Goal: Task Accomplishment & Management: Manage account settings

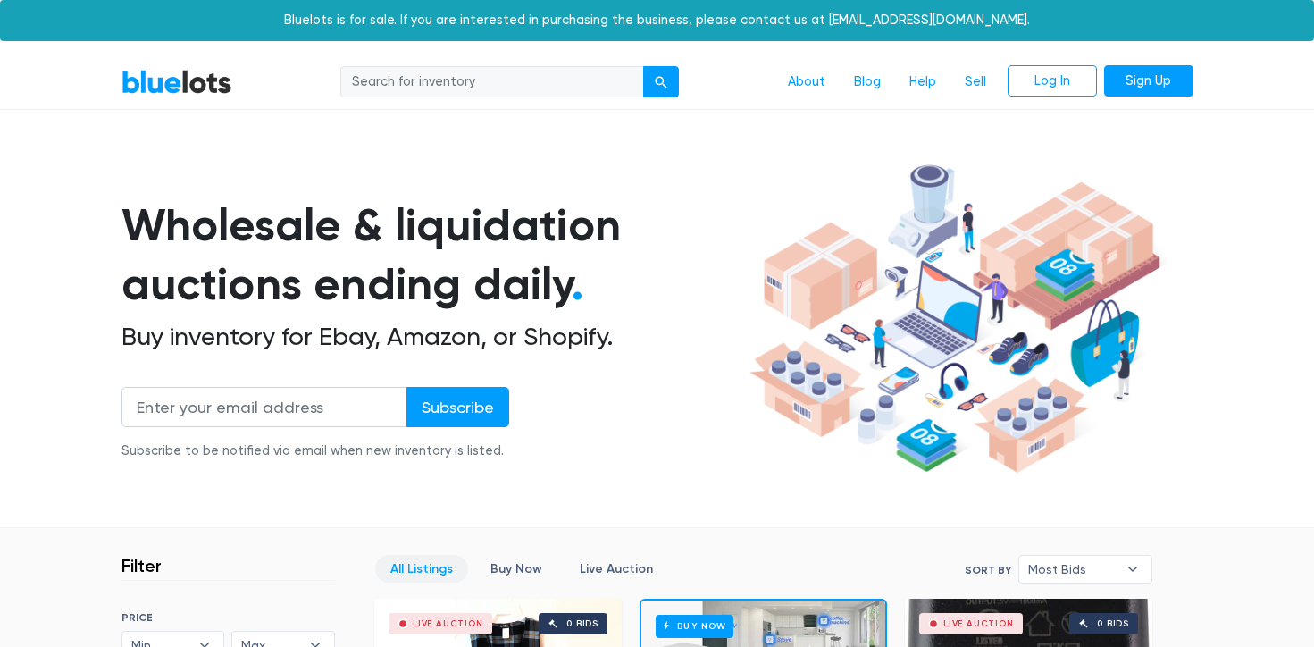
click at [1163, 65] on li "Sign Up" at bounding box center [1145, 82] width 96 height 34
click at [1163, 66] on link "Sign Up" at bounding box center [1148, 81] width 89 height 32
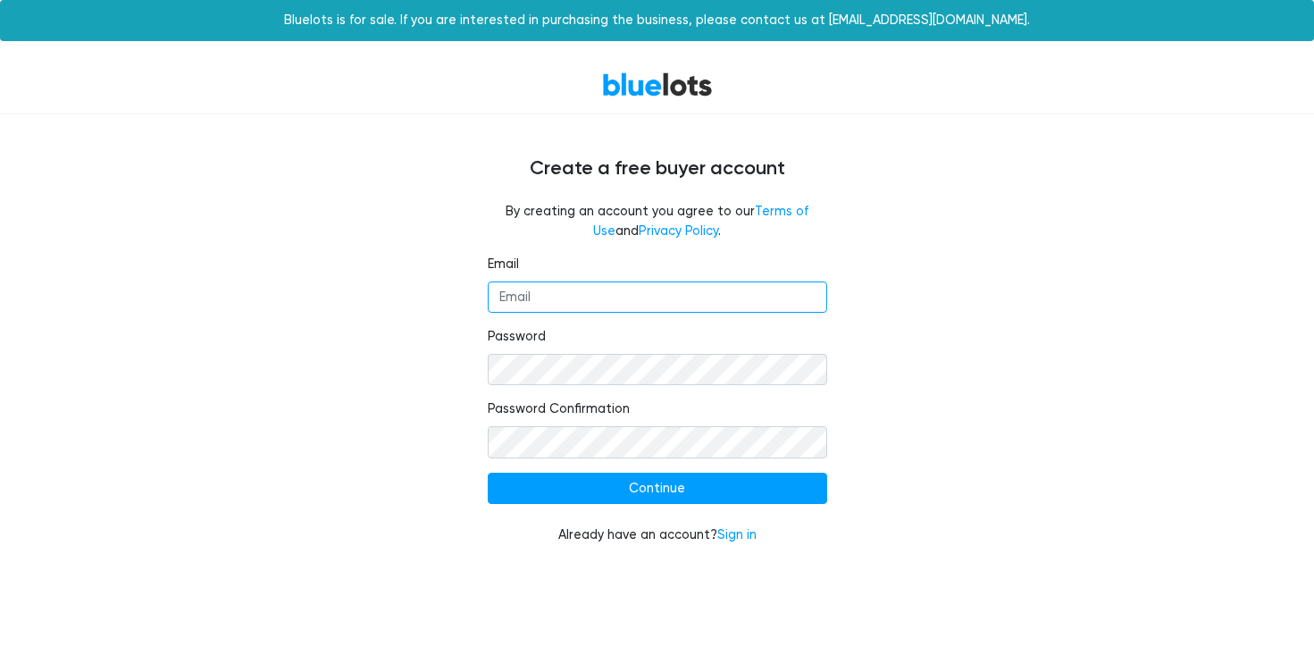
click at [674, 287] on input "Email" at bounding box center [657, 297] width 339 height 32
type input "dnmj@dnmjfinds.com"
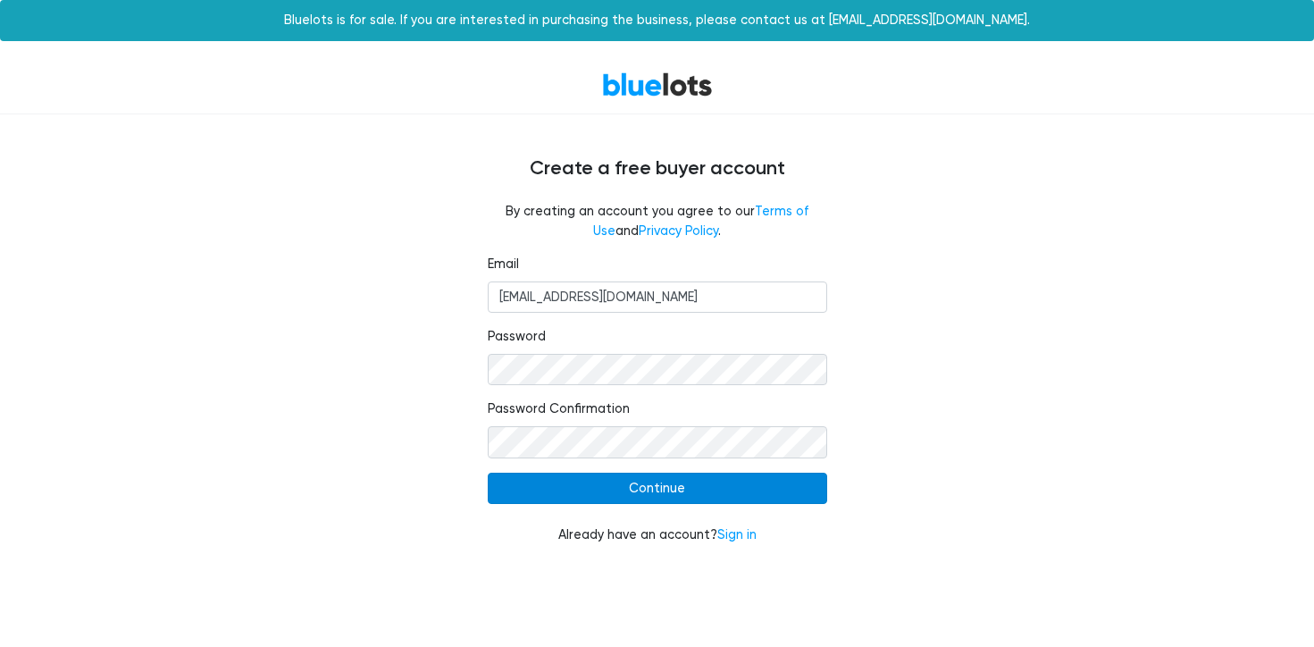
click at [696, 486] on input "Continue" at bounding box center [657, 488] width 339 height 32
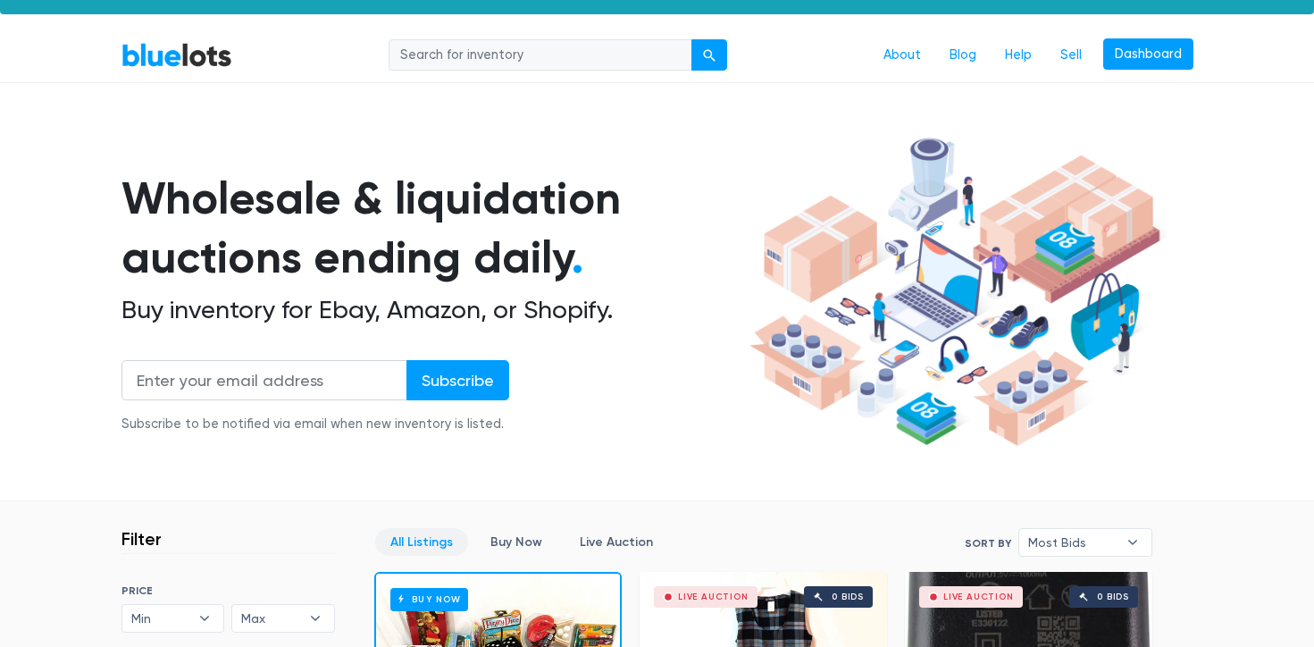
scroll to position [35, 0]
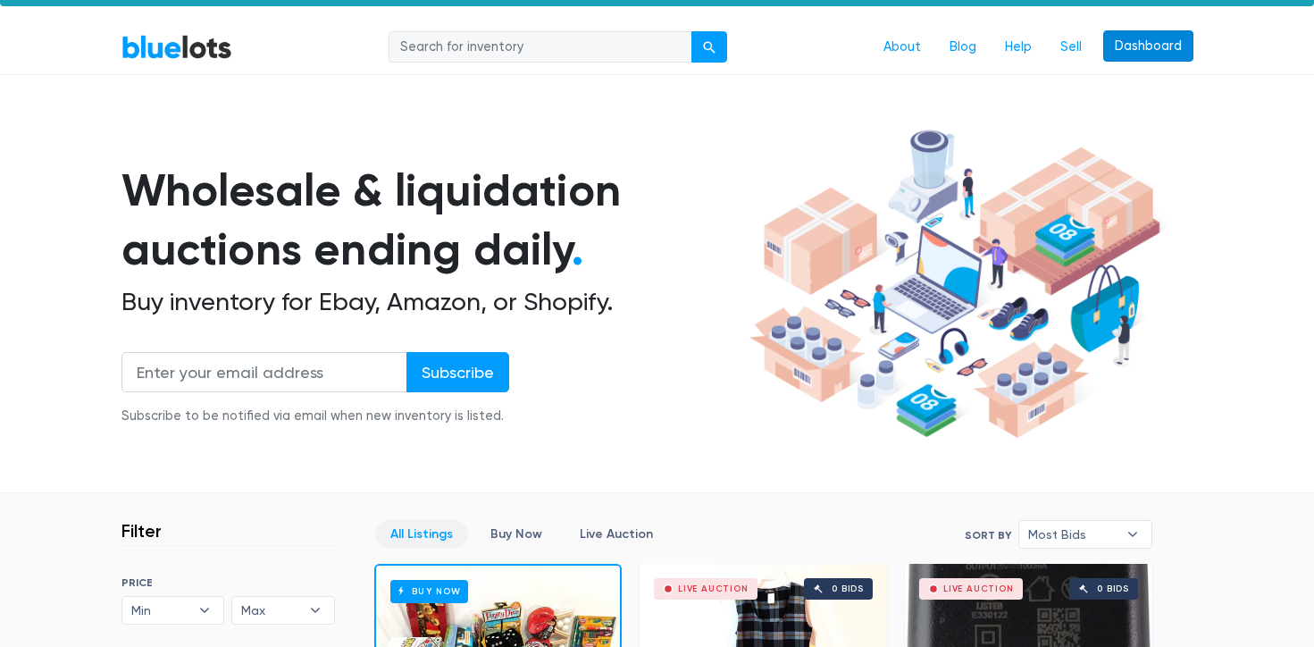
click at [1138, 37] on link "Dashboard" at bounding box center [1148, 46] width 90 height 32
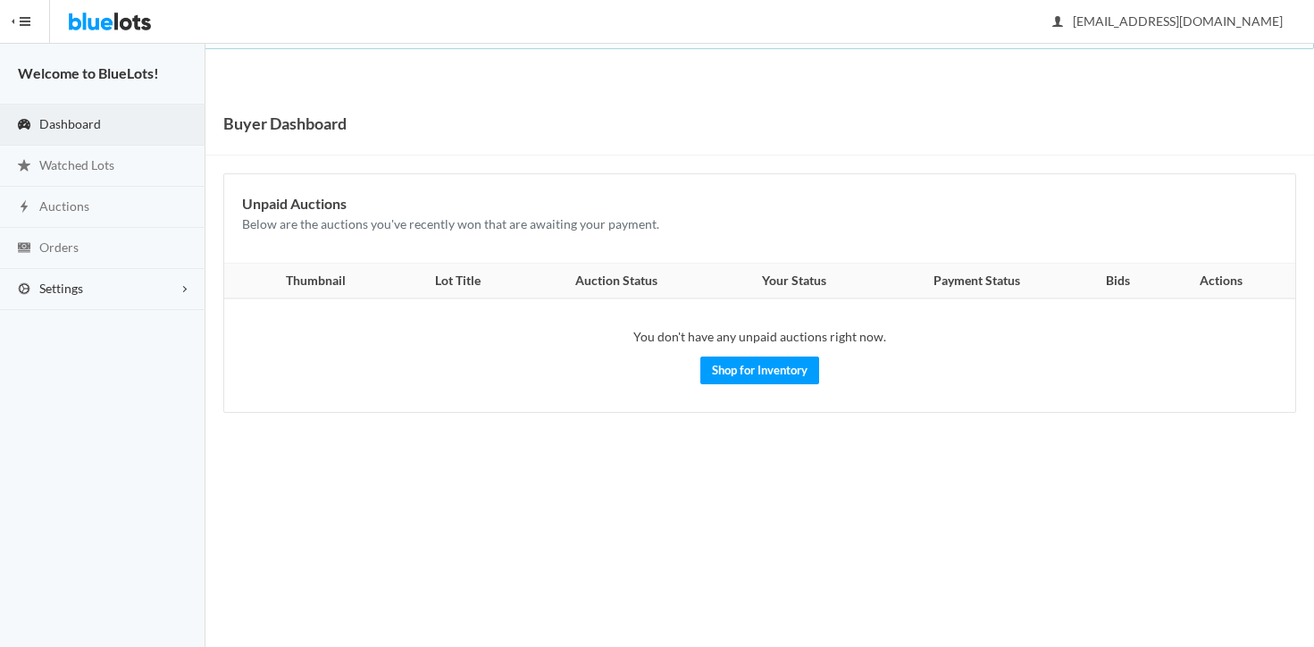
click at [70, 277] on link "Settings" at bounding box center [102, 289] width 205 height 41
click at [103, 327] on span "Buyer Profile Incomplete" at bounding box center [75, 325] width 73 height 15
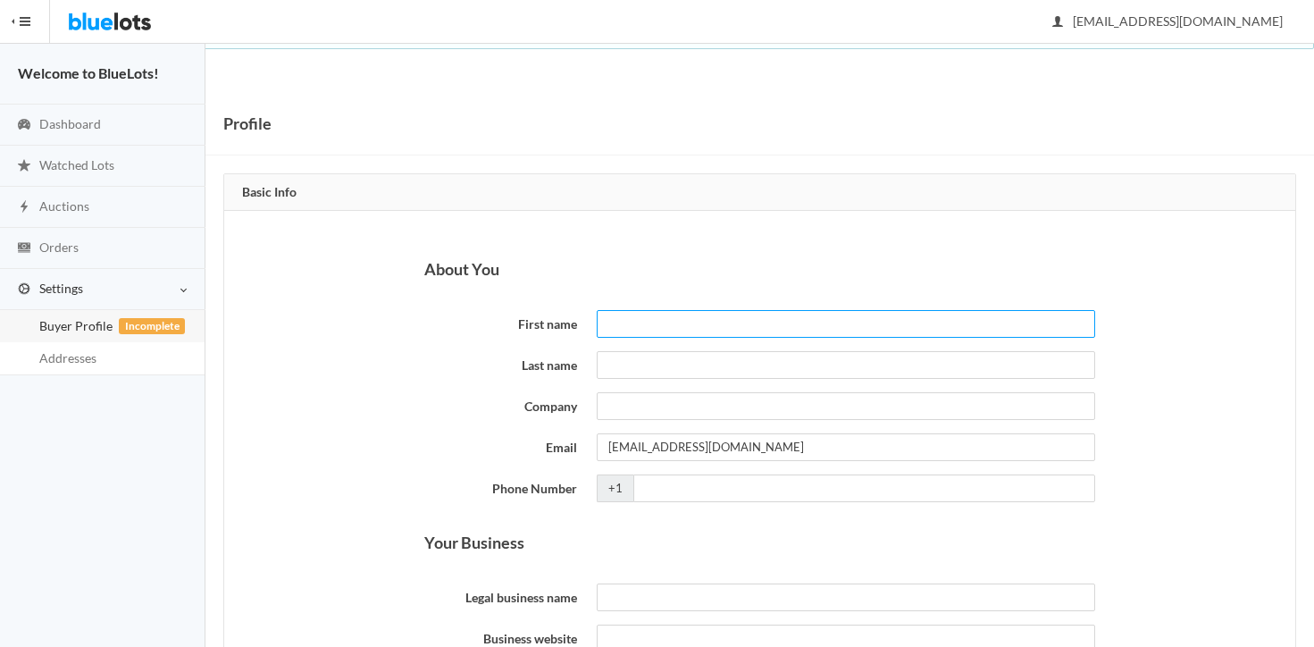
click at [641, 331] on input "First name" at bounding box center [845, 324] width 497 height 28
type input "Deborah"
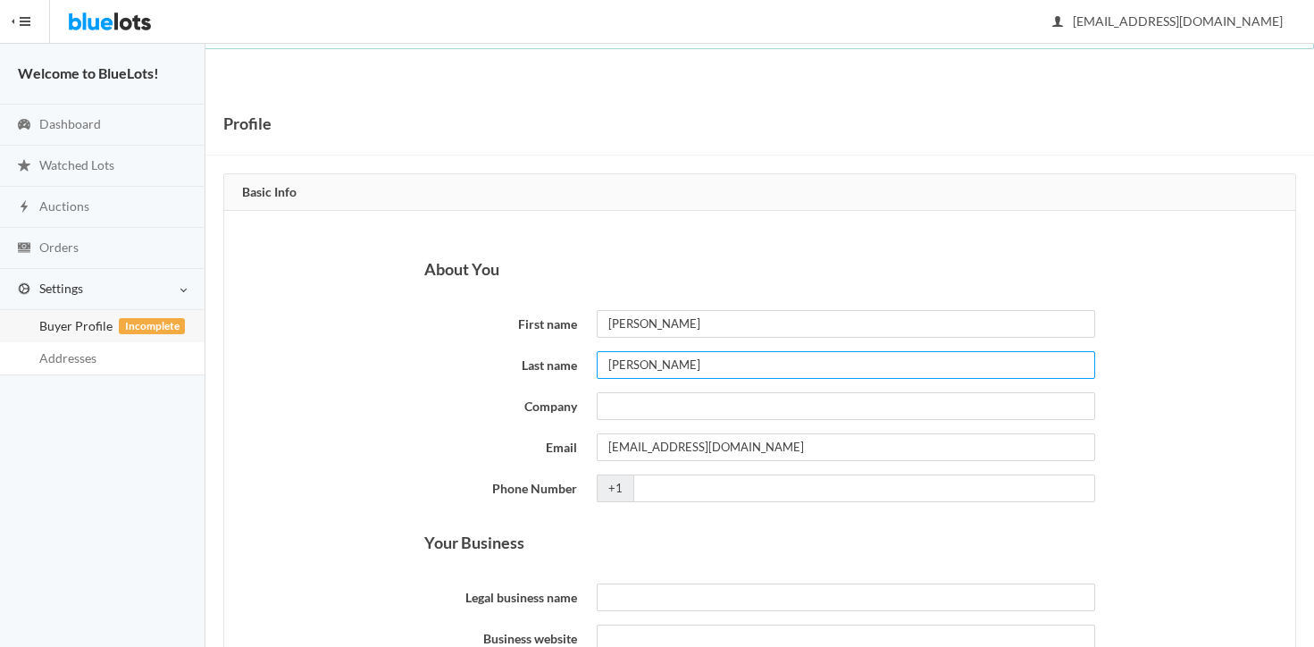
type input "Keith"
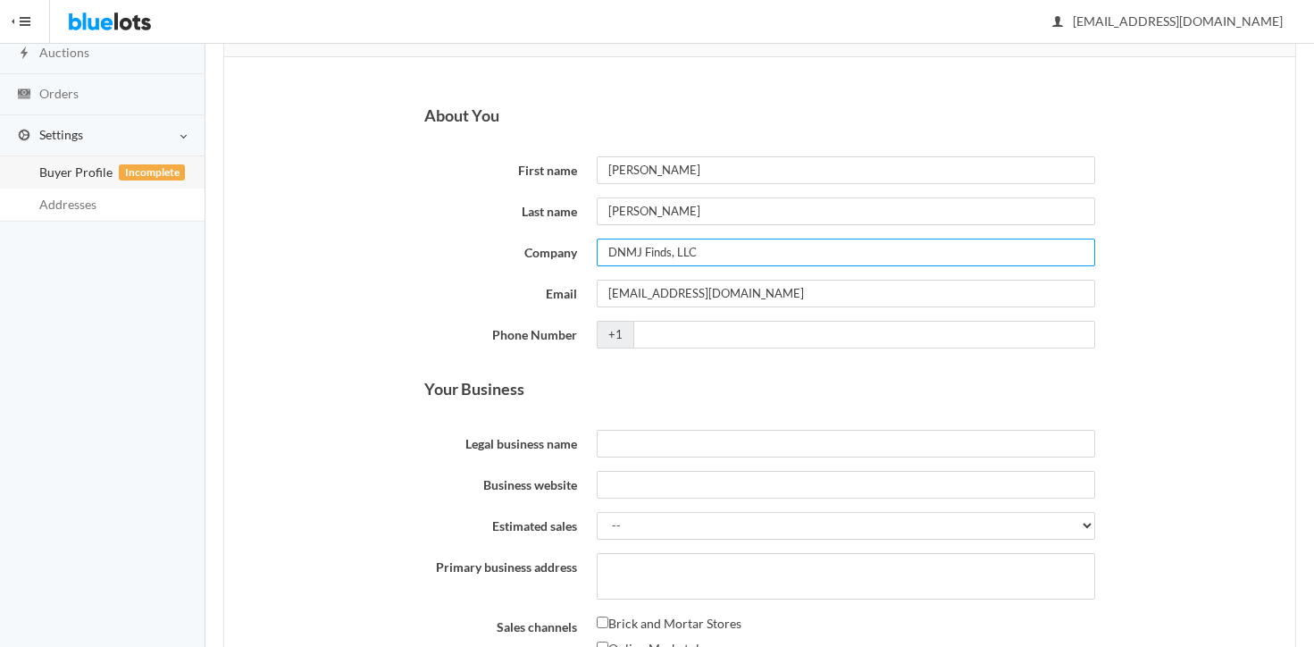
scroll to position [154, 0]
type input "DNMJ Finds, LLC"
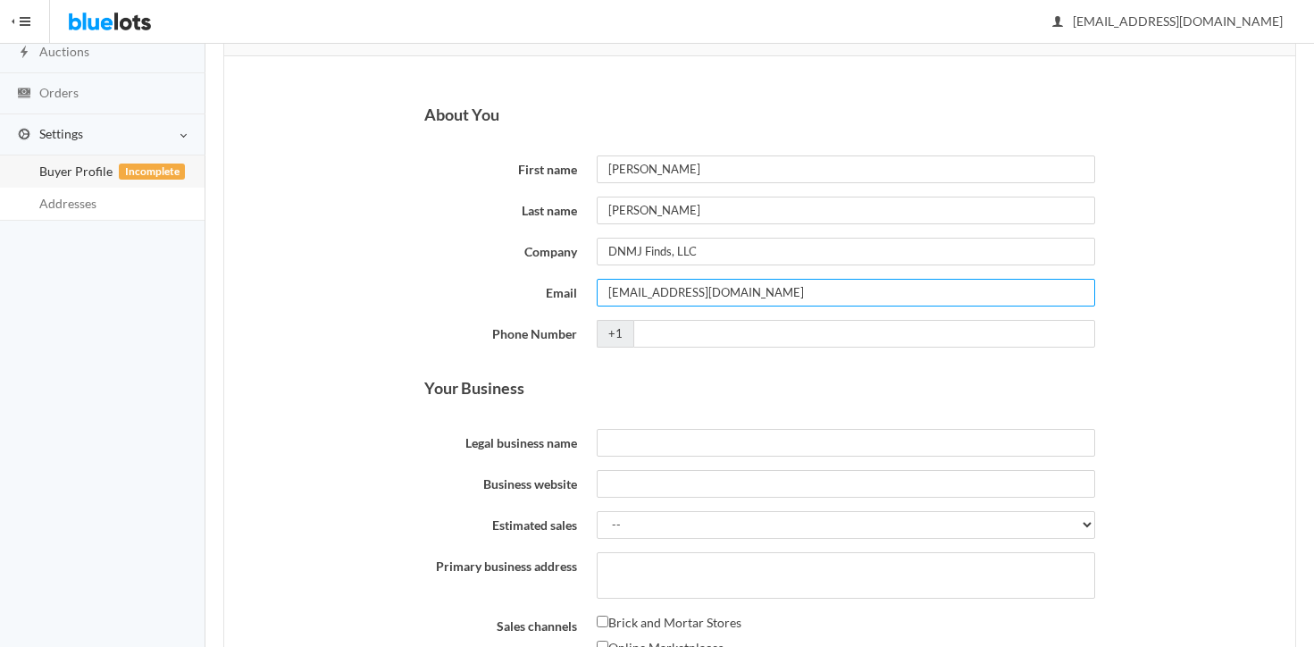
click at [748, 288] on input "[EMAIL_ADDRESS][DOMAIN_NAME]" at bounding box center [845, 293] width 497 height 28
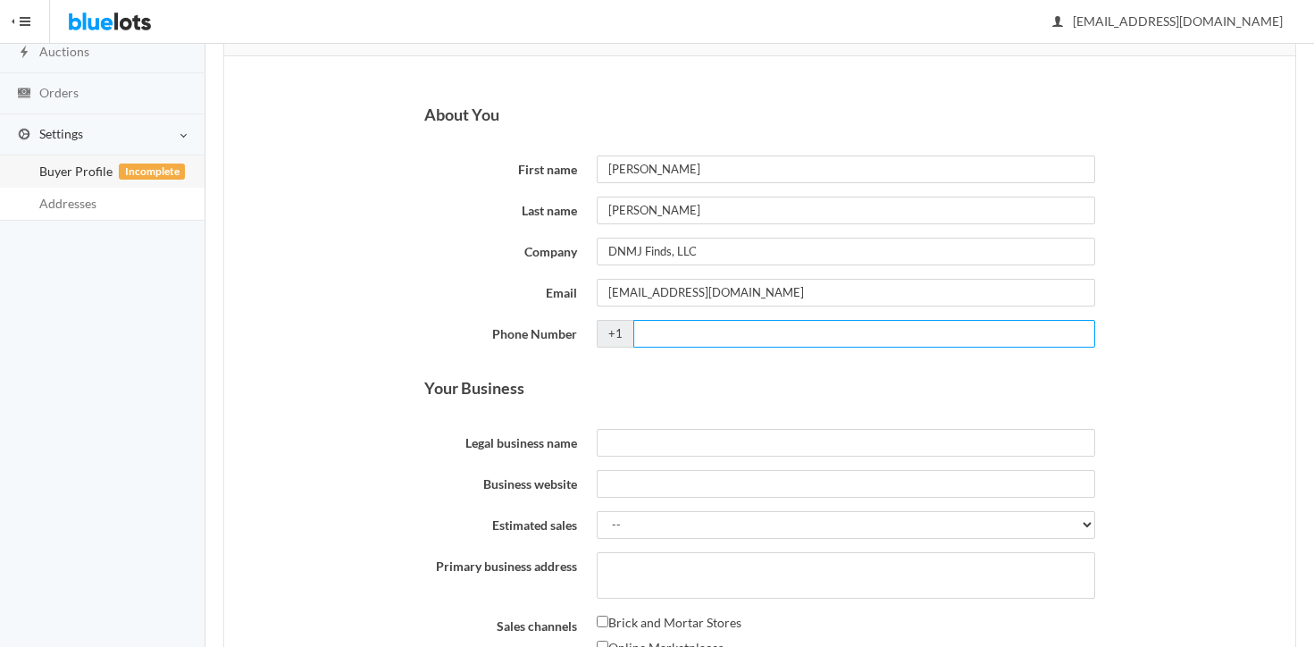
click at [647, 331] on input "Phone Number" at bounding box center [863, 334] width 461 height 28
click at [686, 331] on input "70658552195" at bounding box center [863, 334] width 461 height 28
type input "7065852195"
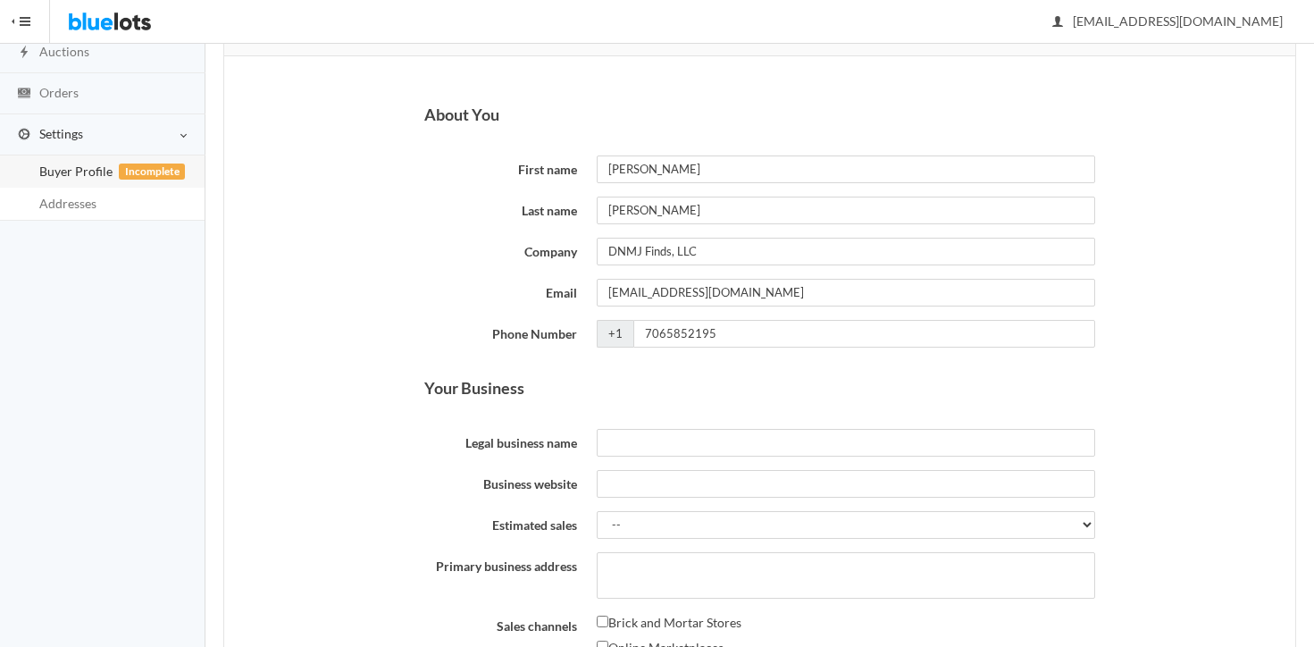
click at [617, 449] on input "Legal business name" at bounding box center [845, 443] width 497 height 28
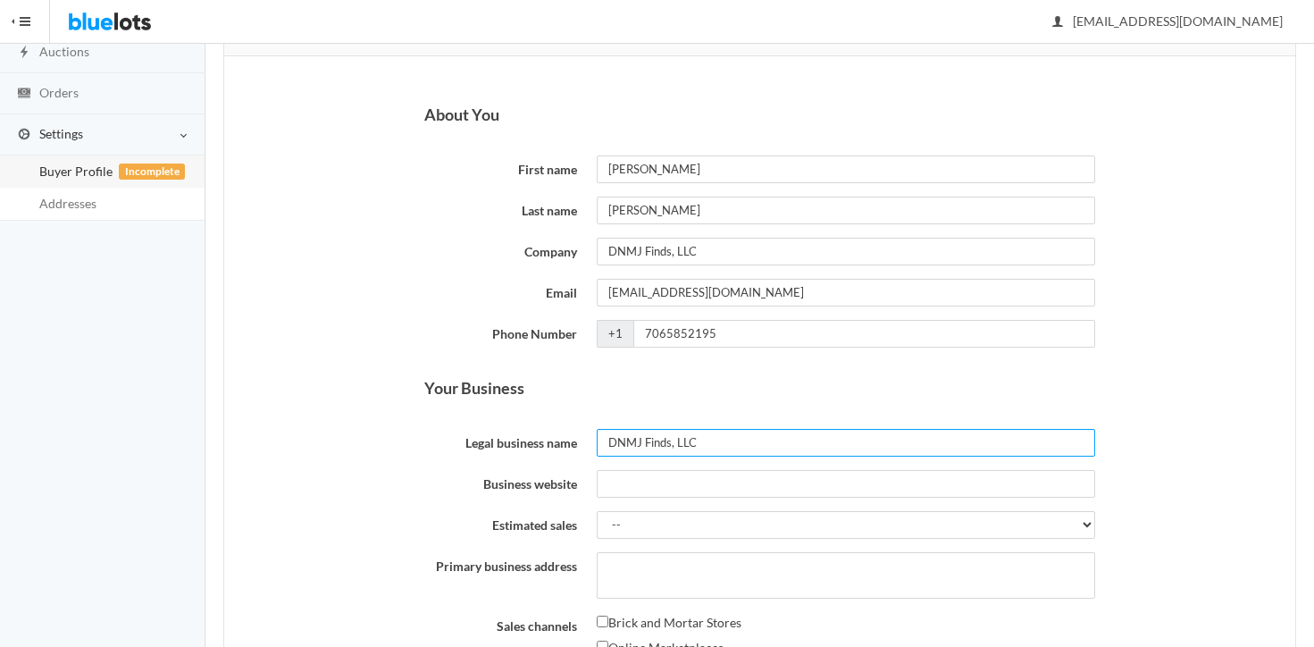
type input "DNMJ Finds, LLC"
click at [614, 529] on select "-- Less than $5,000 $5,000 to $10,000 $10,000 to $25,000 $25,000 to $50,000 $50…" at bounding box center [845, 525] width 497 height 28
select select "$50,000 to $100,000"
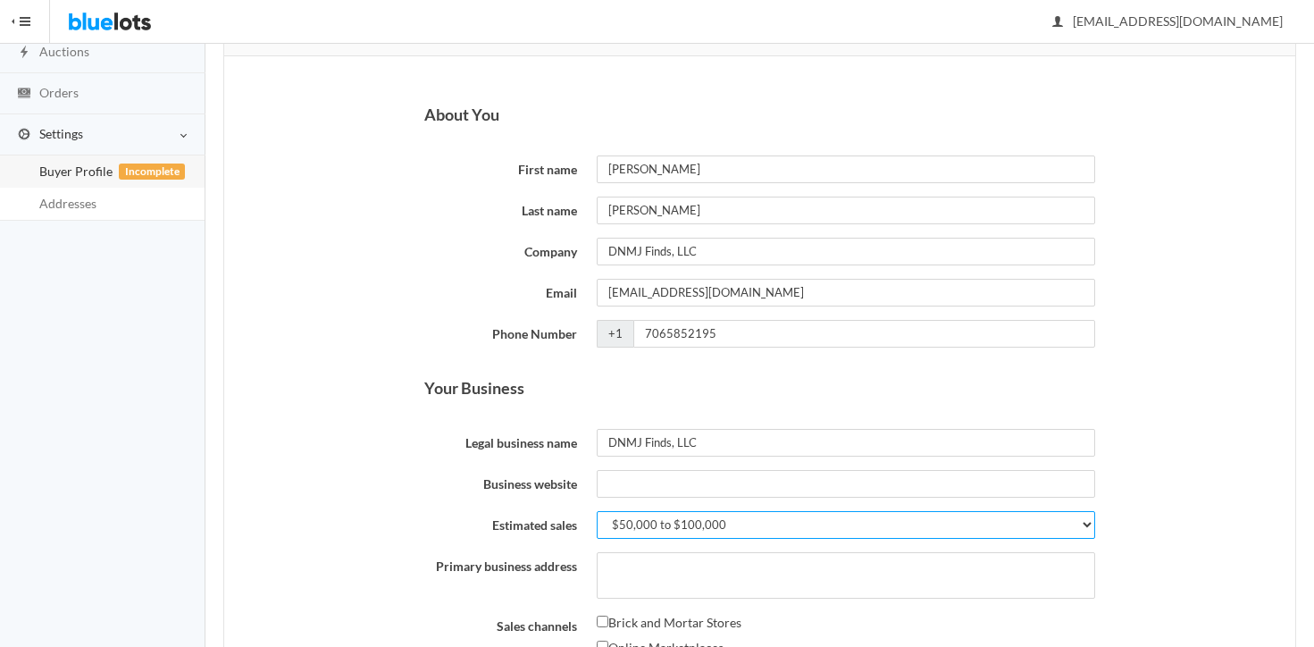
click at [597, 511] on select "-- Less than $5,000 $5,000 to $10,000 $10,000 to $25,000 $25,000 to $50,000 $50…" at bounding box center [845, 525] width 497 height 28
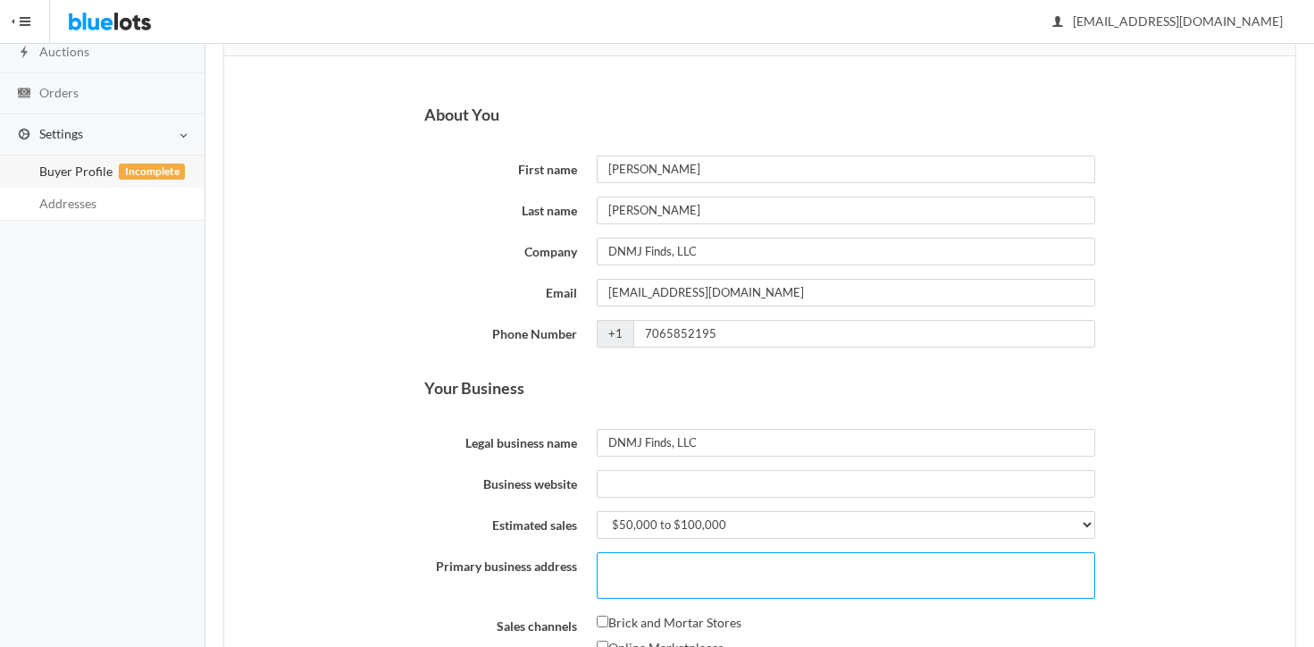
click at [626, 586] on textarea "Primary business address" at bounding box center [845, 575] width 497 height 46
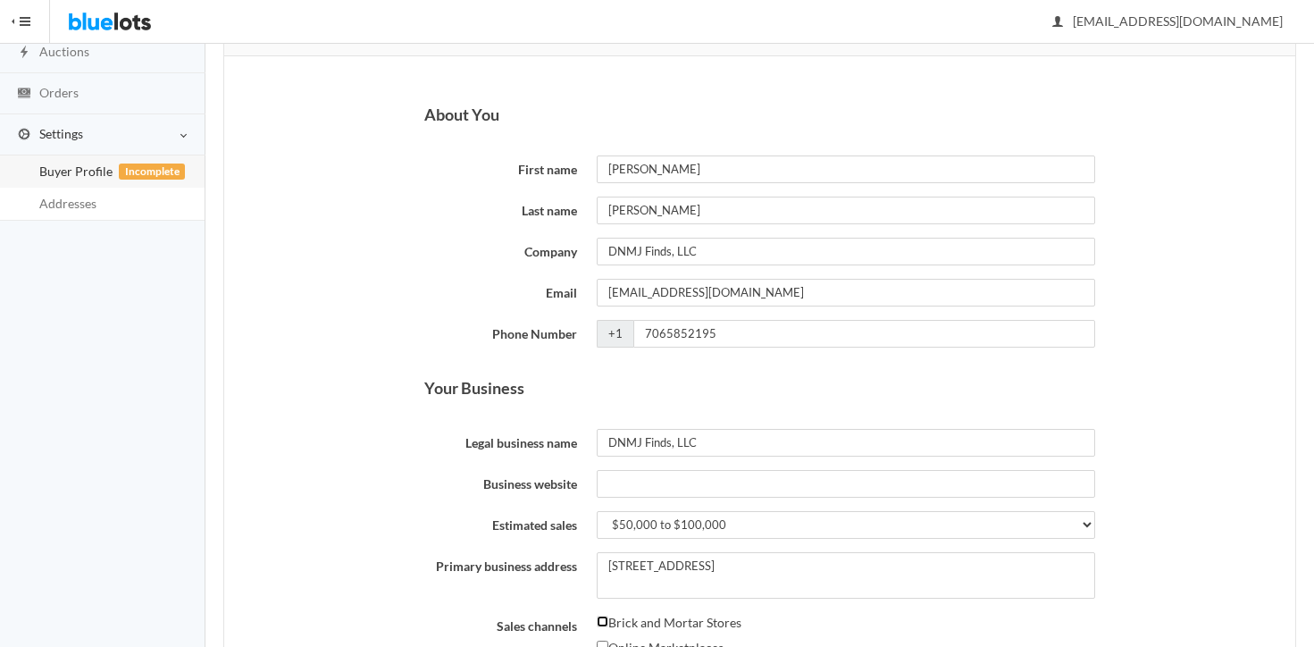
scroll to position [266, 0]
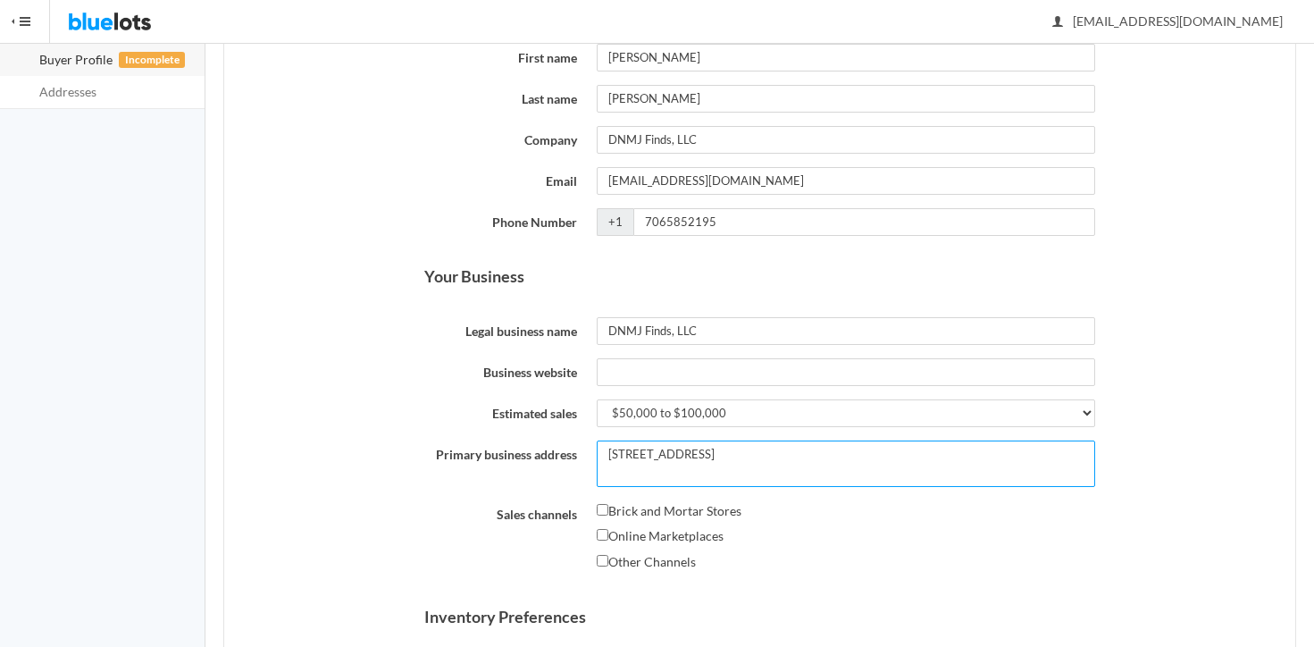
click at [697, 458] on textarea "1409 4th Ave" at bounding box center [845, 463] width 497 height 46
type textarea "1409 4th Ave, West Point, GA"
click at [616, 520] on label "Brick and Mortar Stores" at bounding box center [669, 510] width 145 height 21
click at [608, 515] on input "Brick and Mortar Stores" at bounding box center [603, 510] width 12 height 12
checkbox input "true"
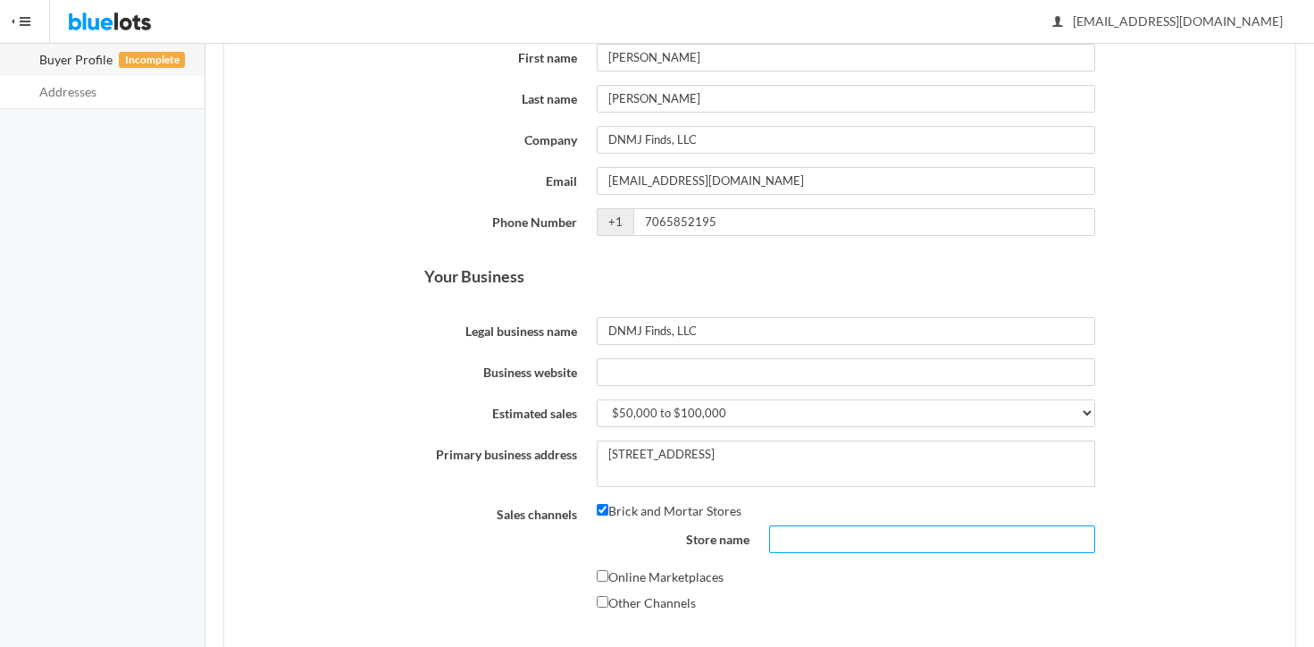
click at [812, 551] on input "Store name" at bounding box center [931, 539] width 325 height 28
type input "Finds of all Kinds"
click at [691, 584] on label "Online Marketplaces" at bounding box center [660, 576] width 127 height 21
click at [608, 581] on input "Online Marketplaces" at bounding box center [603, 576] width 12 height 12
checkbox input "true"
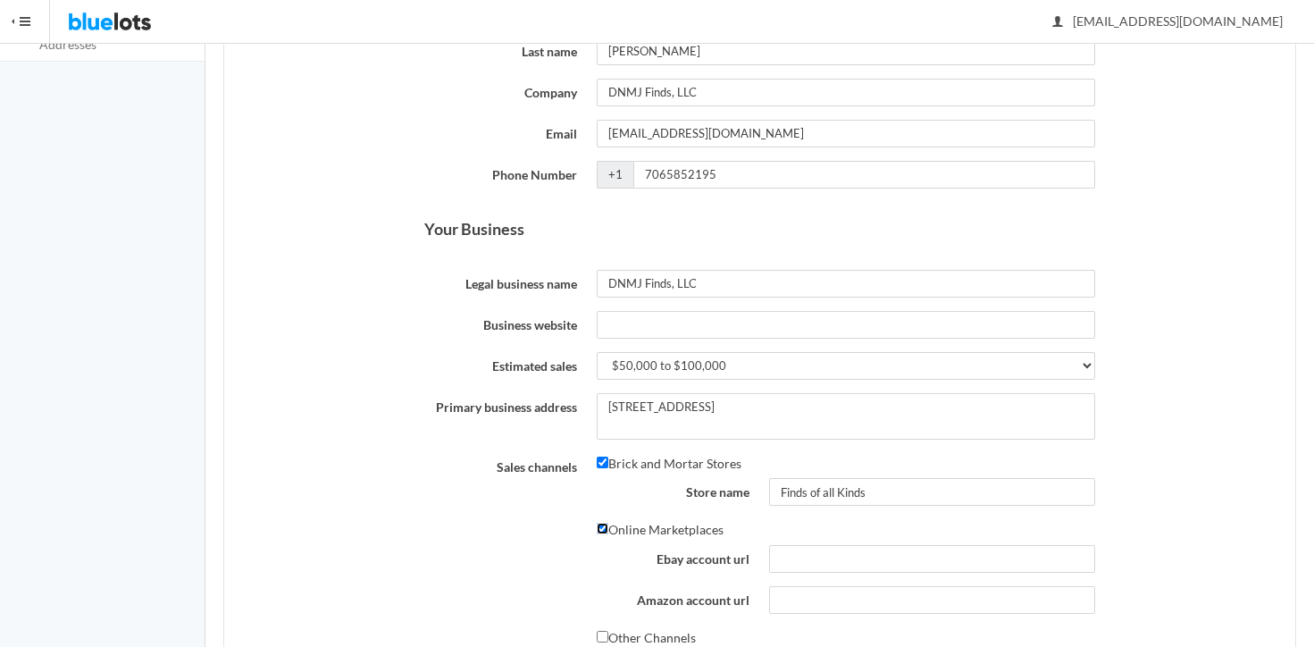
scroll to position [380, 0]
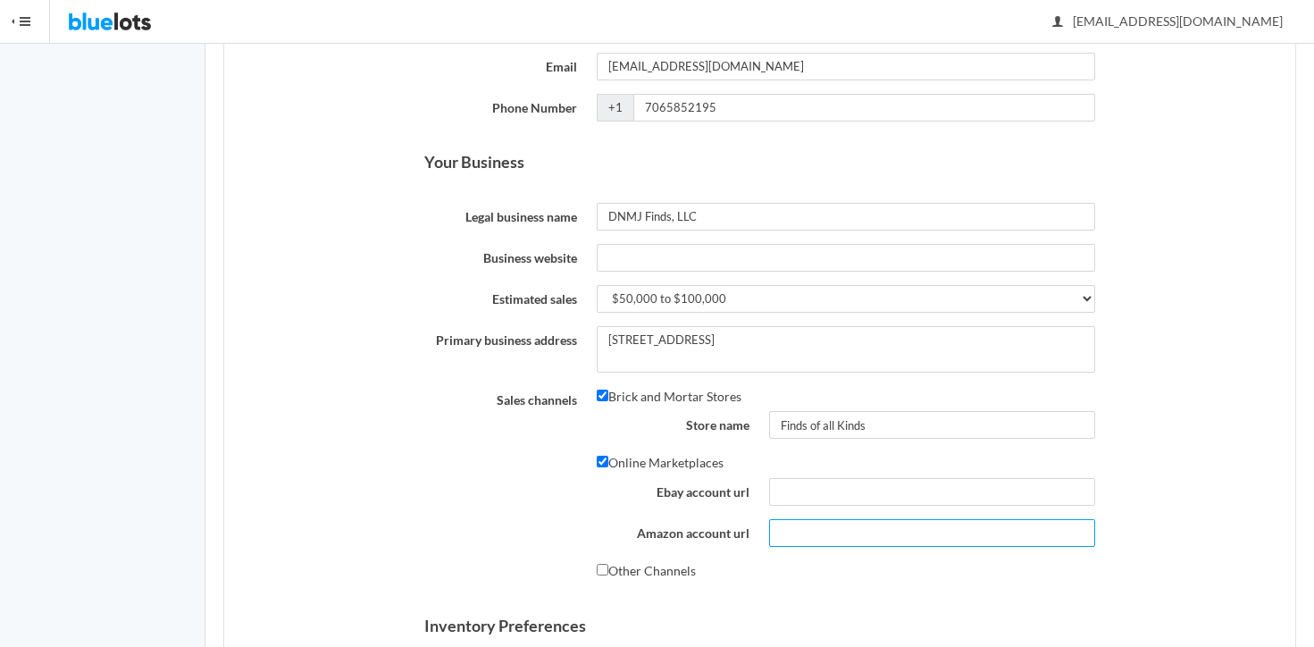
click at [794, 538] on input "Amazon account url" at bounding box center [931, 533] width 325 height 28
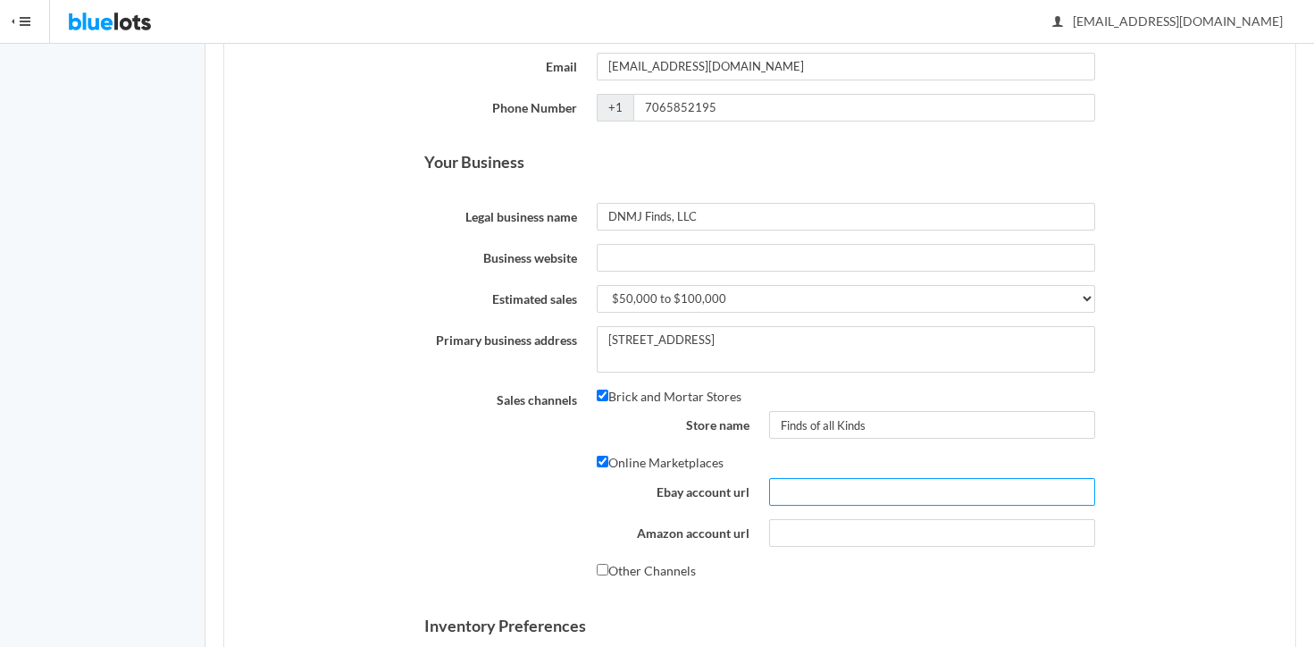
click at [797, 498] on input "Ebay account url" at bounding box center [931, 492] width 325 height 28
type input "registering"
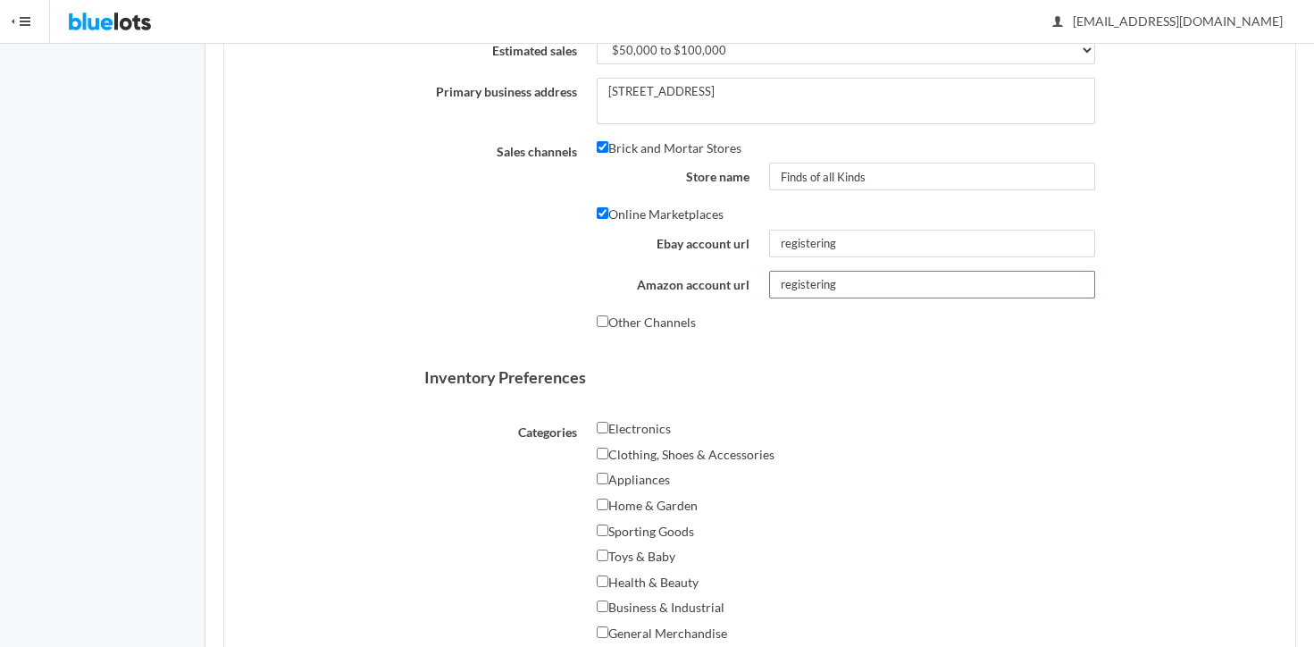
scroll to position [652, 0]
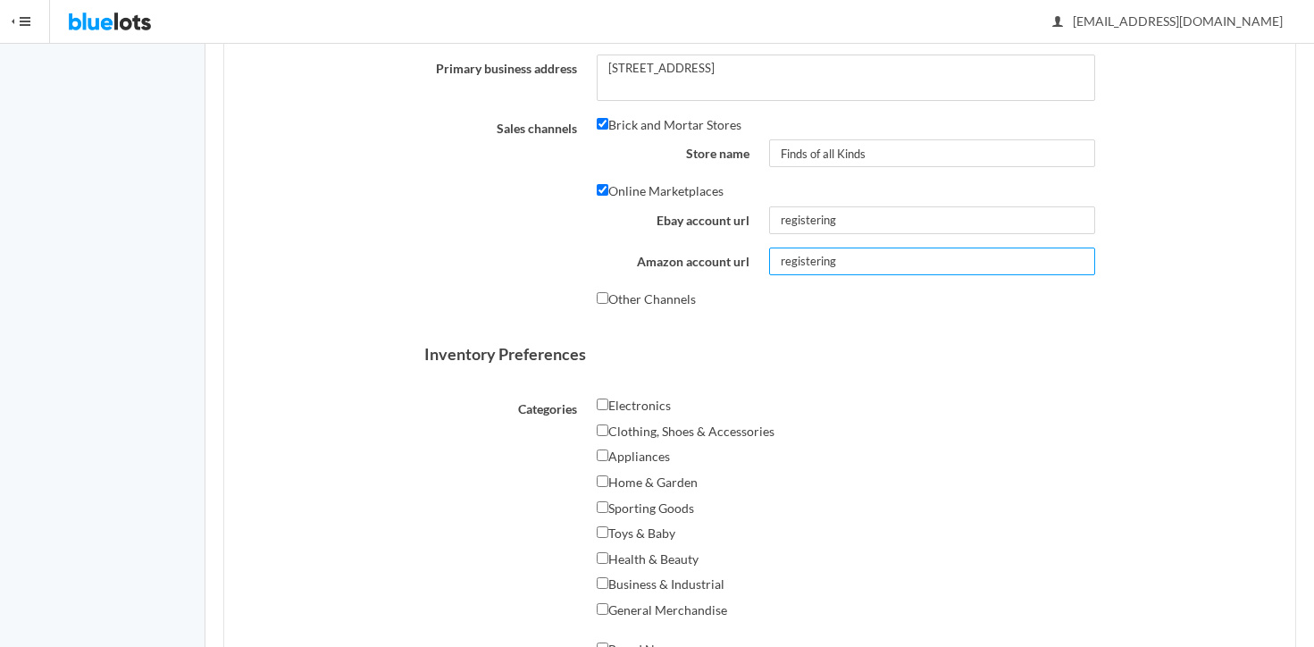
type input "registering"
click at [614, 428] on label "Clothing, Shoes & Accessories" at bounding box center [686, 431] width 178 height 21
click at [608, 428] on input "Clothing, Shoes & Accessories" at bounding box center [603, 430] width 12 height 12
checkbox input "true"
click at [607, 452] on input "Appliances" at bounding box center [603, 455] width 12 height 12
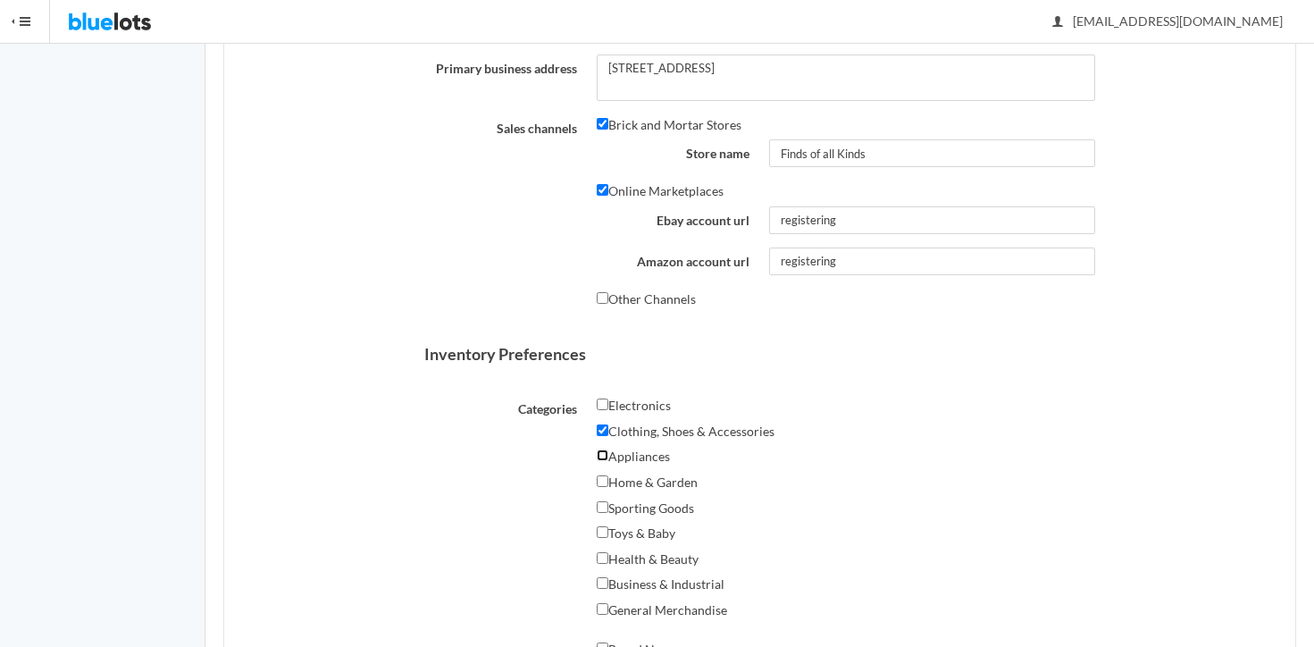
checkbox input "true"
click at [607, 465] on div "Appliances" at bounding box center [845, 459] width 497 height 26
click at [607, 485] on label "Home & Garden" at bounding box center [647, 482] width 101 height 21
click at [607, 485] on input "Home & Garden" at bounding box center [603, 481] width 12 height 12
checkbox input "true"
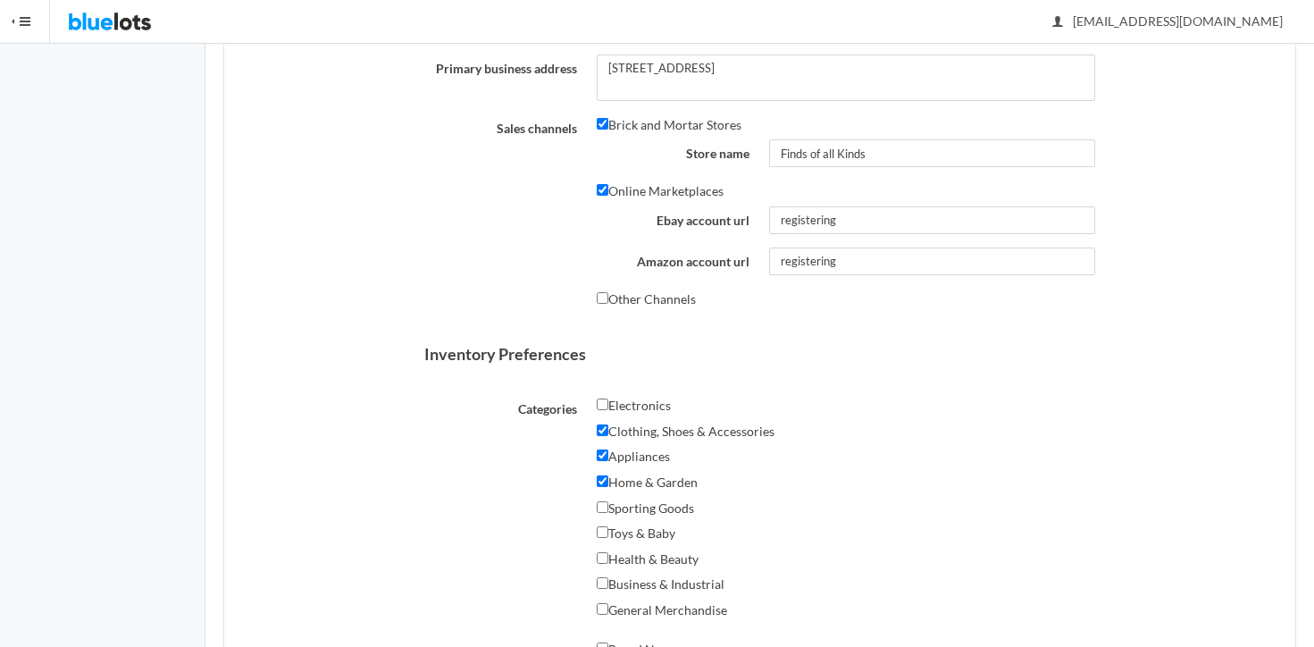
click at [610, 504] on label "Sporting Goods" at bounding box center [645, 507] width 97 height 21
click at [608, 504] on input "Sporting Goods" at bounding box center [603, 507] width 12 height 12
checkbox input "true"
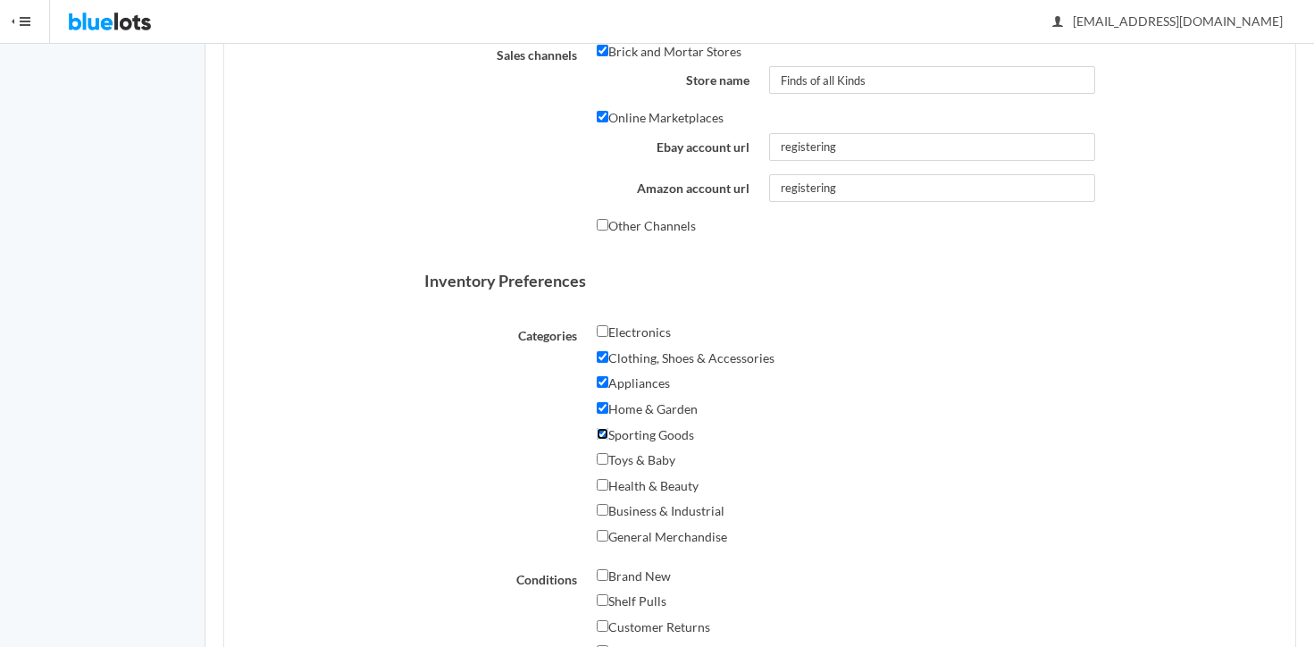
scroll to position [753, 0]
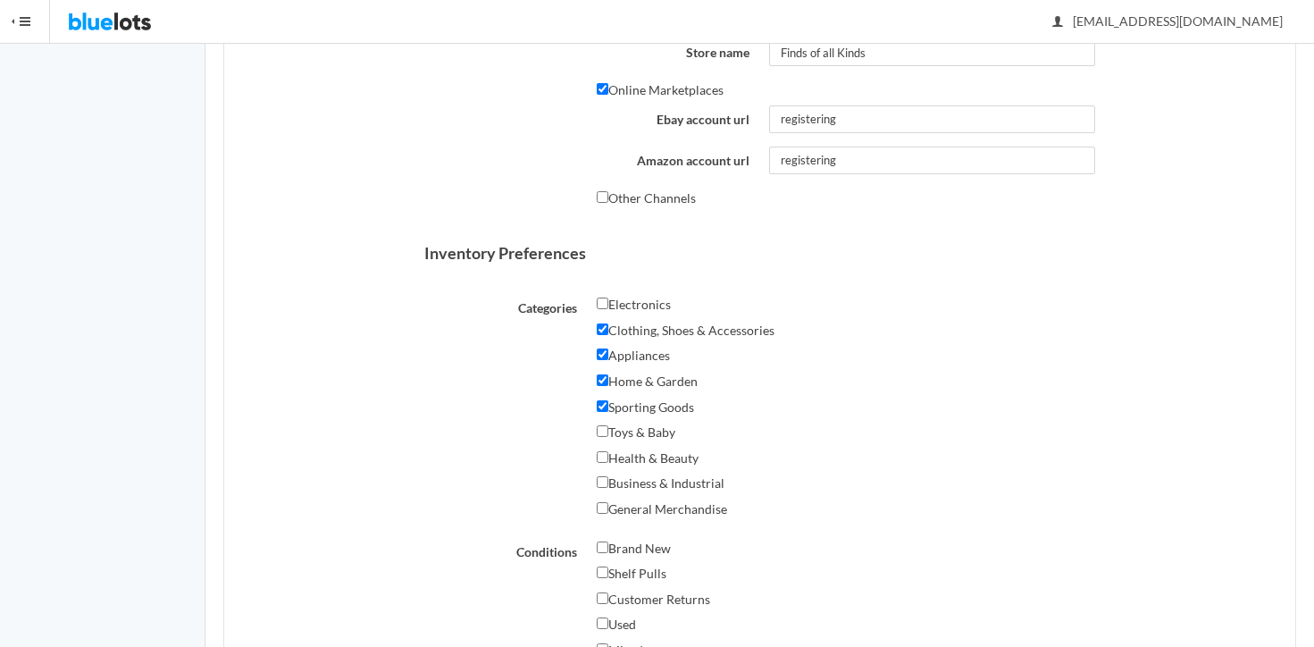
click at [609, 504] on label "General Merchandise" at bounding box center [662, 508] width 130 height 21
click at [608, 504] on input "General Merchandise" at bounding box center [603, 508] width 12 height 12
checkbox input "true"
click at [609, 478] on label "Business & Industrial" at bounding box center [661, 482] width 128 height 21
click at [608, 478] on input "Business & Industrial" at bounding box center [603, 482] width 12 height 12
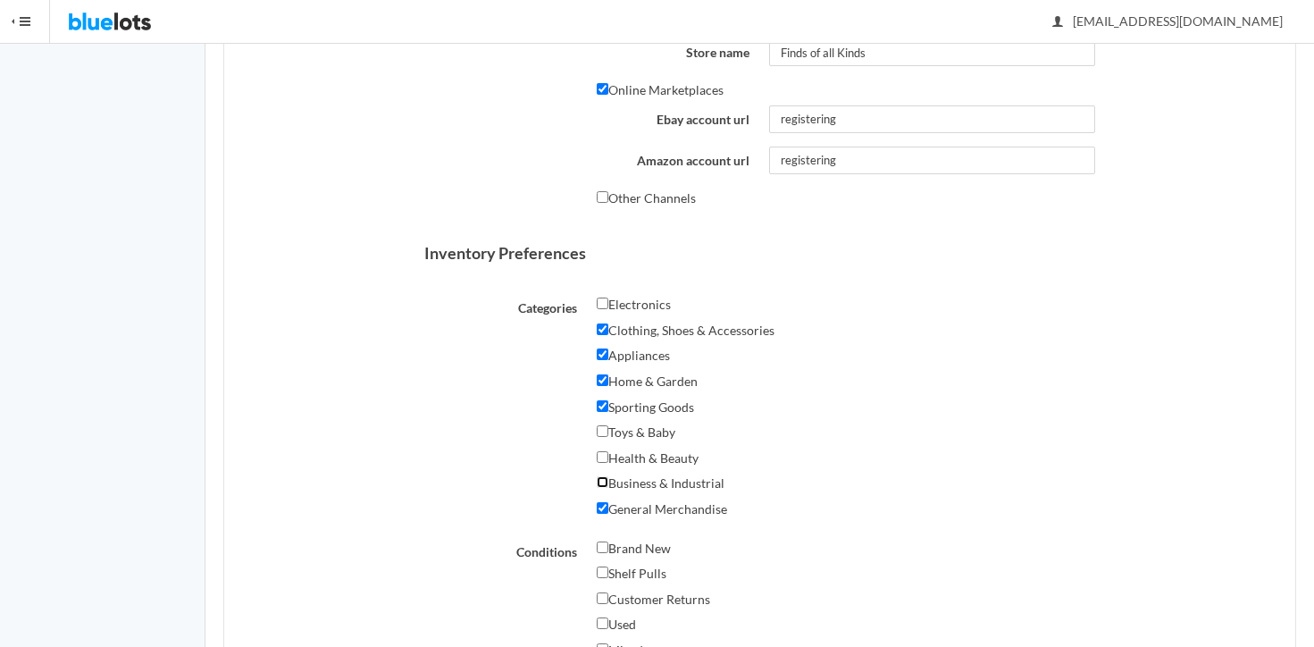
checkbox input "true"
click at [609, 460] on label "Health & Beauty" at bounding box center [648, 457] width 102 height 21
click at [608, 460] on input "Health & Beauty" at bounding box center [603, 457] width 12 height 12
checkbox input "true"
click at [609, 438] on div "Toys & Baby" at bounding box center [845, 435] width 497 height 26
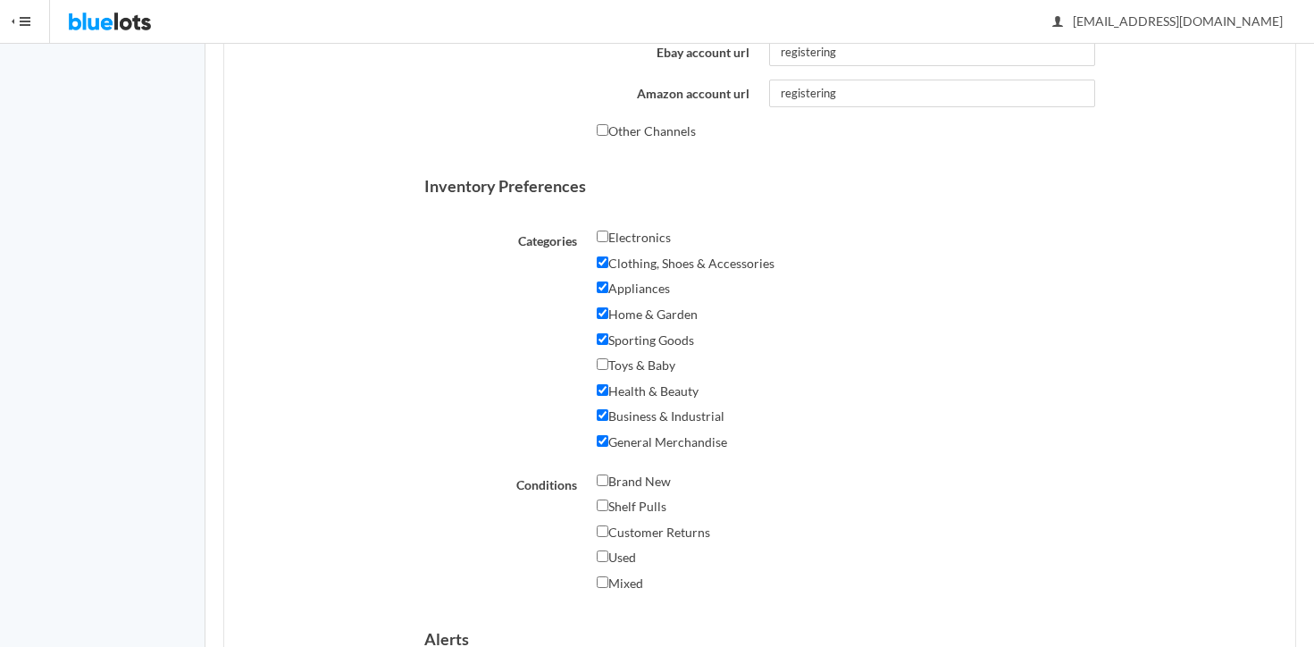
scroll to position [823, 0]
click at [604, 471] on input "Brand New" at bounding box center [603, 477] width 12 height 12
checkbox input "true"
click at [610, 497] on label "Shelf Pulls" at bounding box center [632, 502] width 70 height 21
click at [608, 497] on input "Shelf Pulls" at bounding box center [603, 502] width 12 height 12
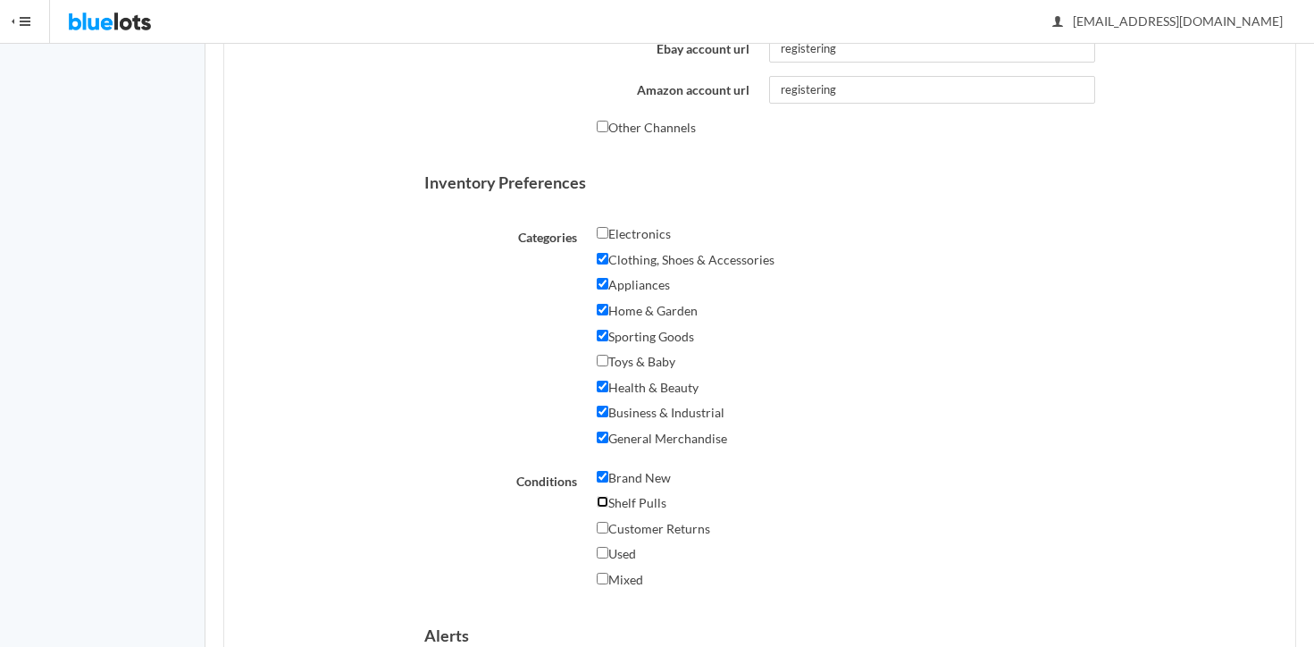
checkbox input "true"
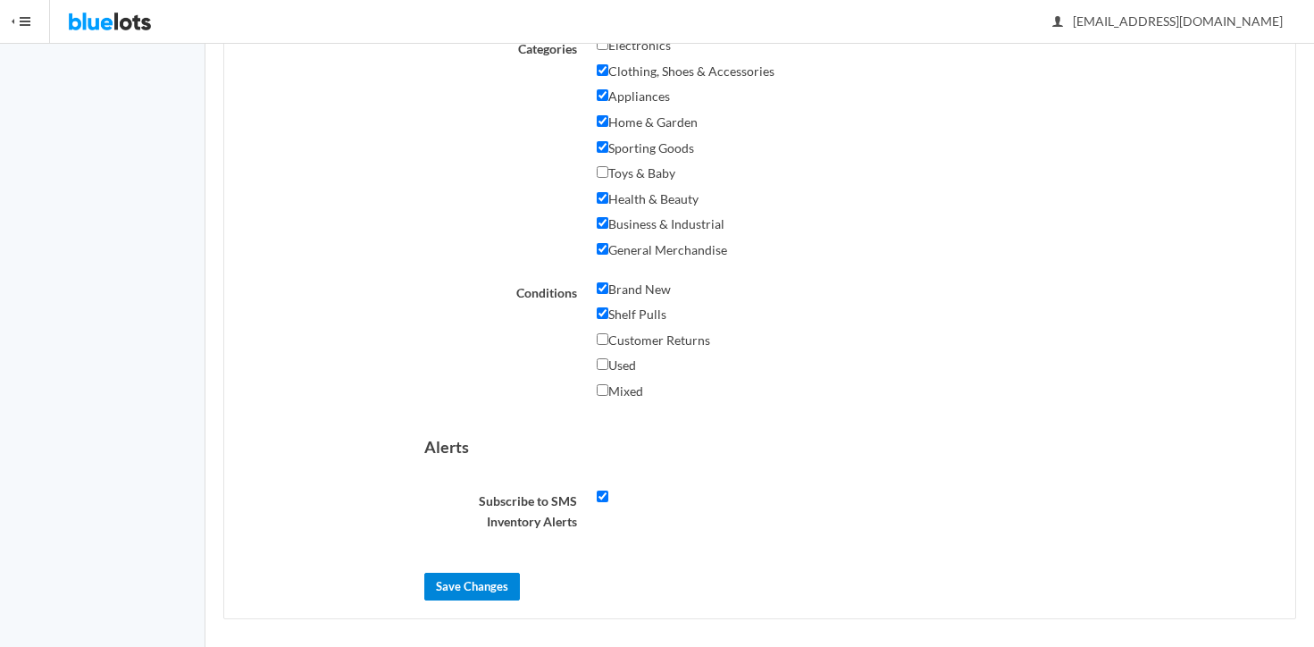
click at [482, 572] on input "Save Changes" at bounding box center [472, 586] width 96 height 28
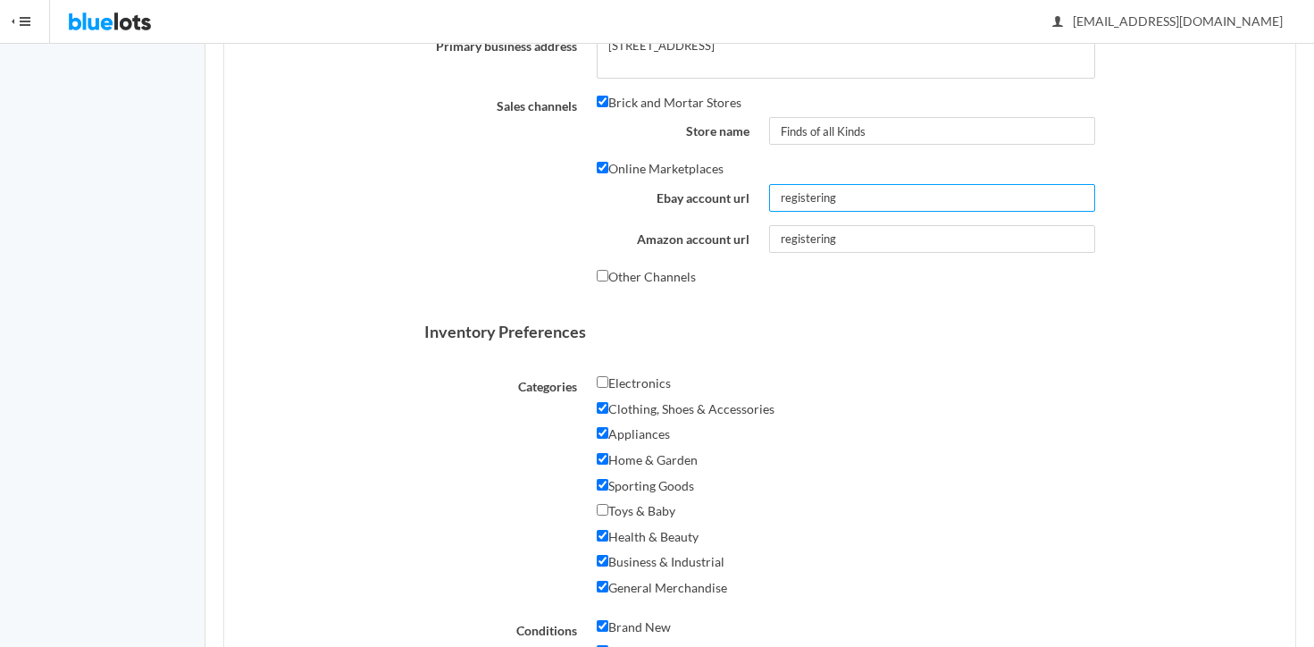
scroll to position [650, 0]
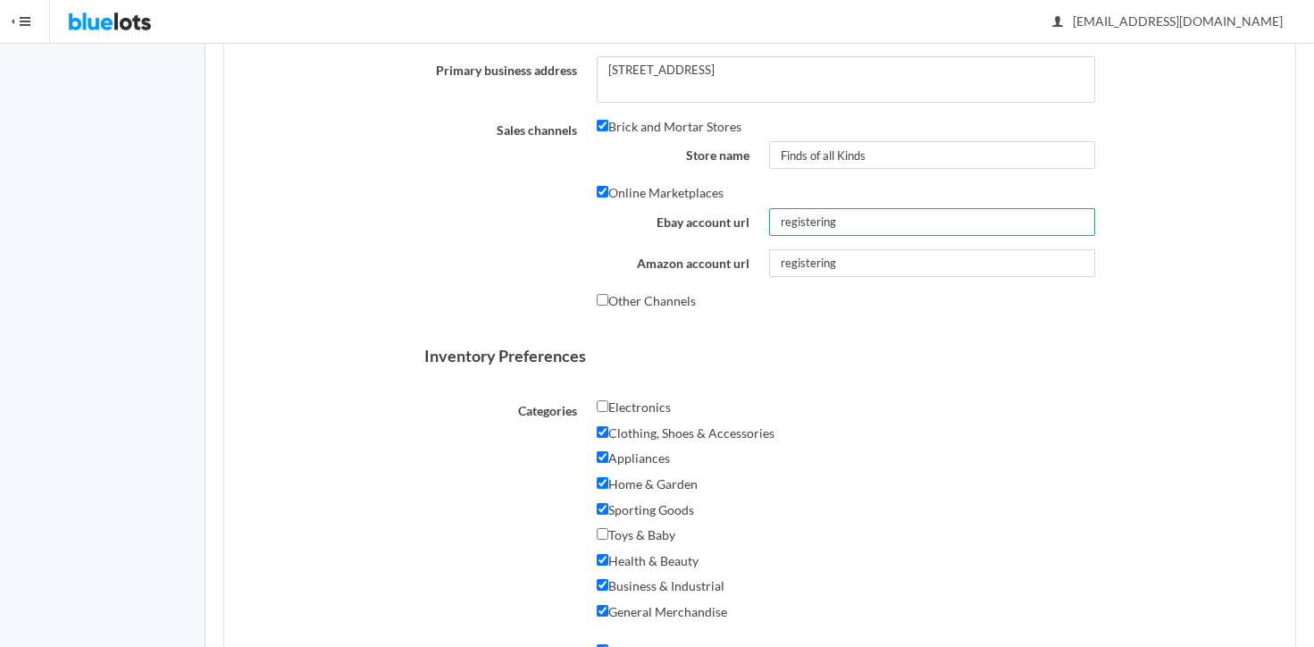
click at [779, 218] on input "registering" at bounding box center [931, 222] width 325 height 28
click at [887, 217] on input "www.registering" at bounding box center [931, 222] width 325 height 28
click at [786, 224] on input "www.registering.com" at bounding box center [931, 222] width 325 height 28
click at [782, 224] on input "www.registering.com" at bounding box center [931, 222] width 325 height 28
type input "http://www.registering.com"
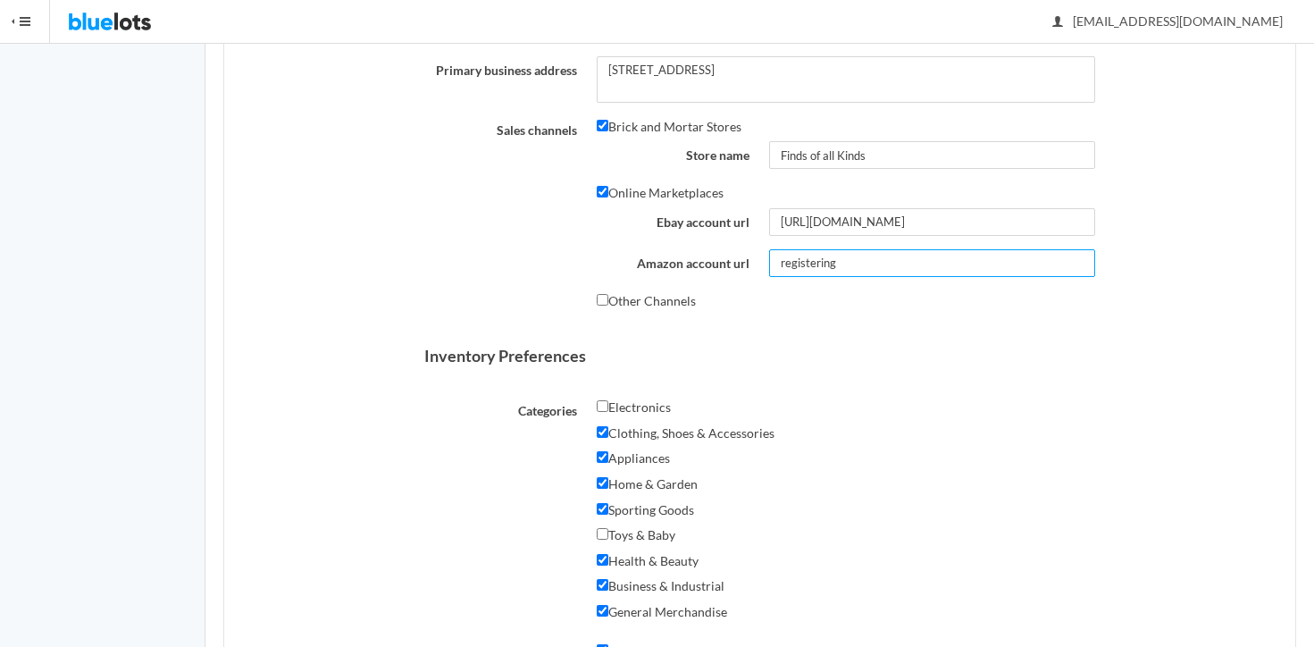
click at [783, 268] on input "registering" at bounding box center [931, 263] width 325 height 28
click at [776, 266] on input "registering" at bounding box center [931, 263] width 325 height 28
click at [648, 304] on label "Other Channels" at bounding box center [646, 300] width 99 height 21
click at [608, 304] on input "Other Channels" at bounding box center [603, 300] width 12 height 12
checkbox input "true"
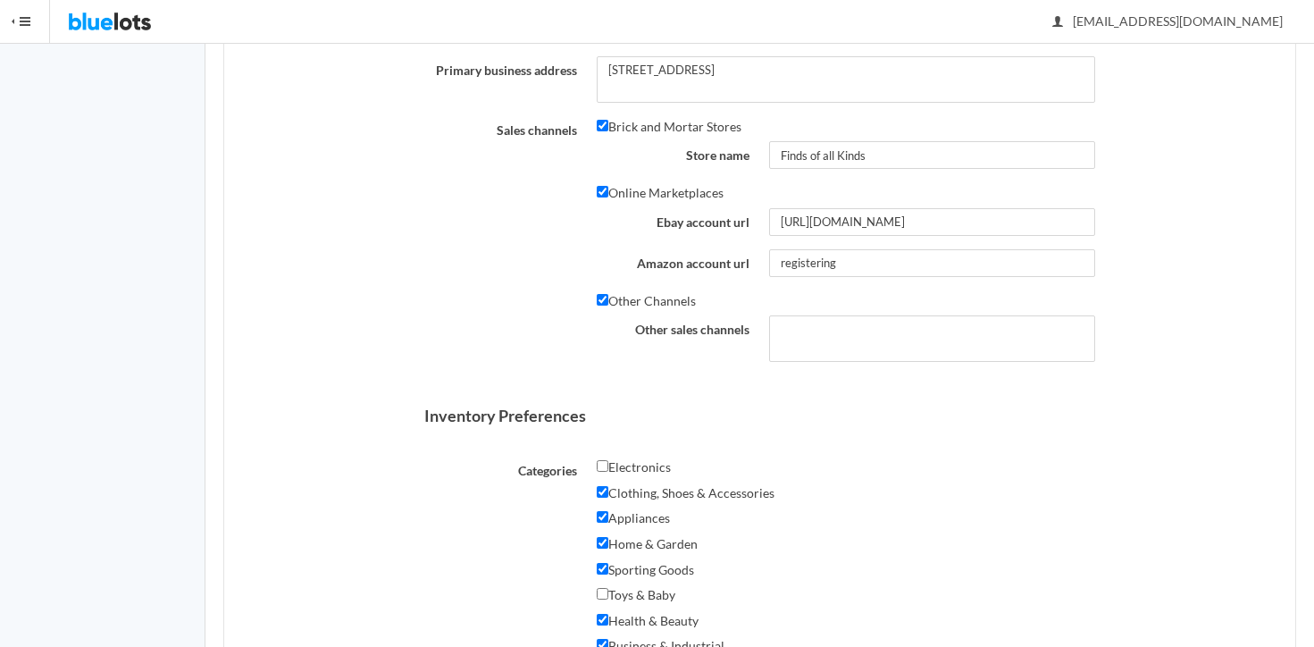
click at [760, 333] on div at bounding box center [931, 338] width 345 height 46
click at [789, 333] on textarea "Other sales channels" at bounding box center [931, 338] width 325 height 46
type textarea "Walmart SalesChannel"
click at [786, 259] on input "registering" at bounding box center [931, 263] width 325 height 28
click at [949, 263] on input "www.inprocessofregistering" at bounding box center [931, 263] width 325 height 28
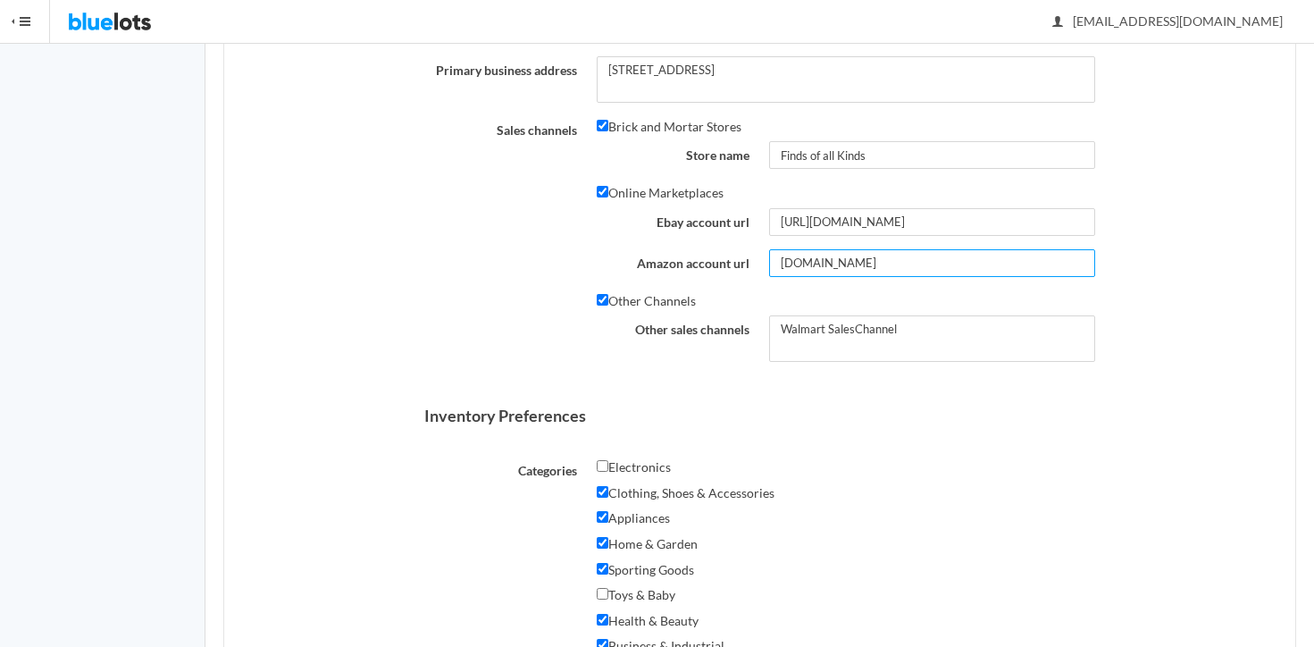
type input "www.inprocessofregistering.com"
click at [958, 229] on input "http://www.registering.com" at bounding box center [931, 222] width 325 height 28
click at [839, 225] on input "http://www.registering.com" at bounding box center [931, 222] width 325 height 28
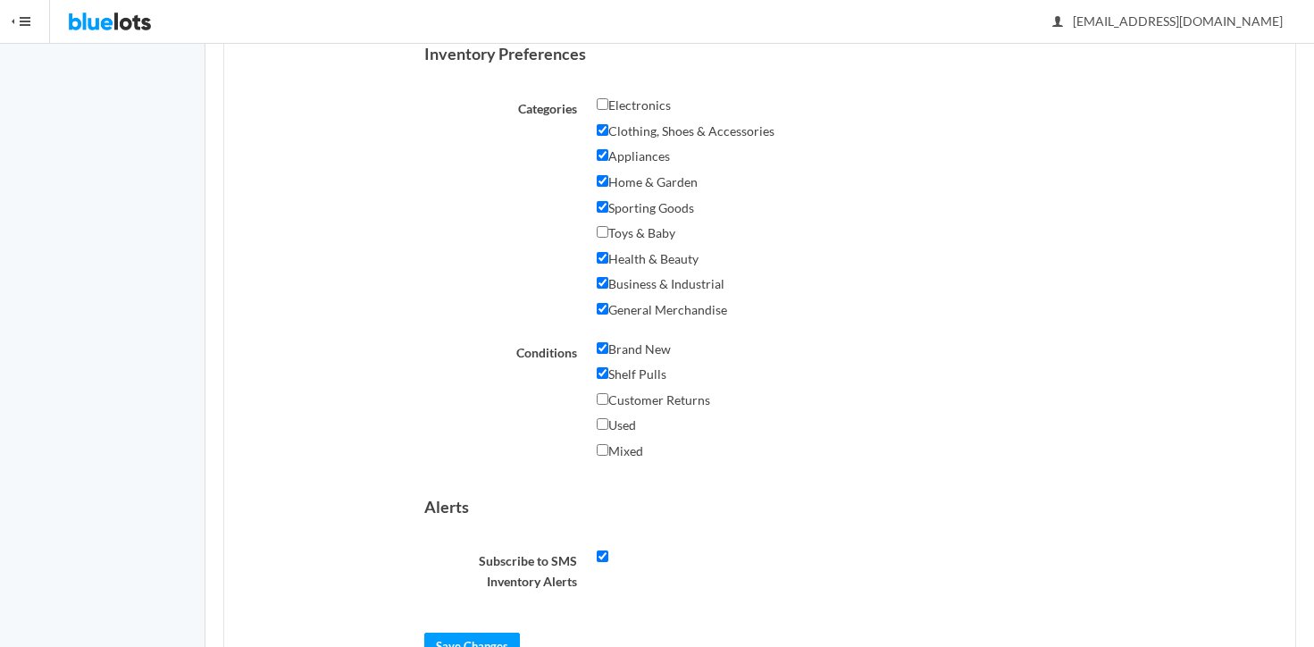
scroll to position [1072, 0]
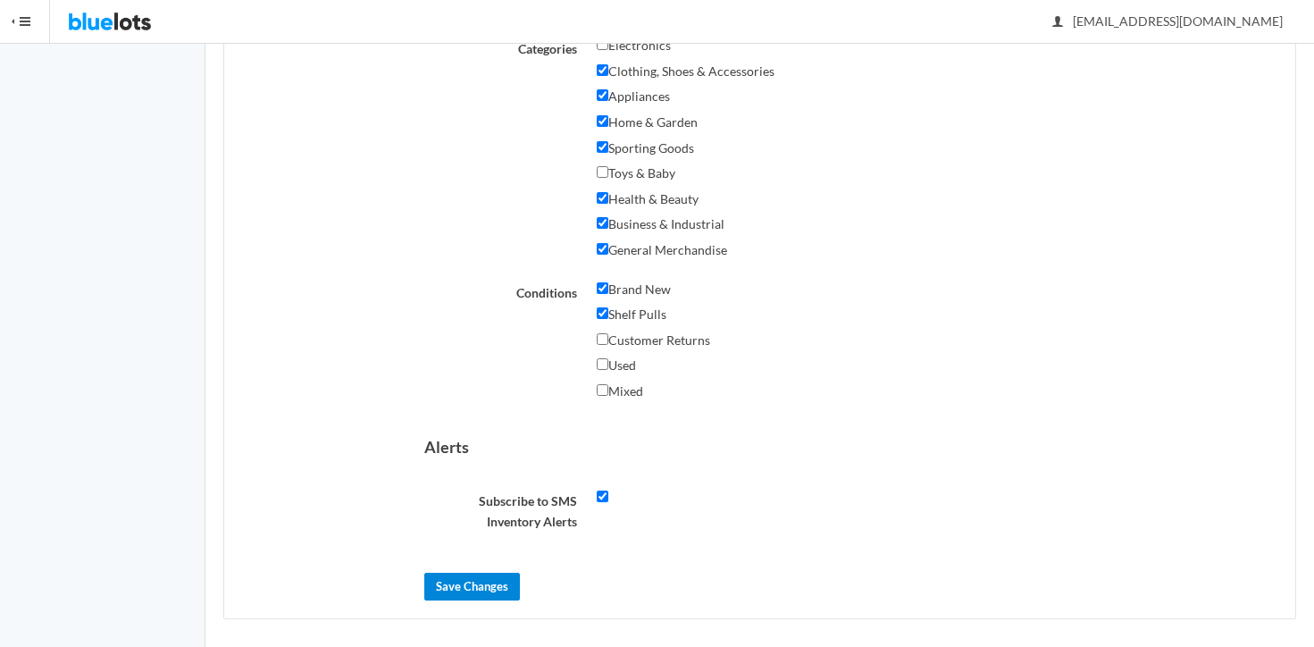
type input "http://www.inprocessofregistering.com"
click at [492, 587] on input "Save Changes" at bounding box center [472, 586] width 96 height 28
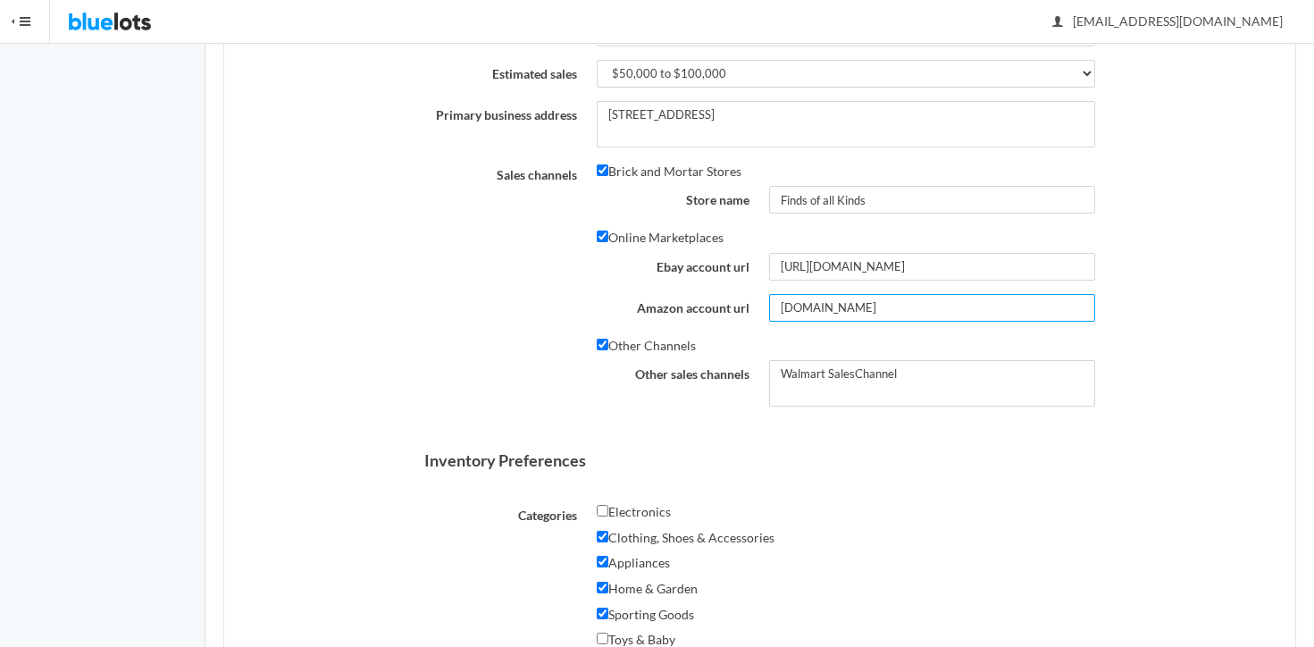
scroll to position [577, 0]
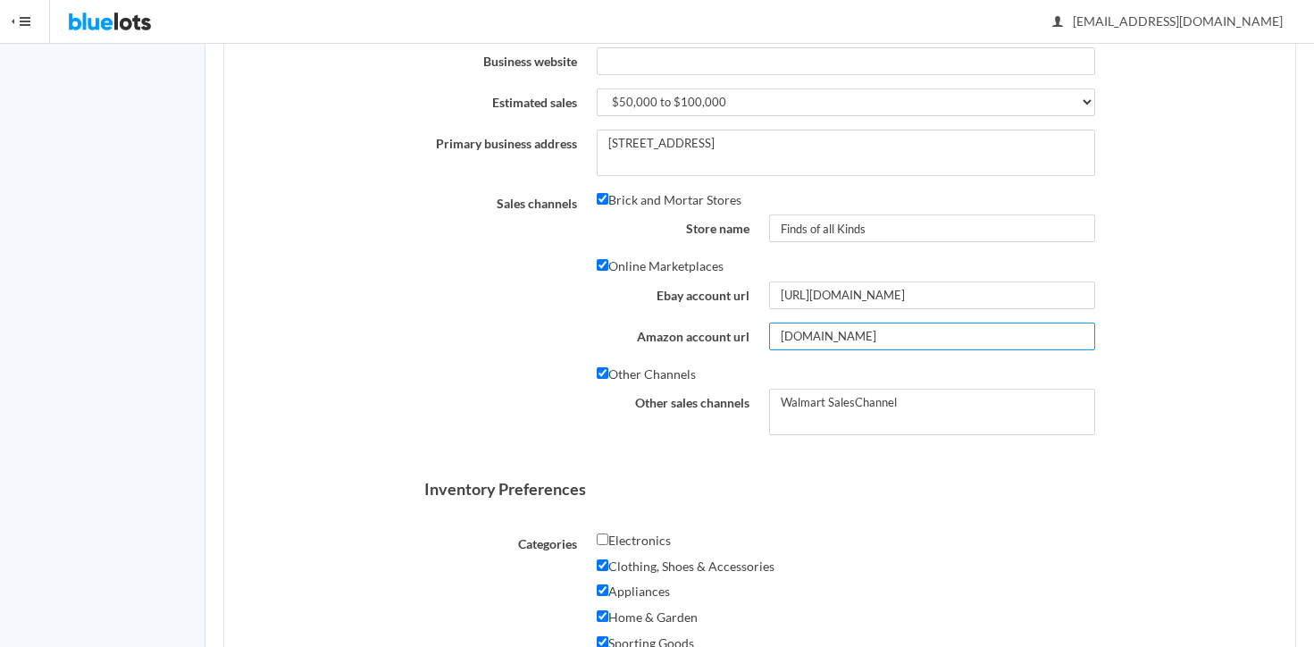
click at [774, 338] on input "www.inprocessofregistering.com" at bounding box center [931, 336] width 325 height 28
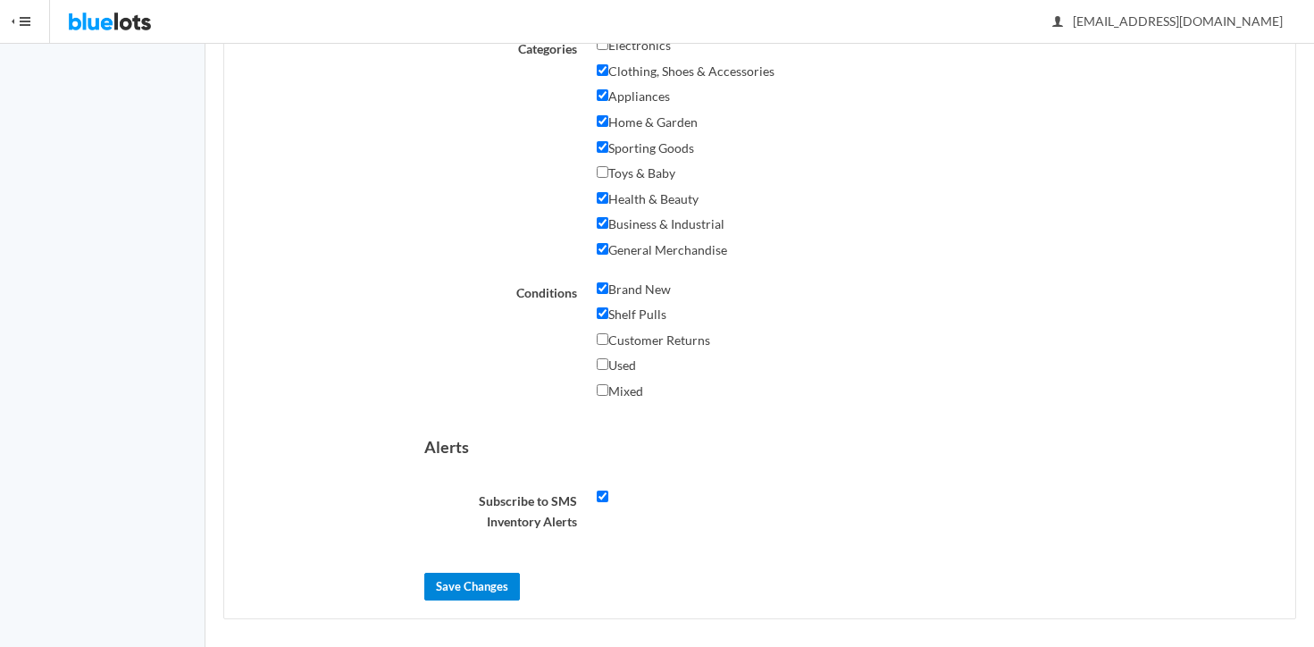
type input "http:www.inprocessofregistering.com"
click at [486, 572] on input "Save Changes" at bounding box center [472, 586] width 96 height 28
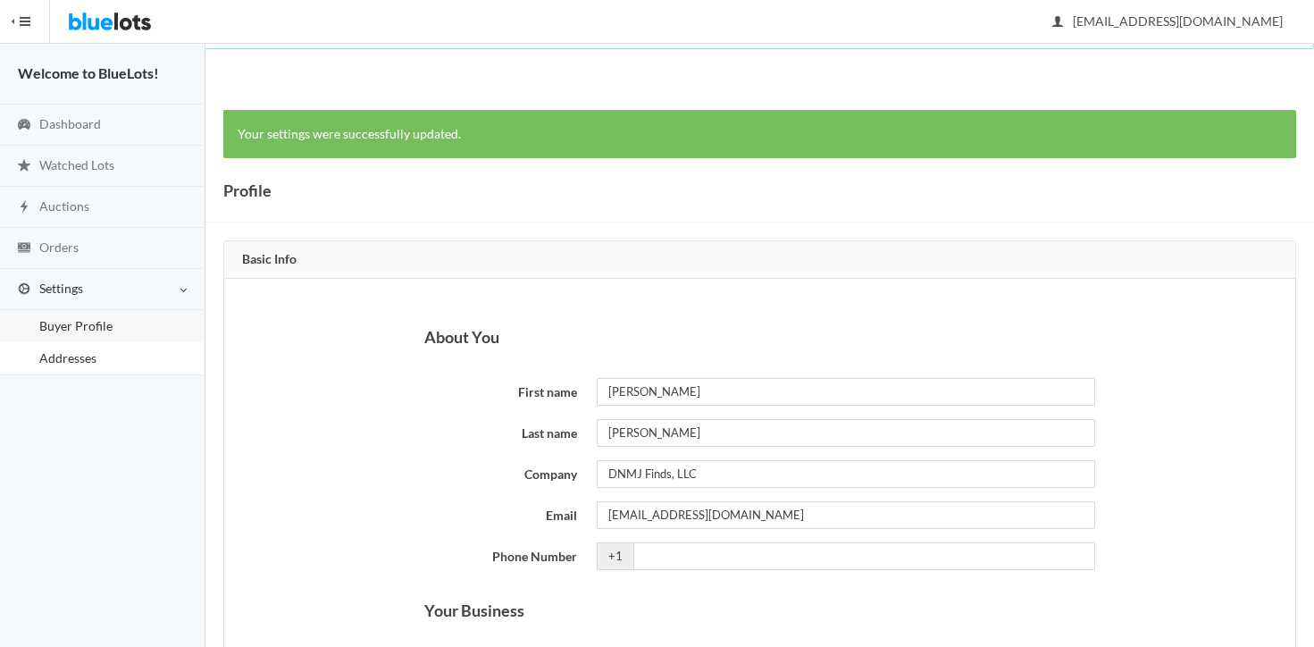
click at [85, 361] on span "Addresses" at bounding box center [67, 357] width 57 height 15
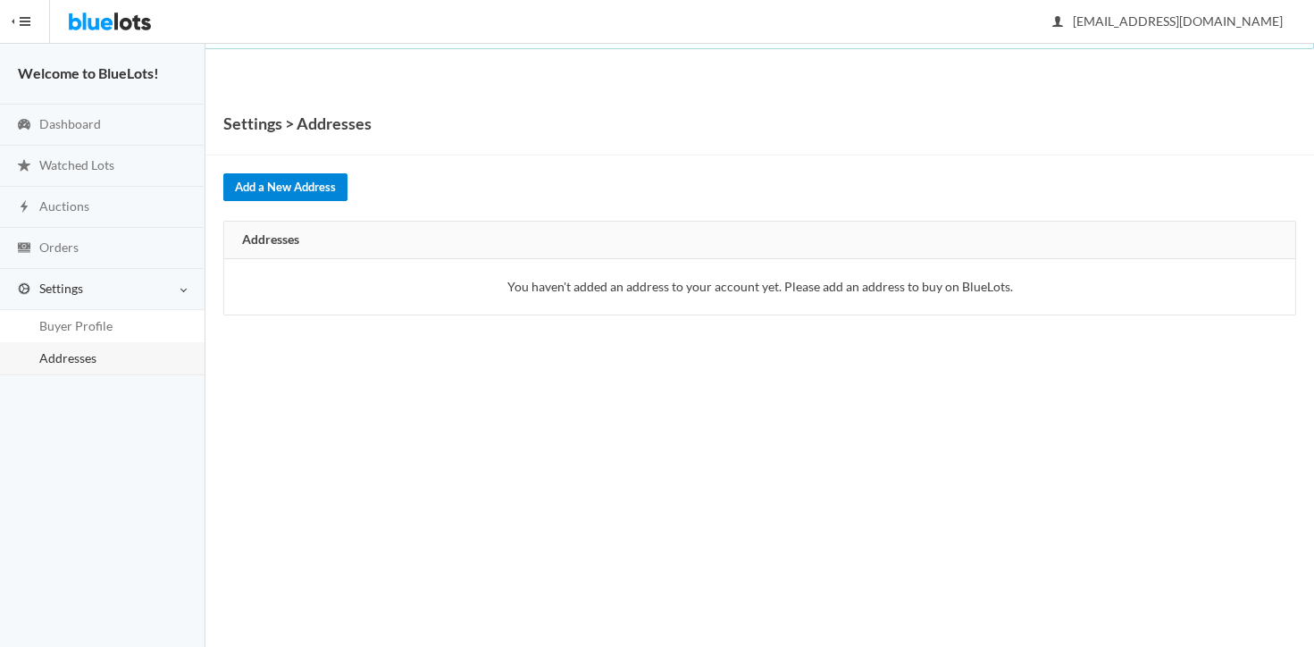
click at [304, 183] on link "Add a New Address" at bounding box center [285, 187] width 124 height 28
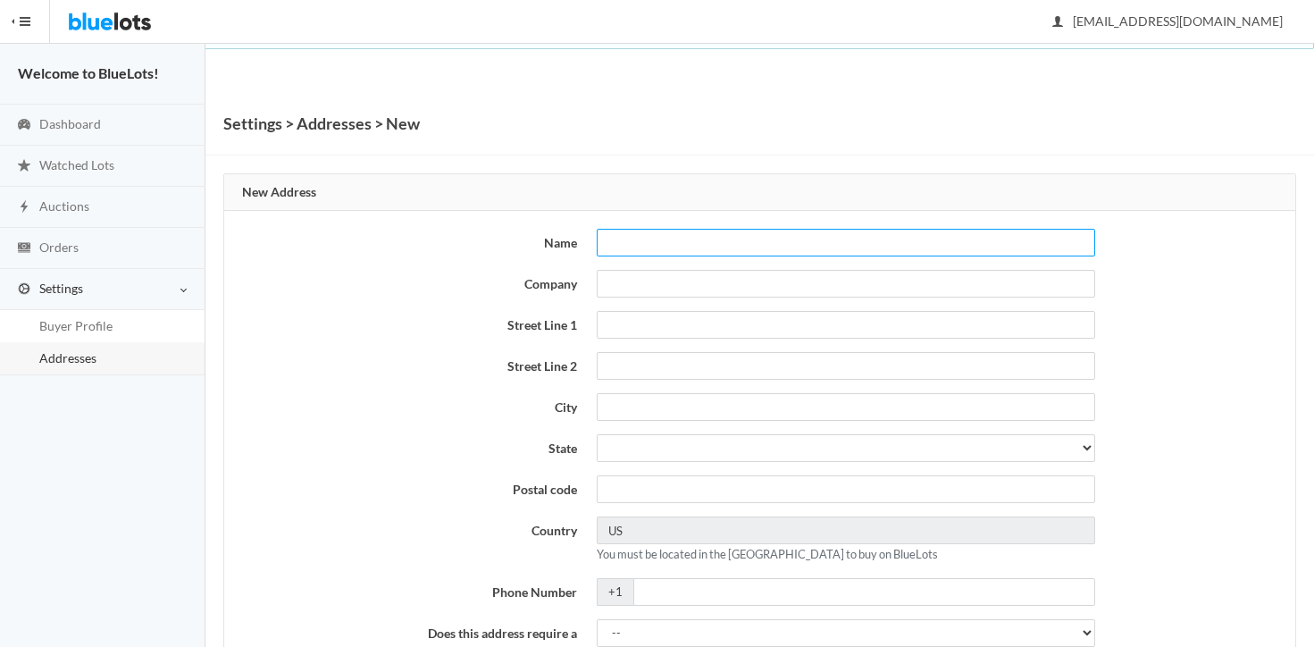
click at [636, 244] on input "text" at bounding box center [845, 243] width 497 height 28
type input "[PERSON_NAME]"
type input "[STREET_ADDRESS]"
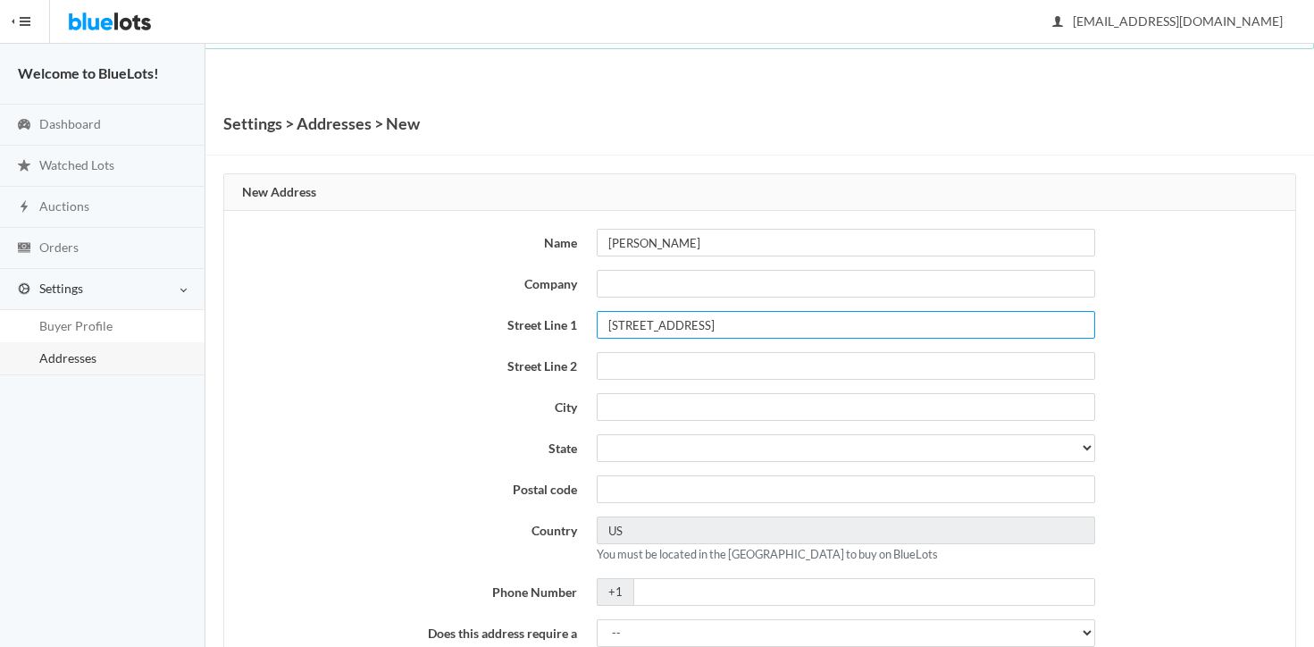
type input "[GEOGRAPHIC_DATA]"
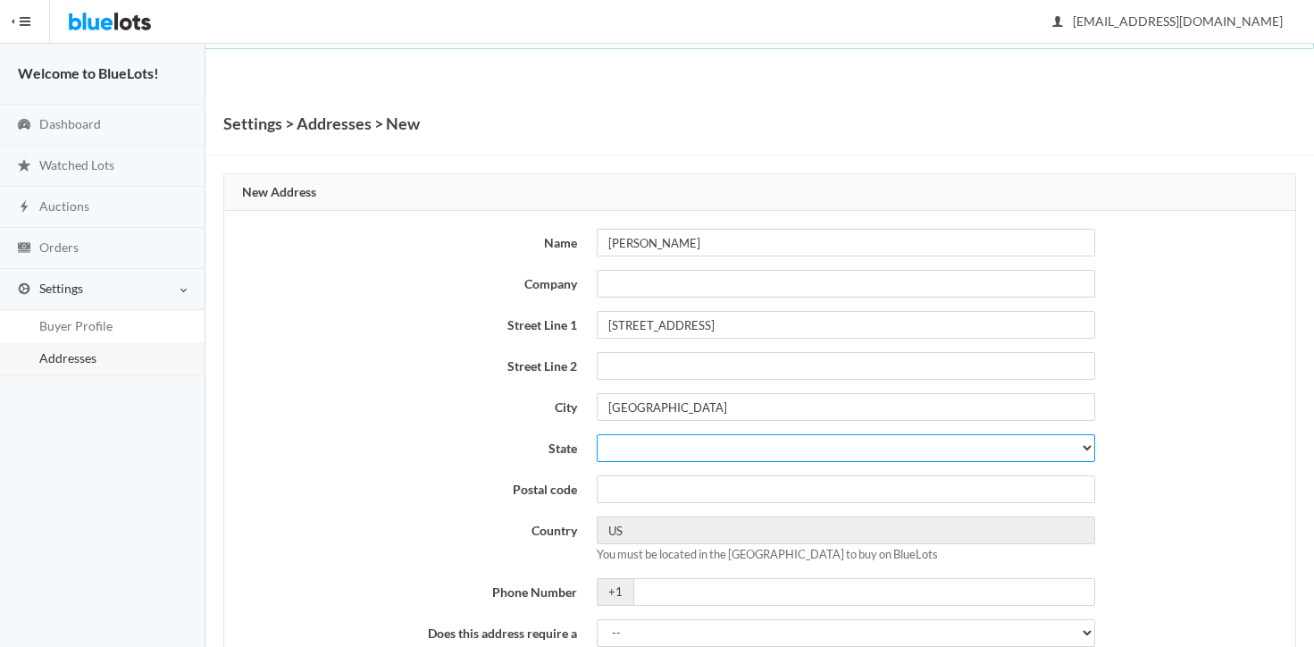
select select "GA"
type input "31833"
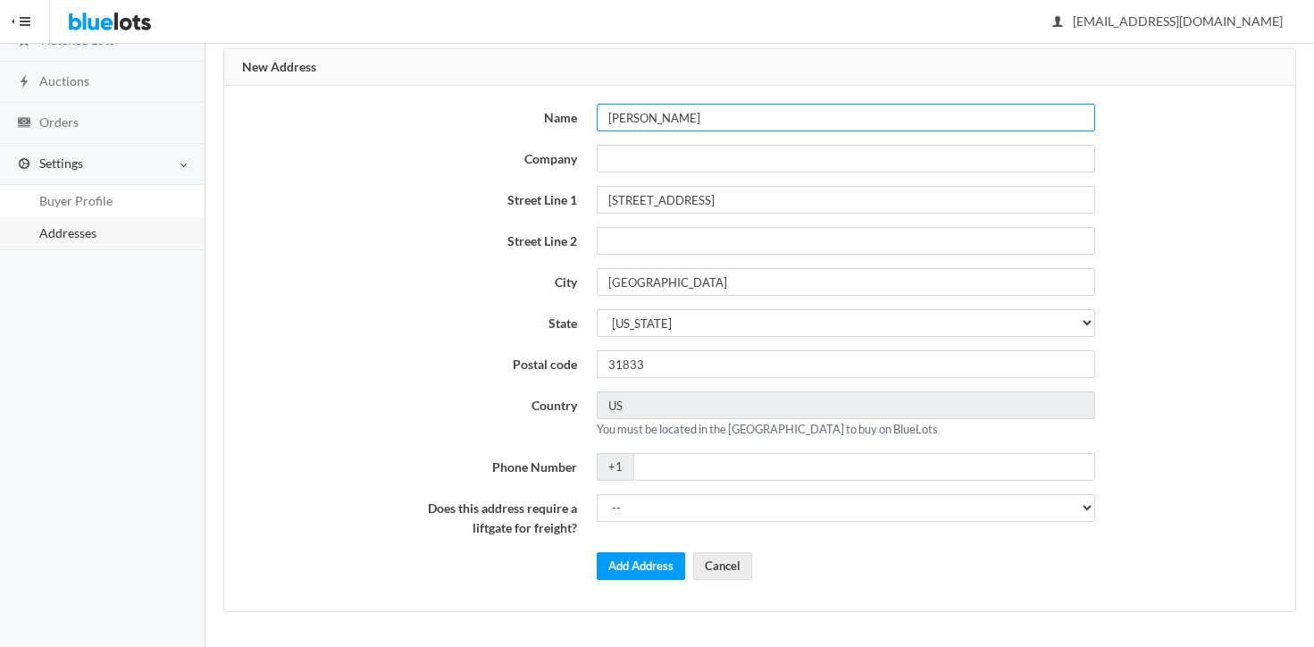
scroll to position [126, 0]
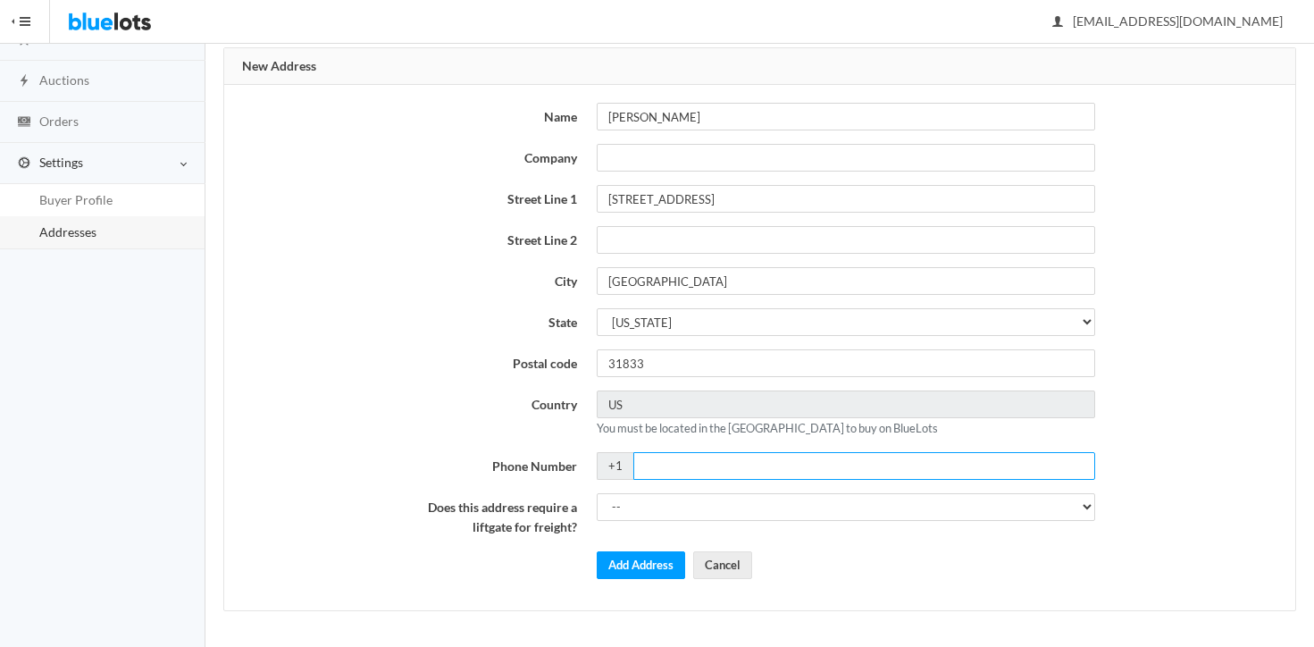
click at [670, 463] on input "Phone Number" at bounding box center [863, 466] width 461 height 28
type input "7065852195"
click at [661, 513] on select "-- Yes No" at bounding box center [845, 507] width 497 height 28
select select "0"
click at [597, 493] on select "-- Yes No" at bounding box center [845, 507] width 497 height 28
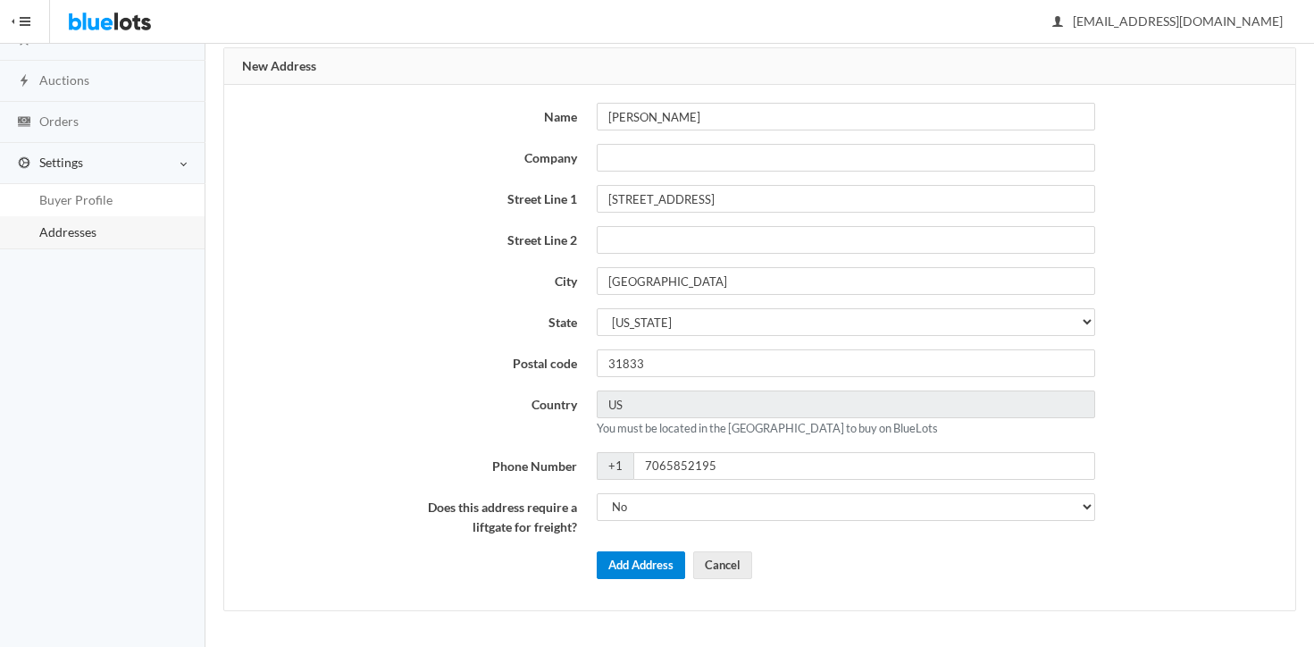
click at [658, 559] on button "Add Address" at bounding box center [641, 565] width 88 height 28
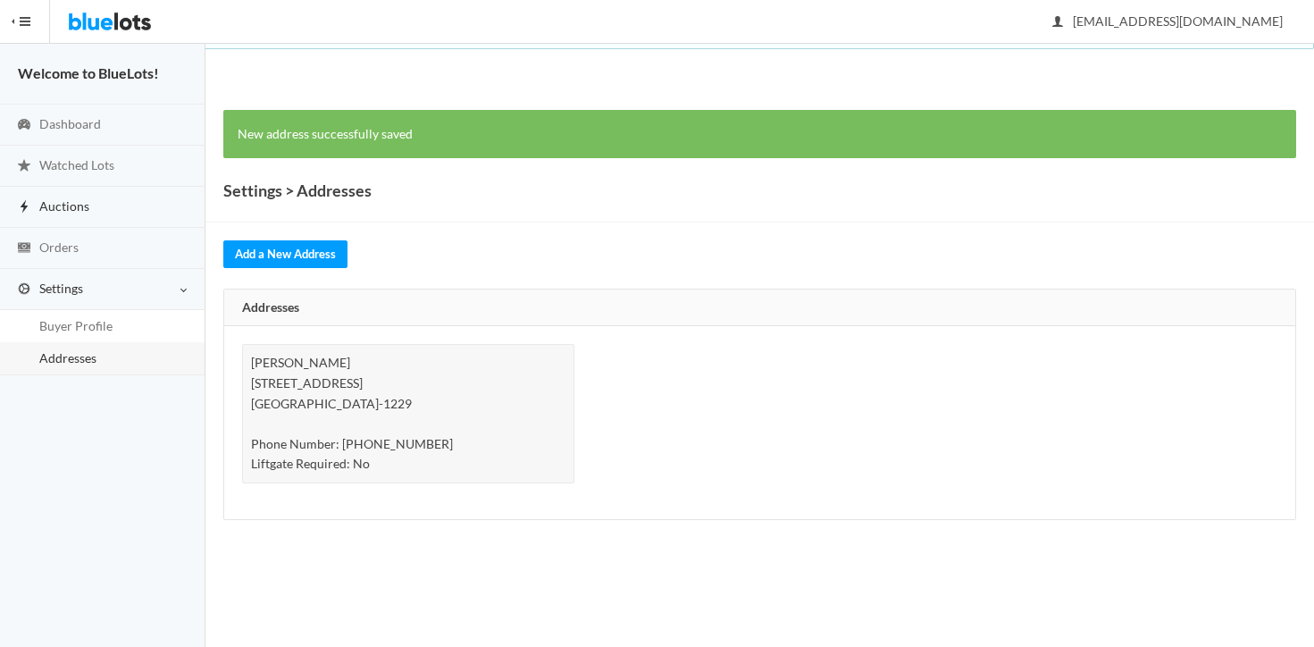
click at [114, 225] on link "Auctions" at bounding box center [102, 207] width 205 height 41
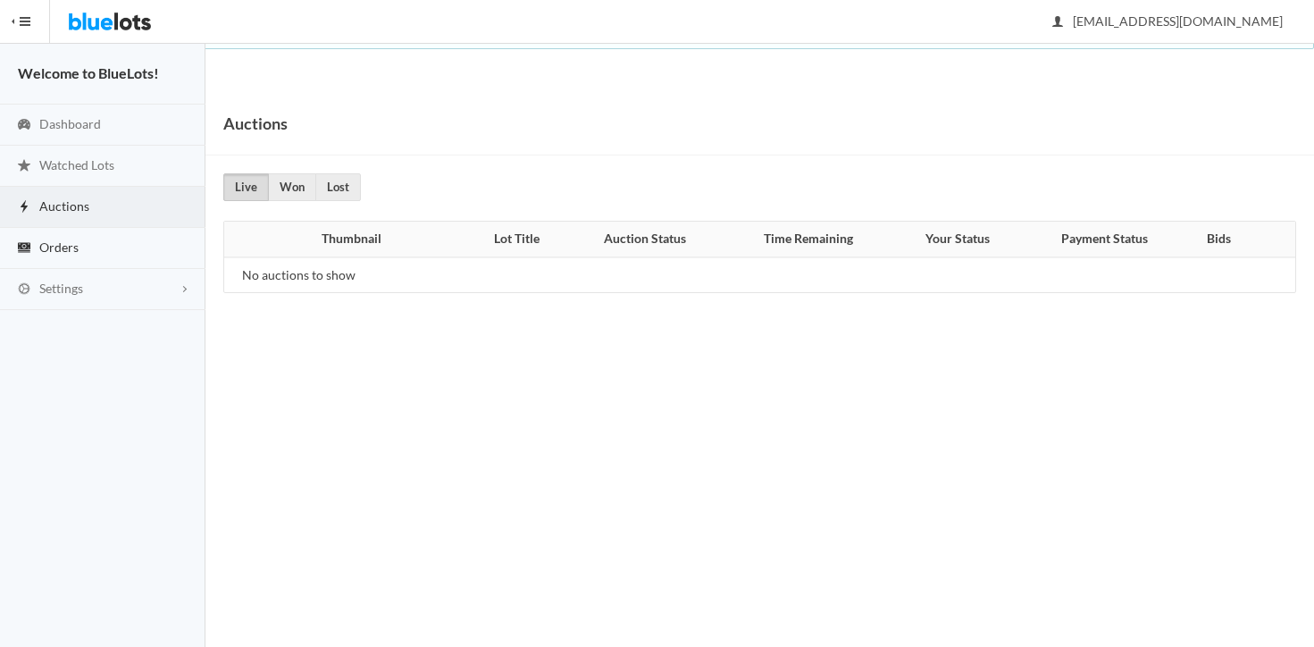
click at [108, 256] on link "Orders" at bounding box center [102, 248] width 205 height 41
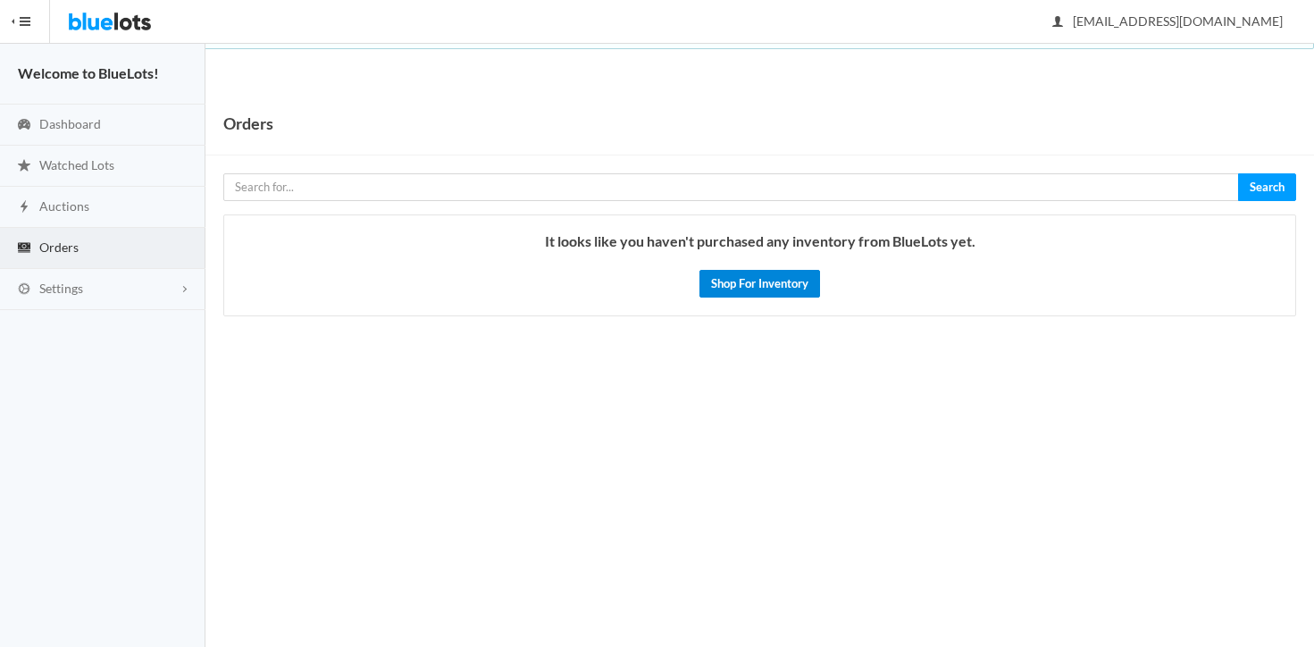
click at [750, 289] on link "Shop For Inventory" at bounding box center [759, 284] width 121 height 28
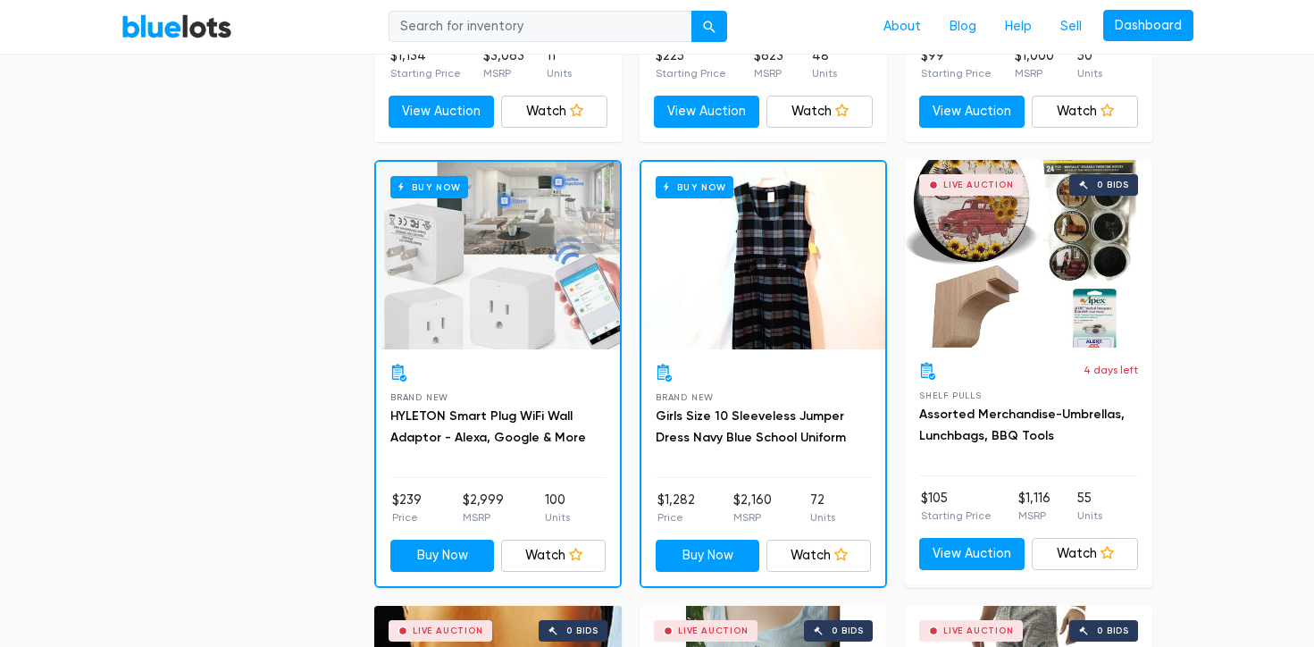
scroll to position [1328, 0]
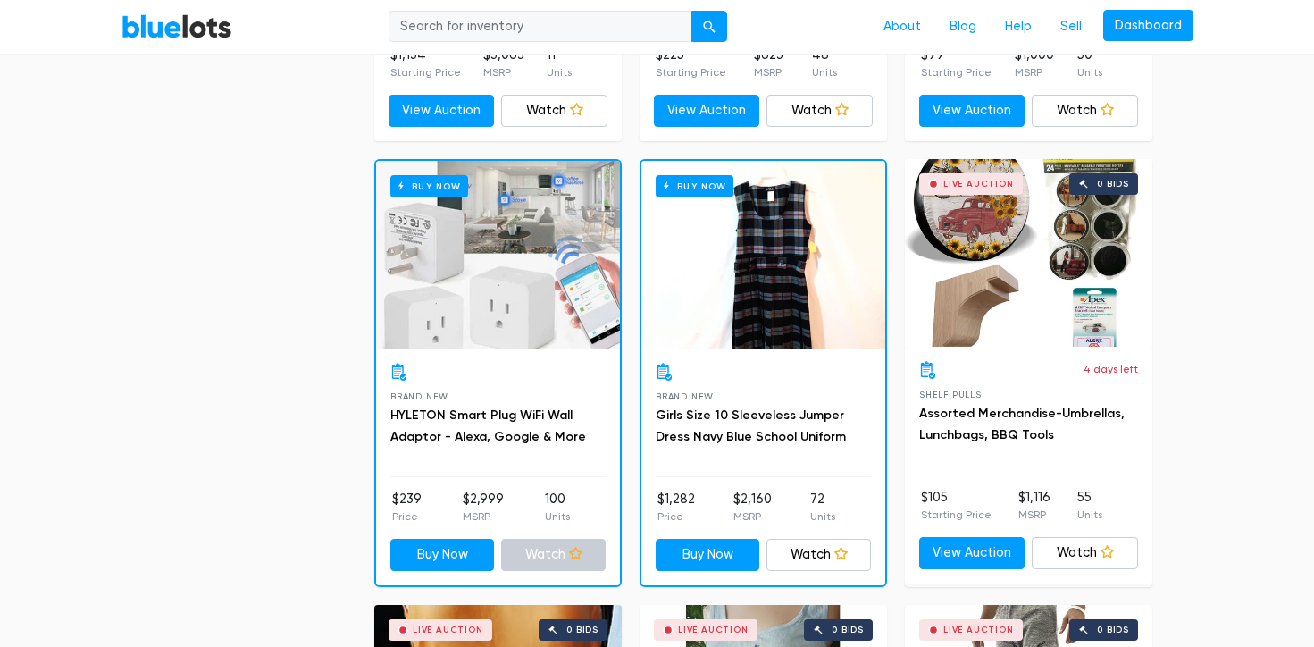
click at [535, 559] on link "Watch" at bounding box center [553, 554] width 104 height 32
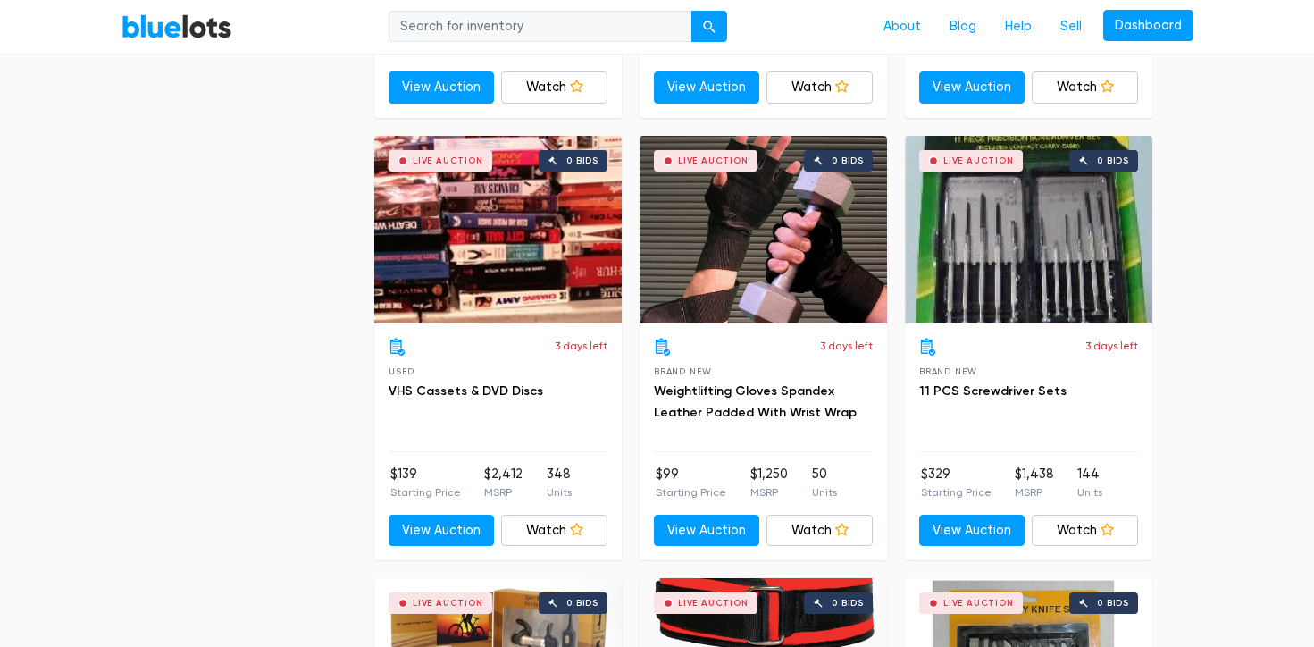
scroll to position [5815, 0]
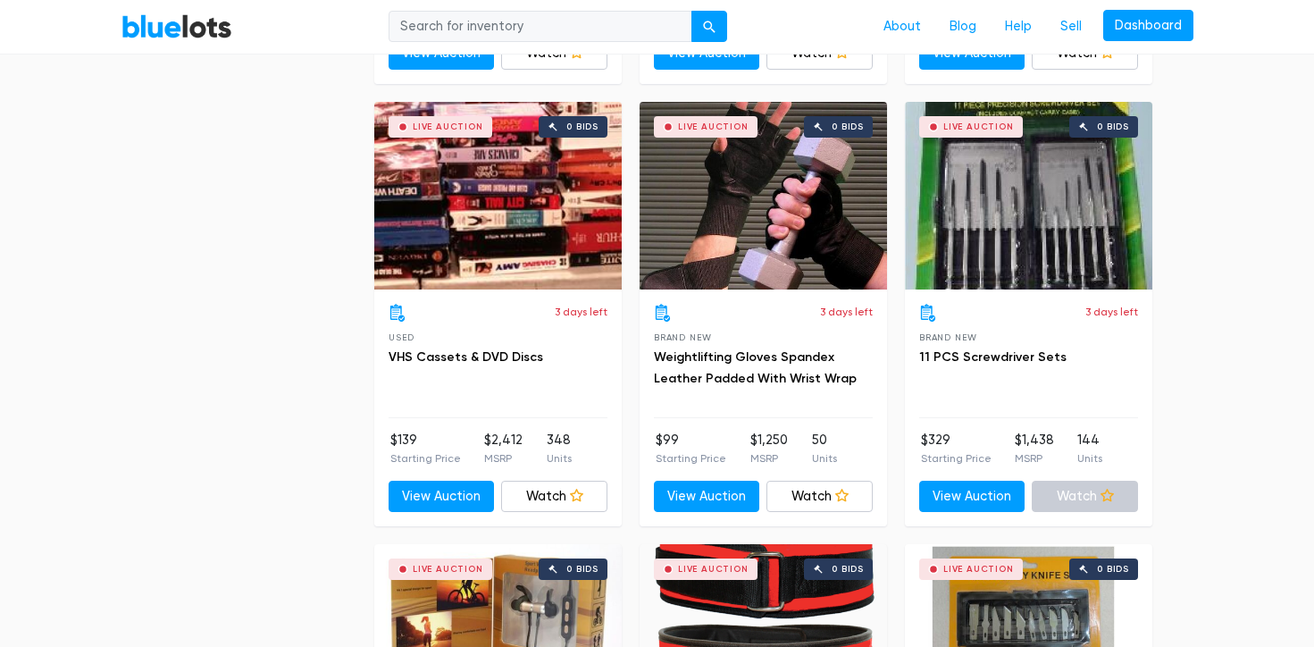
click at [1094, 489] on link "Watch" at bounding box center [1084, 496] width 106 height 32
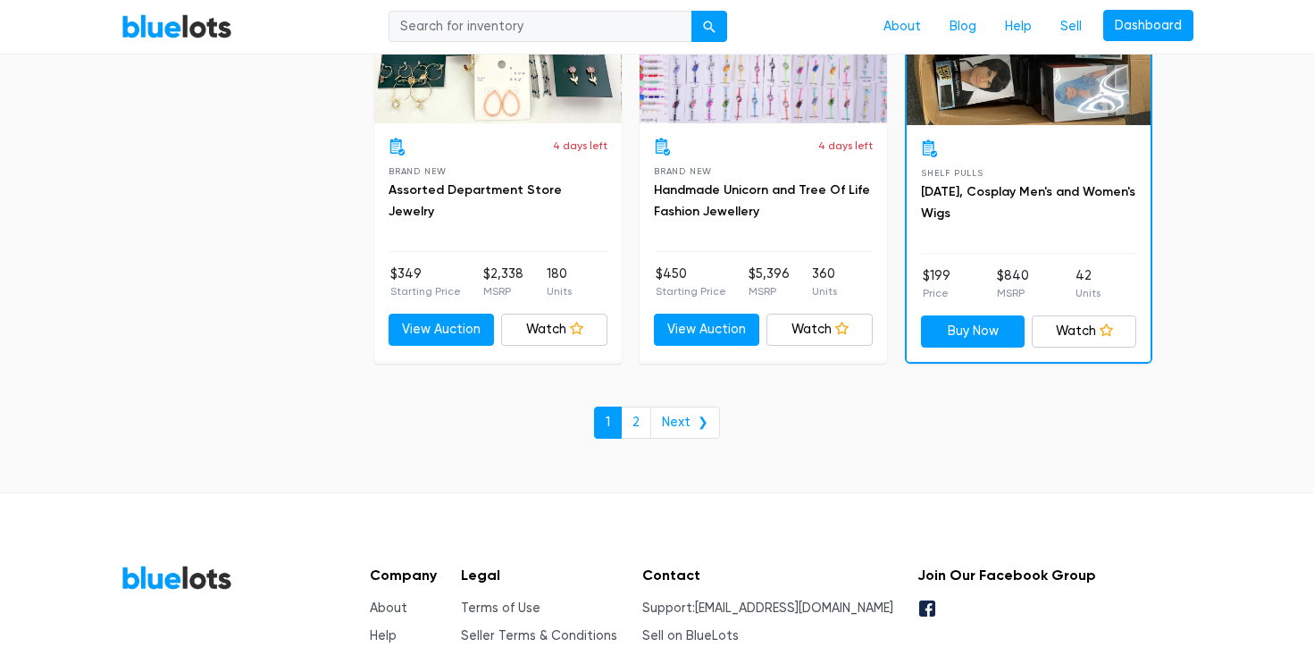
scroll to position [7760, 0]
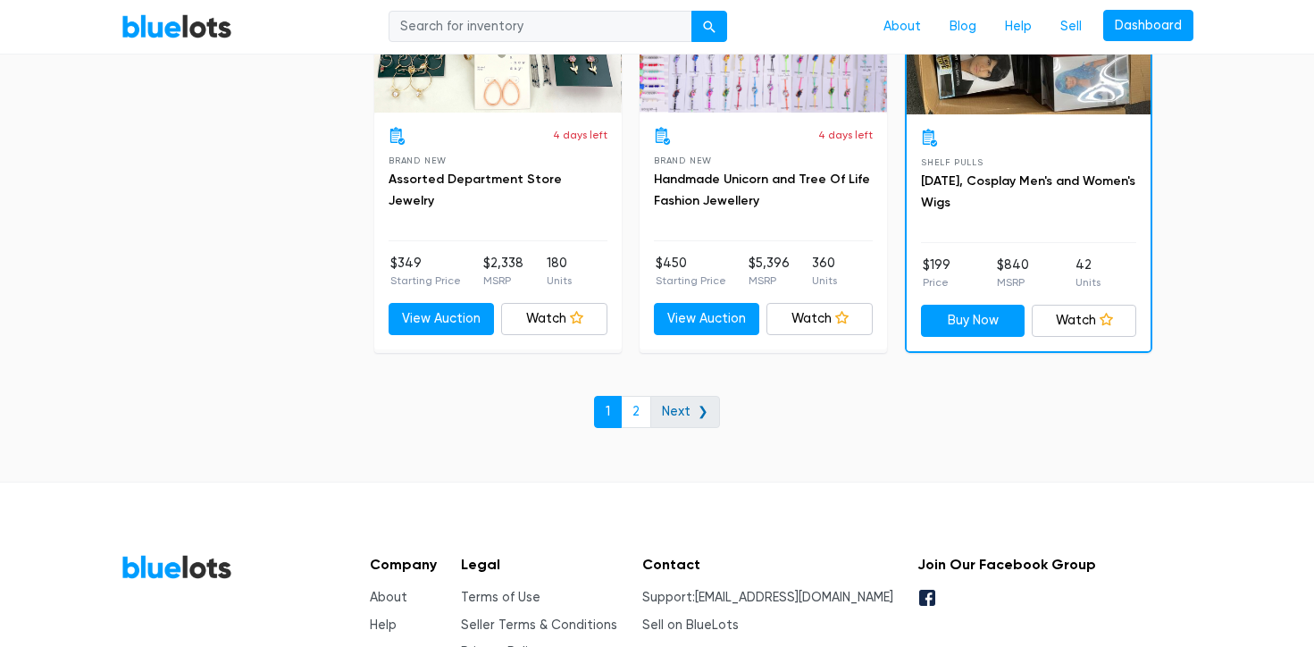
click at [705, 425] on link "Next ❯" at bounding box center [685, 412] width 70 height 32
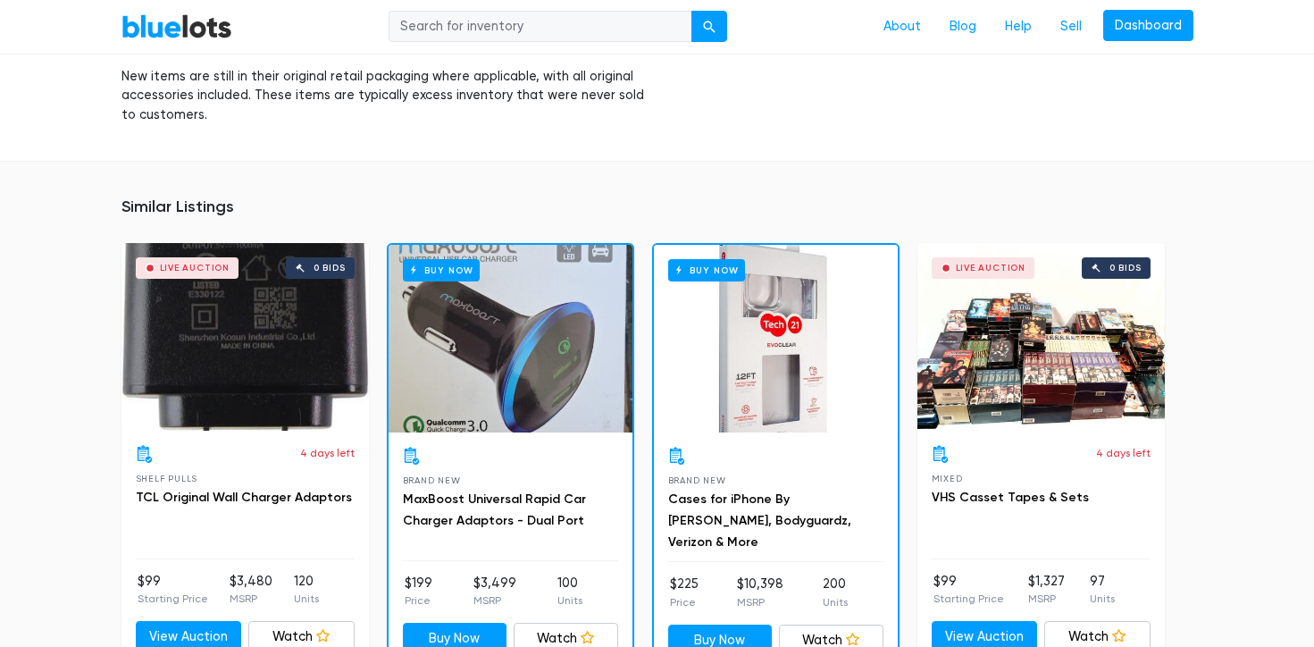
scroll to position [1190, 0]
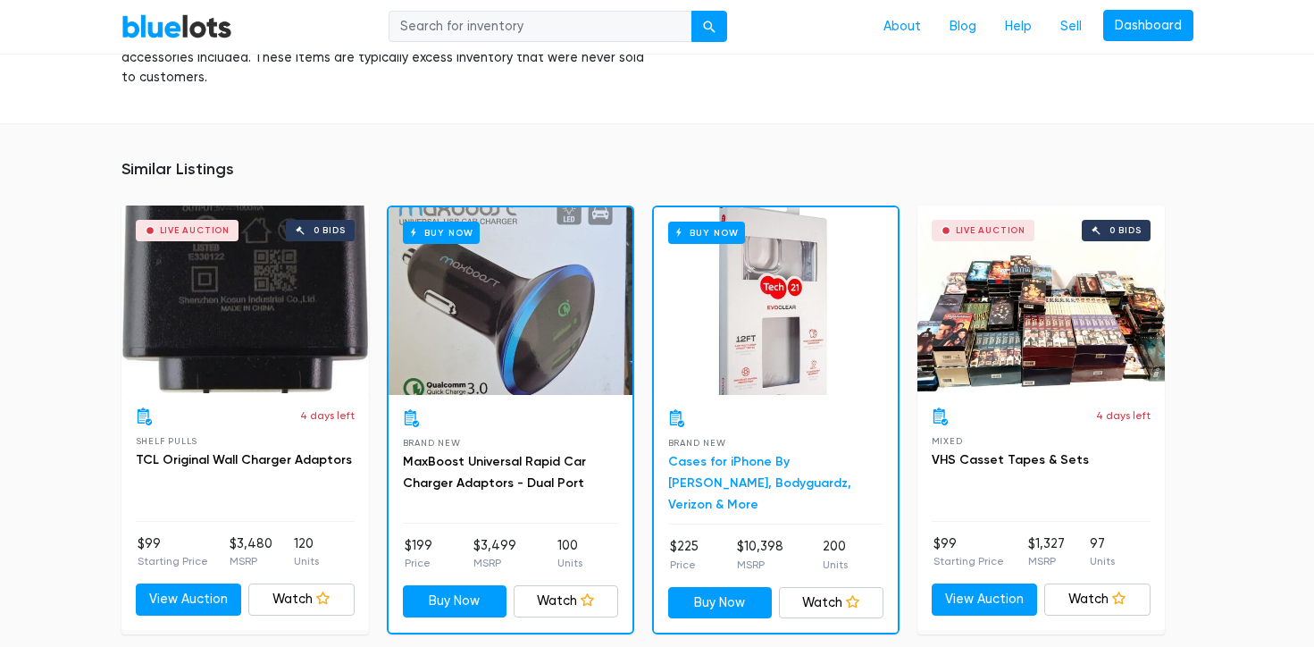
click at [771, 482] on link "Cases for iPhone By [PERSON_NAME], Bodyguardz, Verizon & More" at bounding box center [759, 483] width 183 height 58
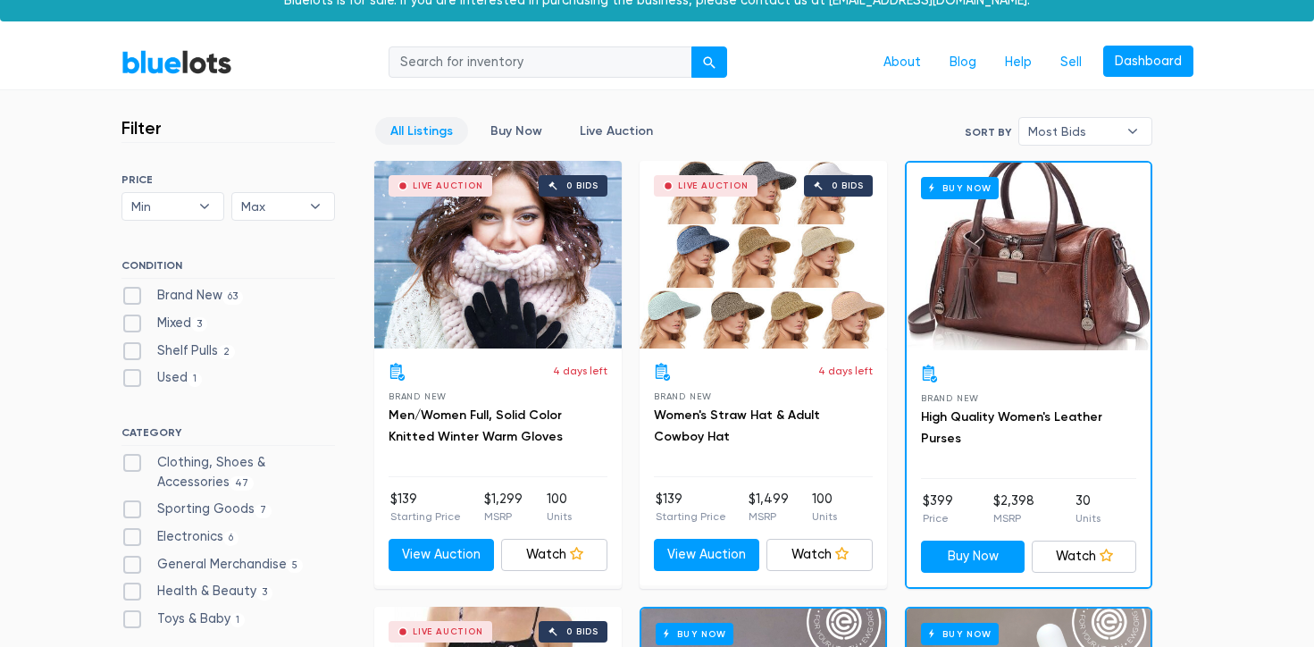
scroll to position [39, 0]
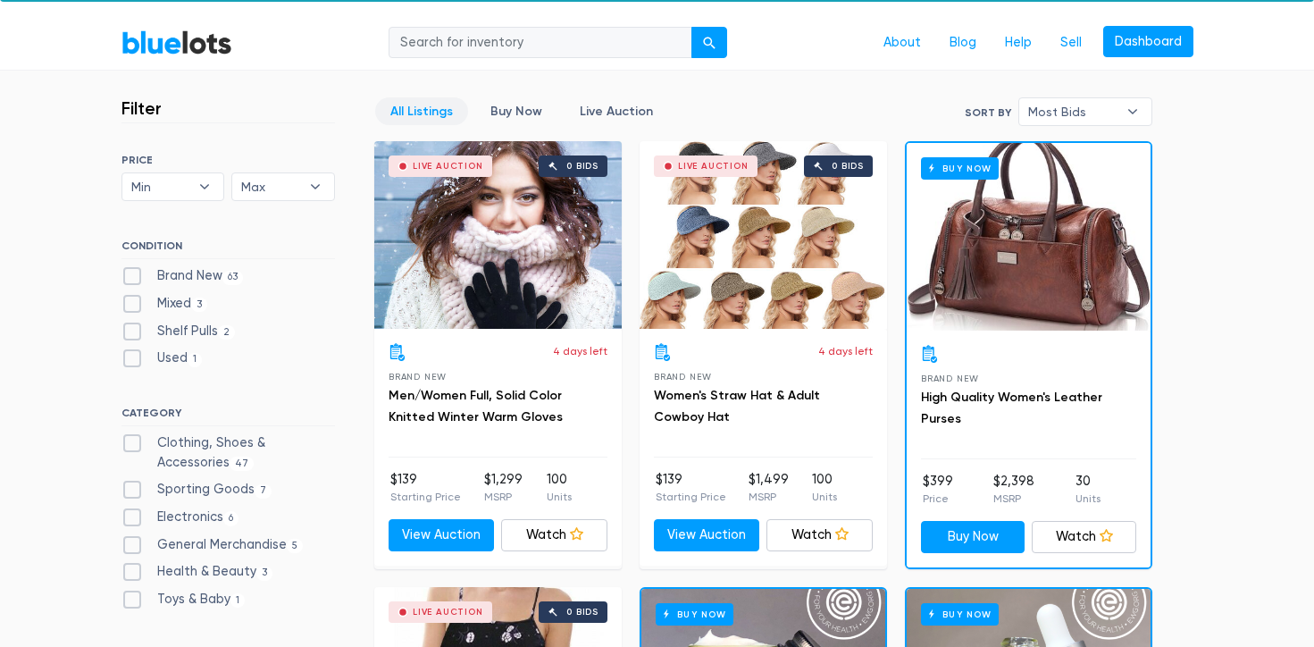
click at [1068, 555] on div "Brand New High Quality Women's Leather Purses $399 Price $2,398 MSRP 30 Units B…" at bounding box center [1028, 448] width 244 height 237
click at [1065, 553] on div "Brand New High Quality Women's Leather Purses $399 Price $2,398 MSRP 30 Units B…" at bounding box center [1028, 448] width 244 height 237
click at [1061, 529] on link "Watch" at bounding box center [1083, 537] width 104 height 32
click at [1031, 405] on h3 "High Quality Women's Leather Purses" at bounding box center [1028, 408] width 215 height 43
click at [1031, 397] on link "High Quality Women's Leather Purses" at bounding box center [1011, 407] width 181 height 37
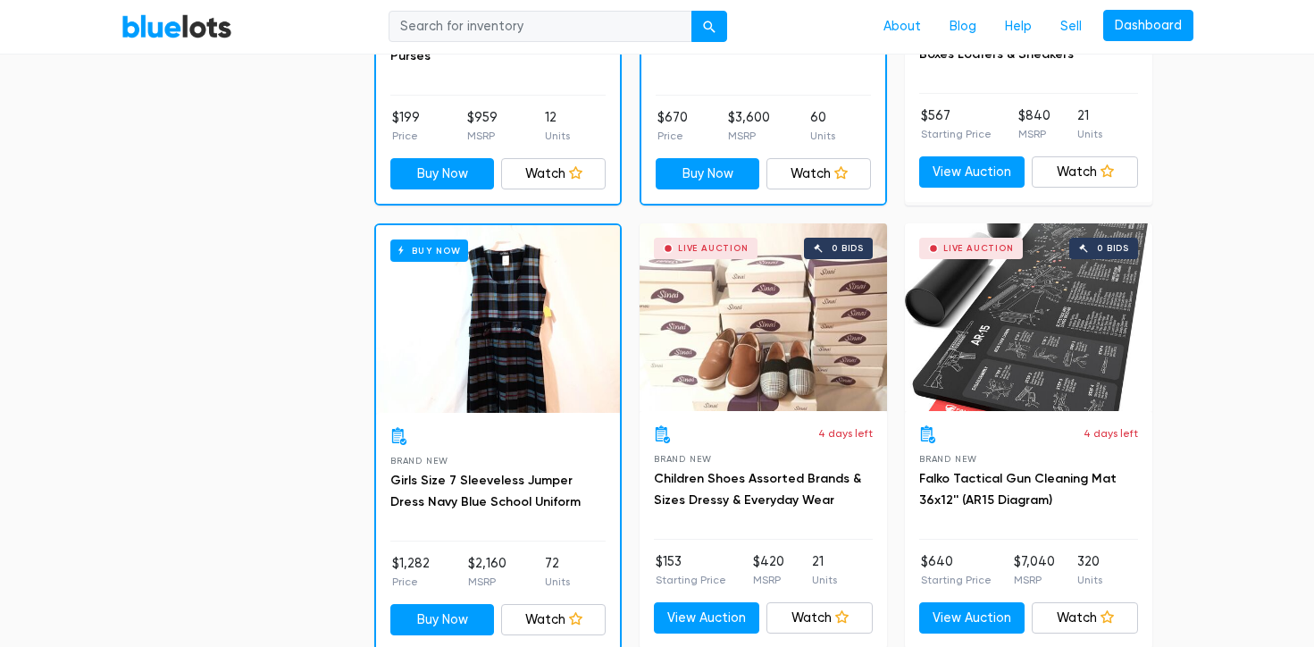
scroll to position [1296, 0]
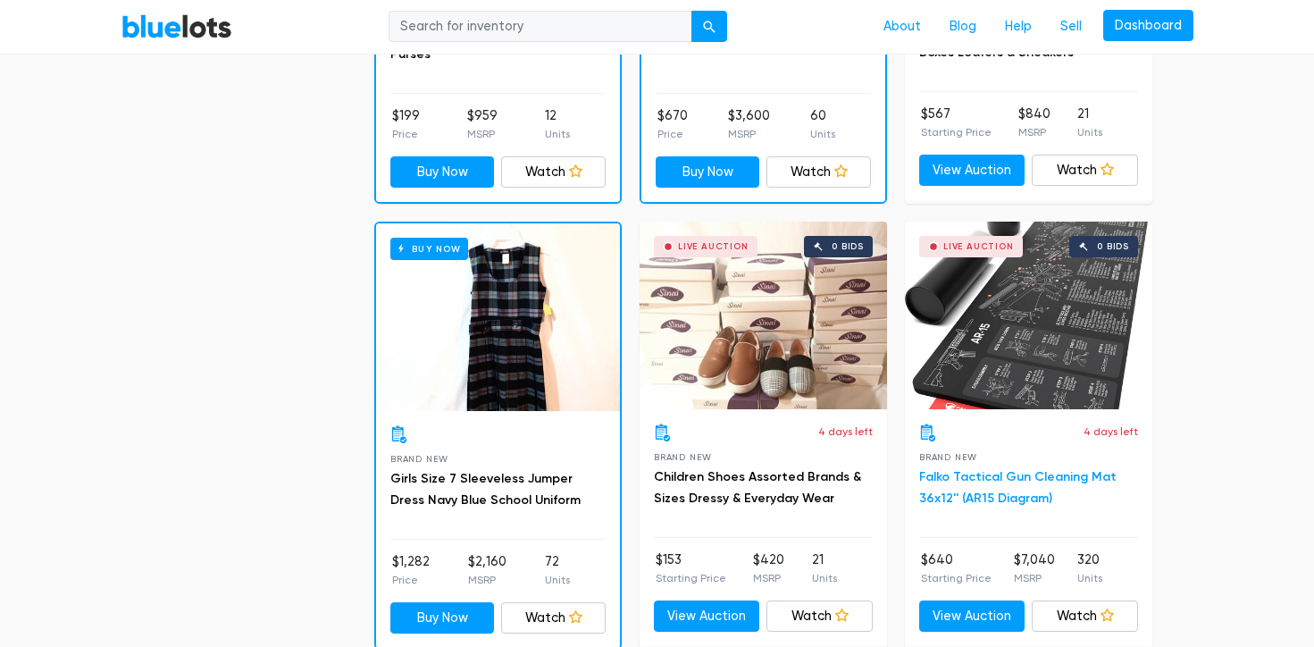
click at [1005, 470] on link "Falko Tactical Gun Cleaning Mat 36x12'' (AR15 Diagram)" at bounding box center [1017, 487] width 197 height 37
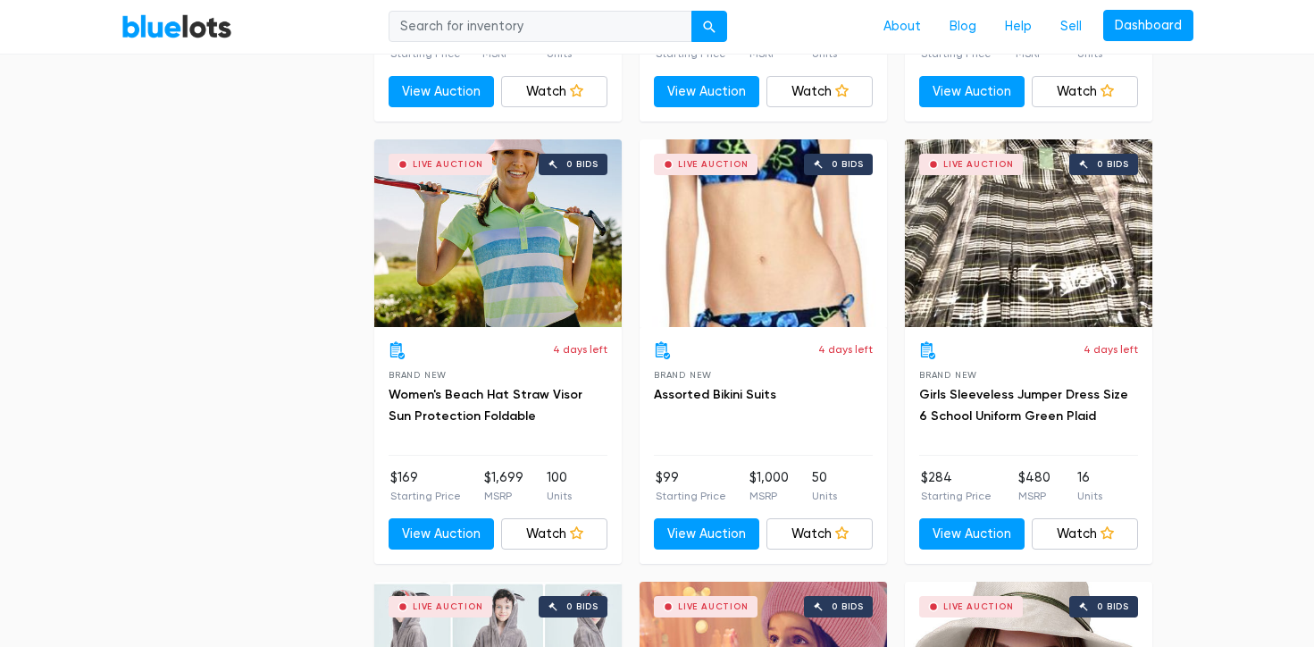
scroll to position [3135, 0]
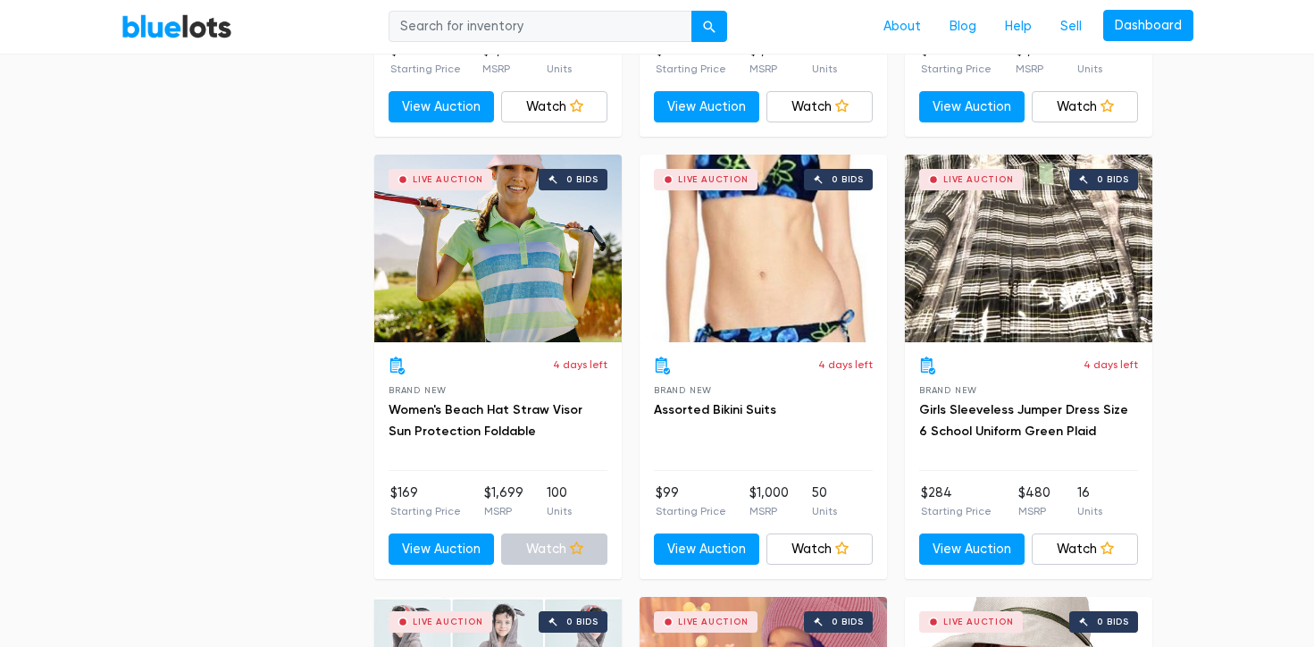
click at [561, 544] on link "Watch" at bounding box center [554, 549] width 106 height 32
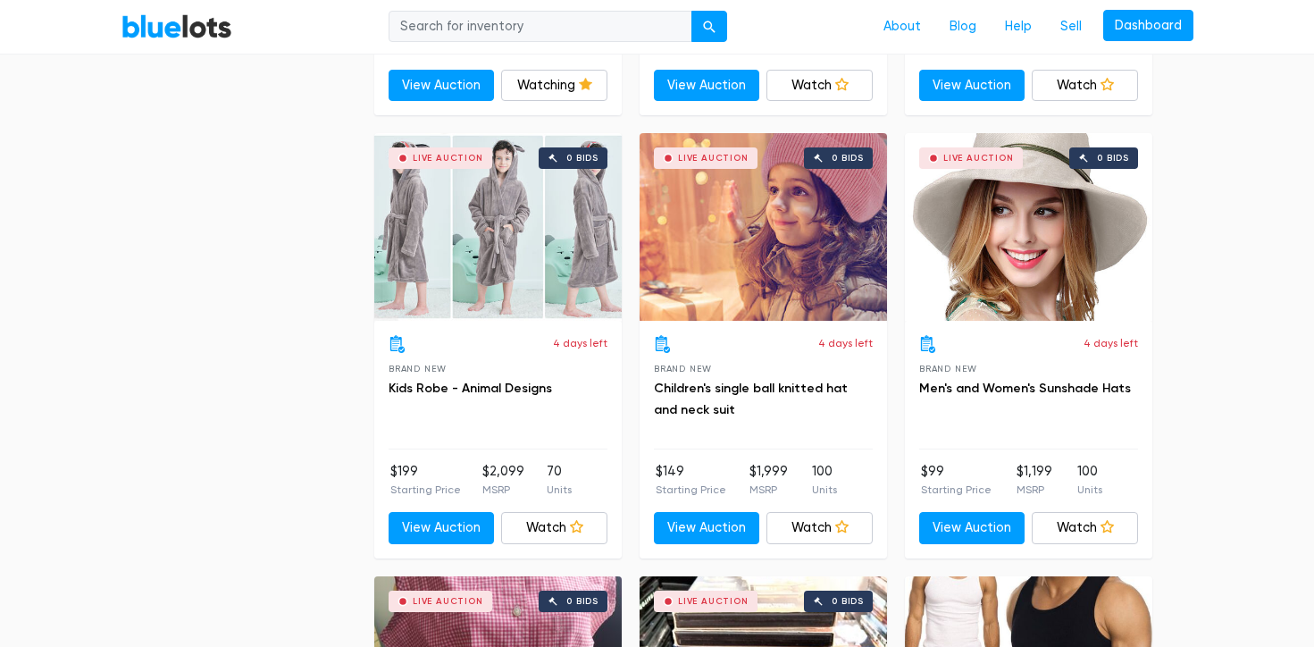
scroll to position [3606, 0]
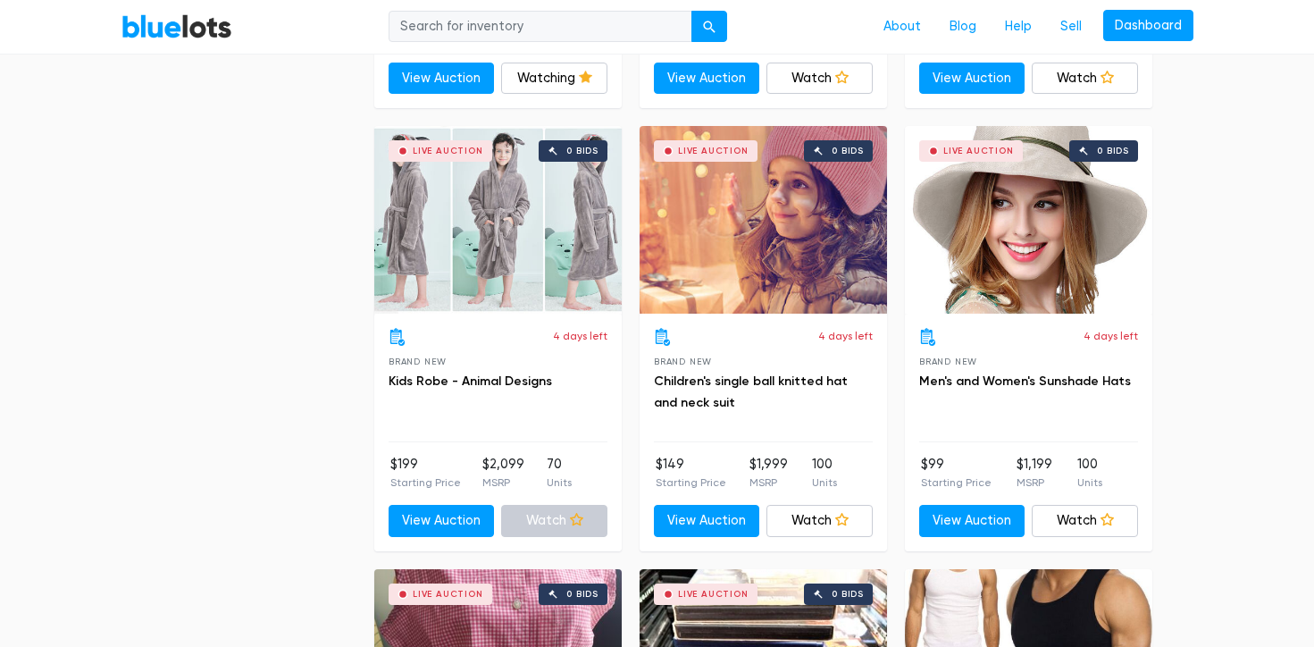
click at [557, 527] on link "Watch" at bounding box center [554, 521] width 106 height 32
click at [813, 529] on link "Watch" at bounding box center [819, 521] width 106 height 32
click at [1056, 542] on div "4 days left Brand New Men's and Women's Sunshade Hats $99 Starting Price $1,199…" at bounding box center [1028, 431] width 247 height 237
click at [1066, 522] on link "Watch" at bounding box center [1084, 521] width 106 height 32
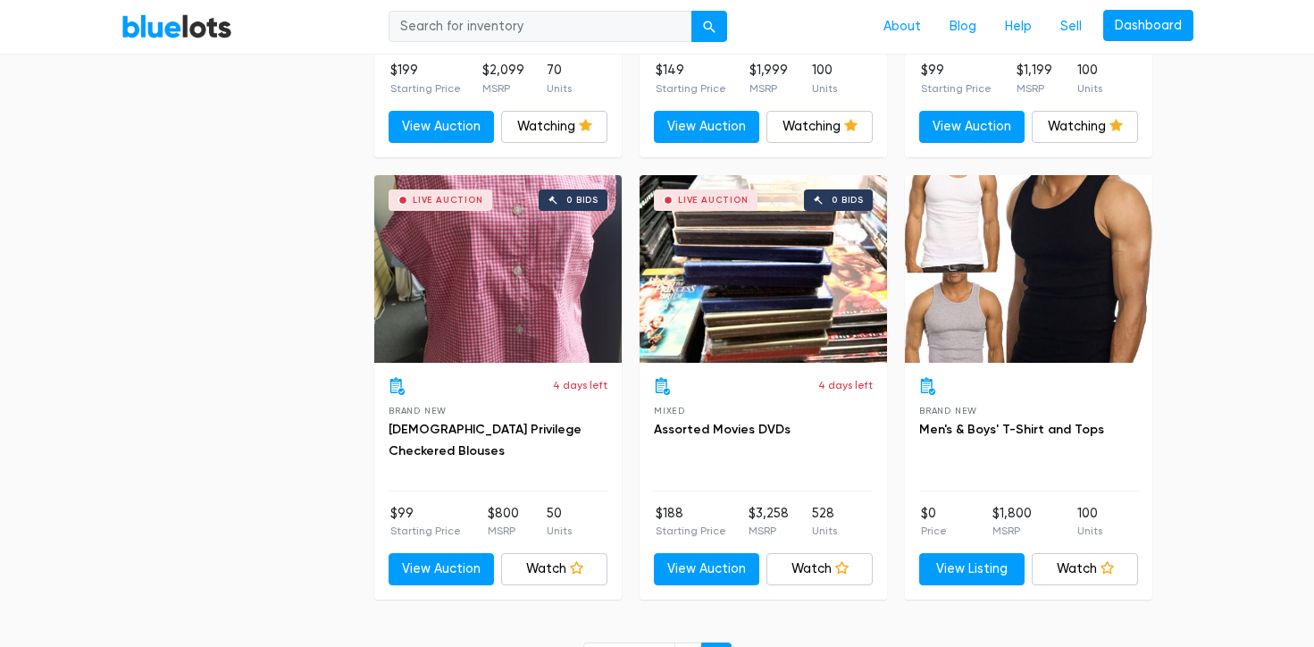
scroll to position [4005, 0]
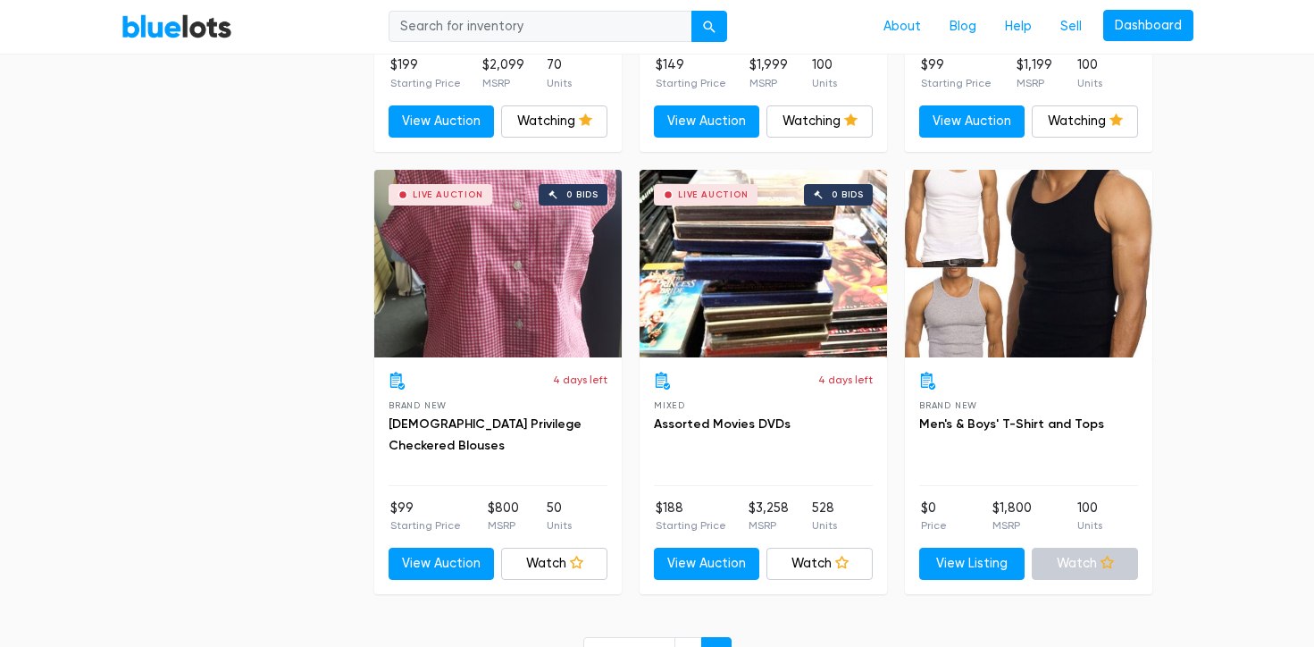
click at [1068, 557] on link "Watch" at bounding box center [1084, 563] width 106 height 32
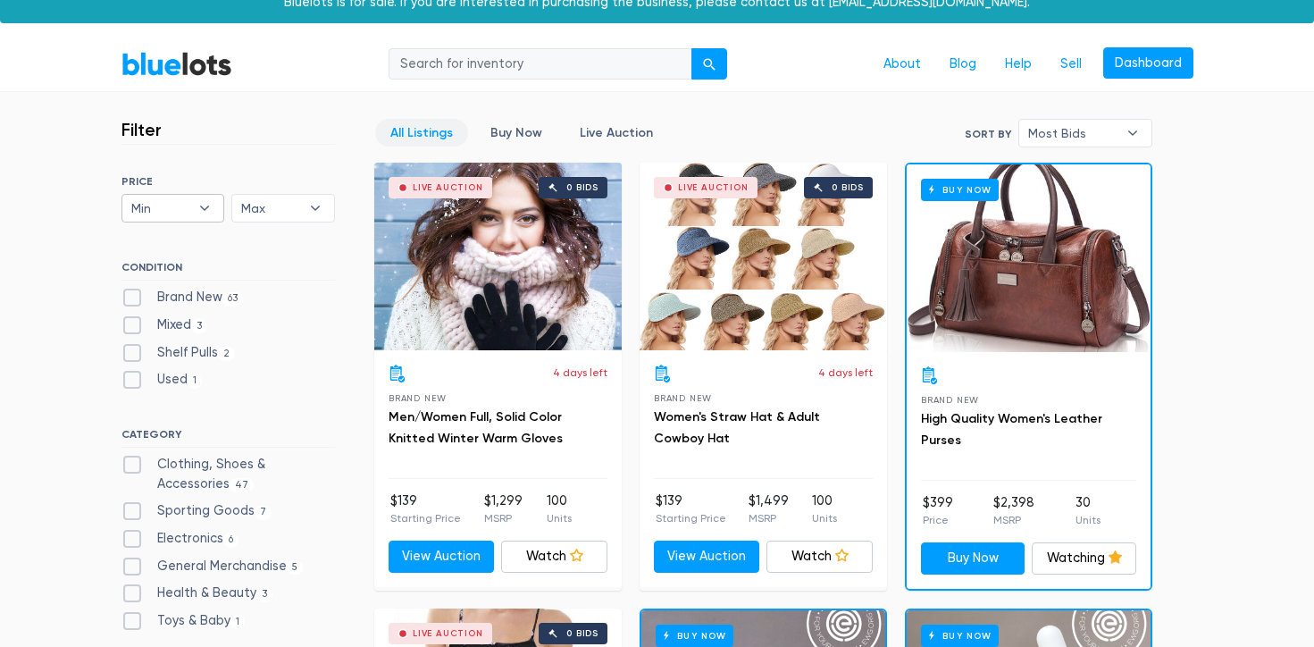
scroll to position [0, 0]
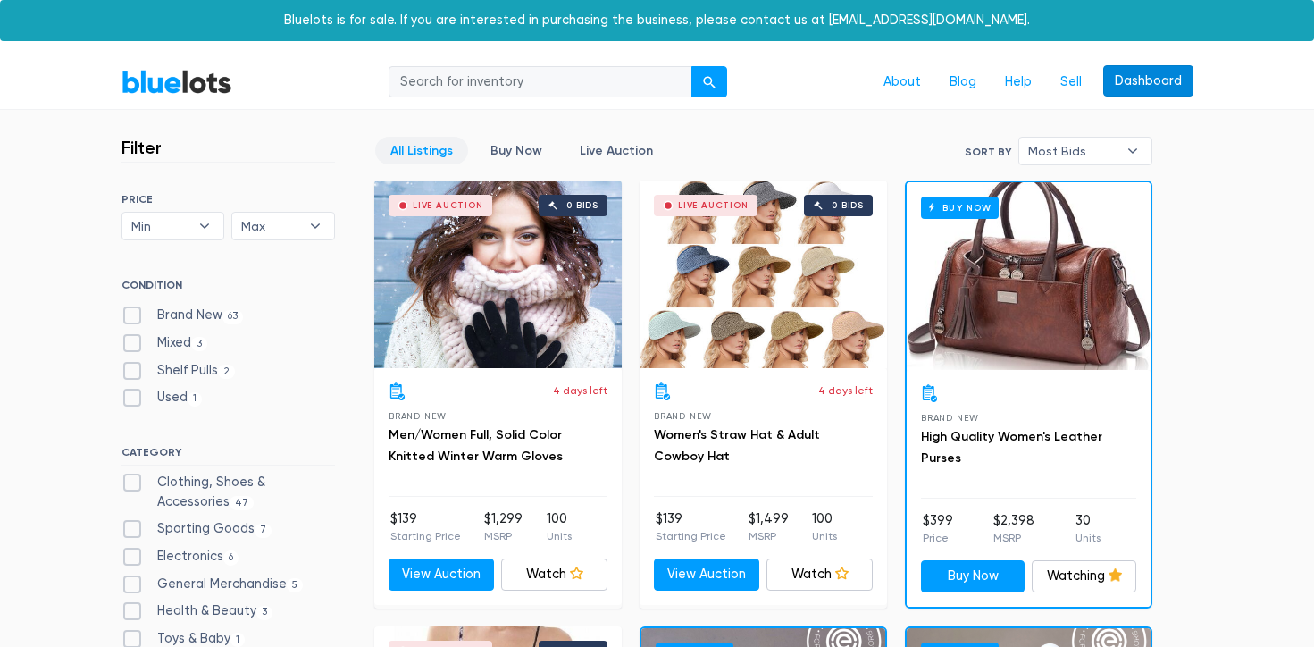
click at [1156, 88] on link "Dashboard" at bounding box center [1148, 81] width 90 height 32
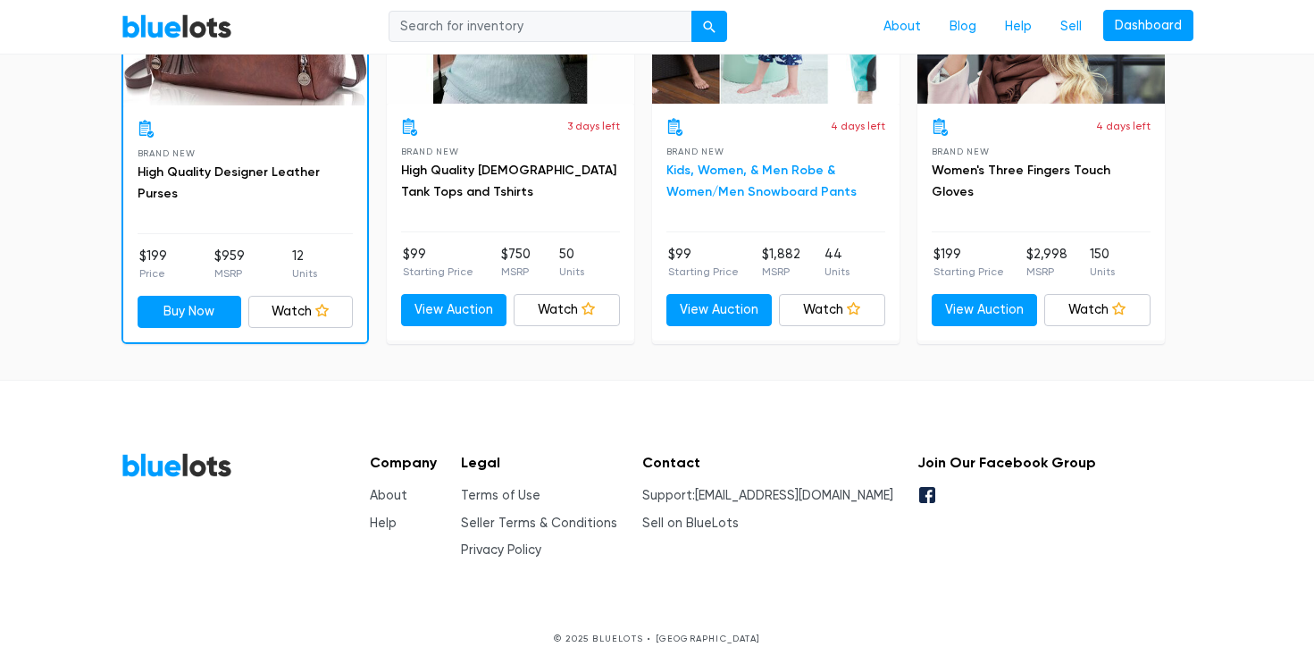
scroll to position [1445, 0]
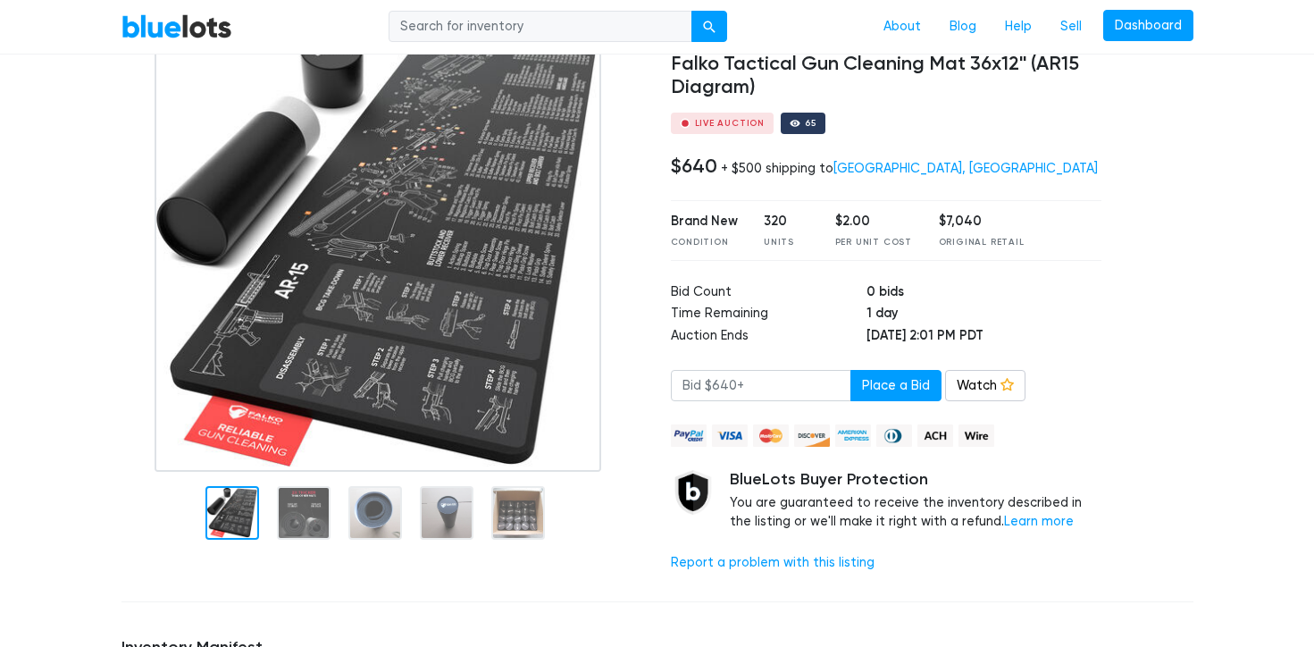
scroll to position [146, 0]
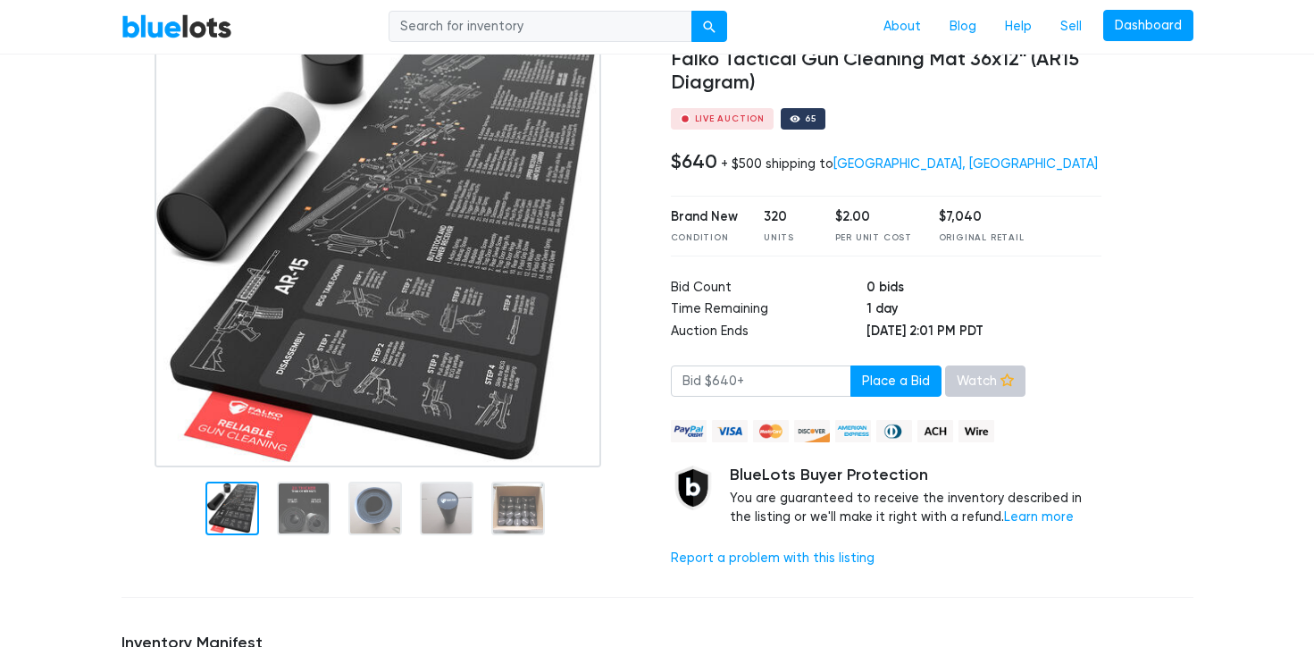
click at [949, 380] on link "Watch" at bounding box center [985, 381] width 80 height 32
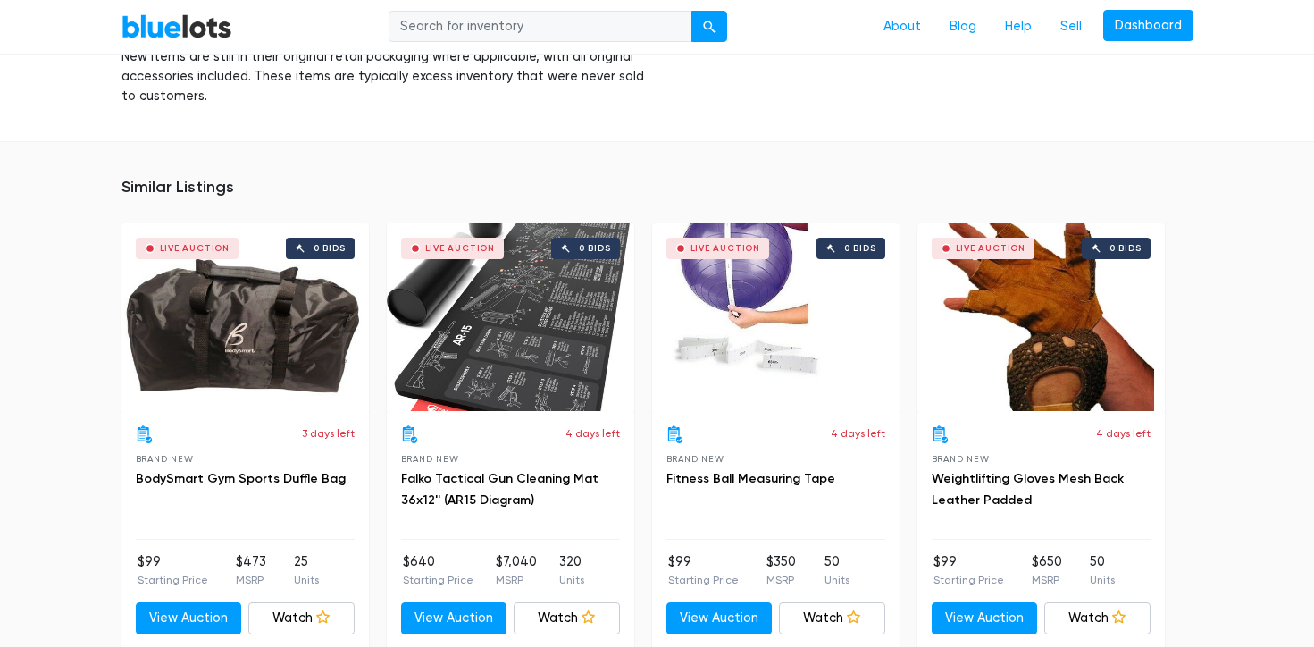
scroll to position [1199, 0]
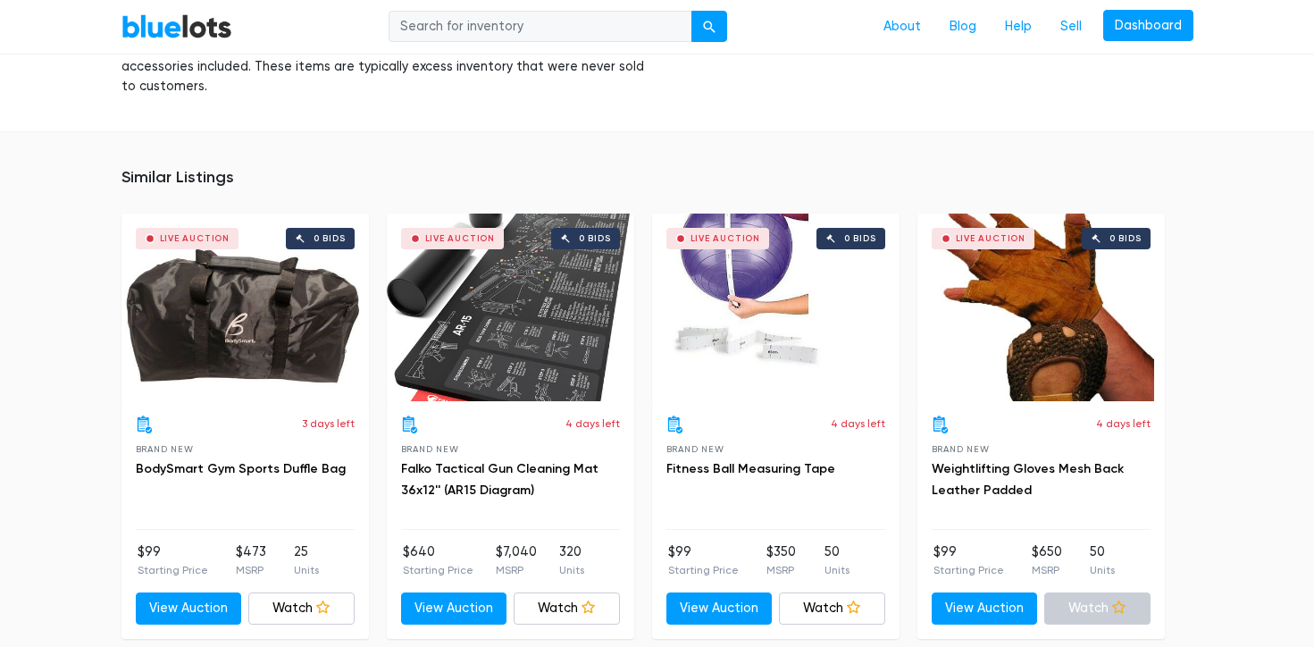
click at [1089, 592] on link "Watch" at bounding box center [1097, 608] width 106 height 32
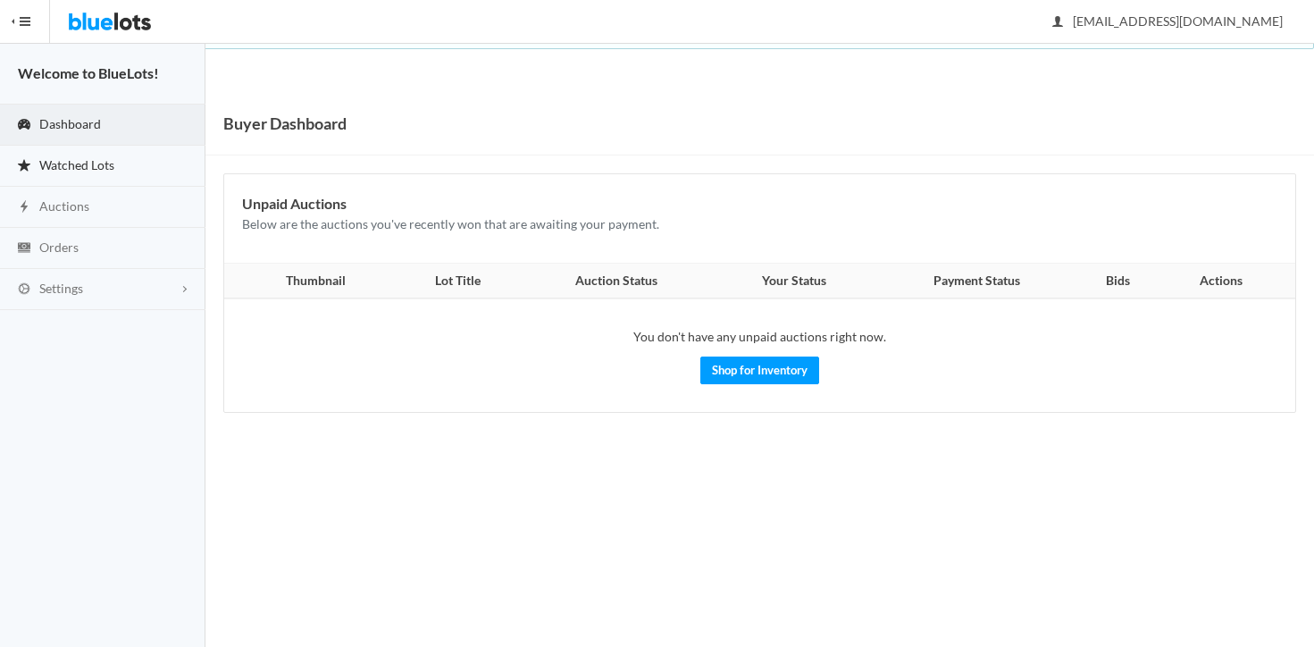
click at [97, 169] on span "Watched Lots" at bounding box center [76, 164] width 75 height 15
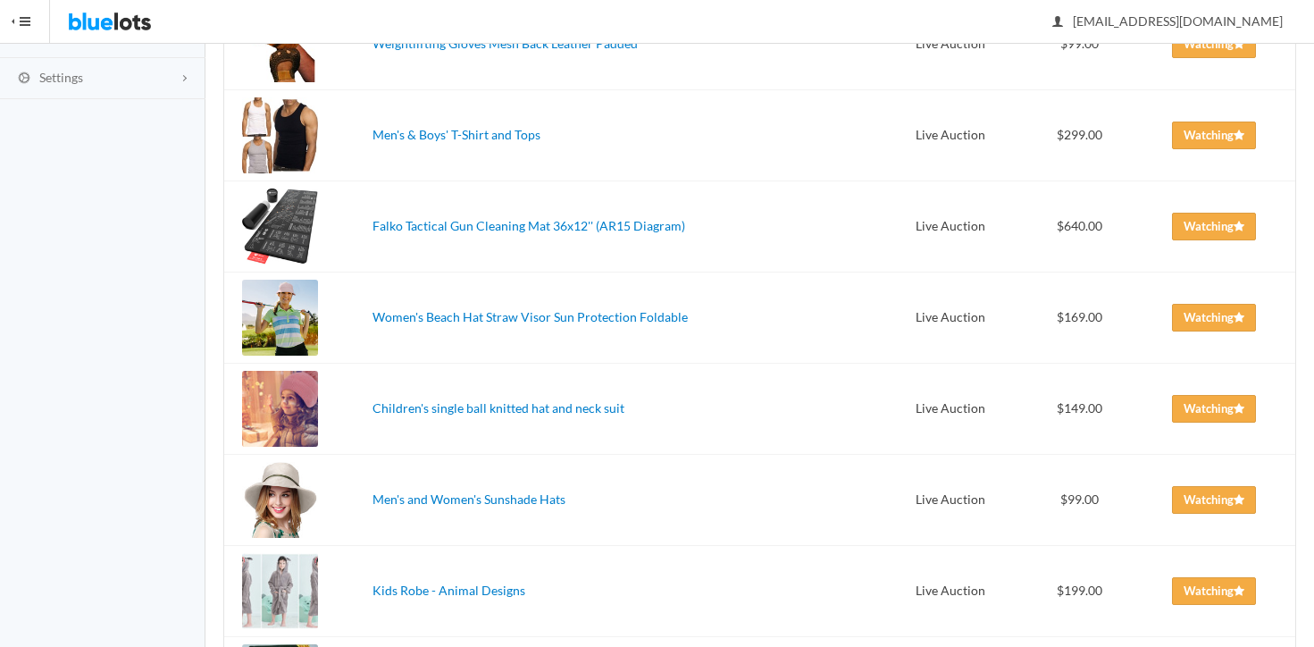
scroll to position [230, 0]
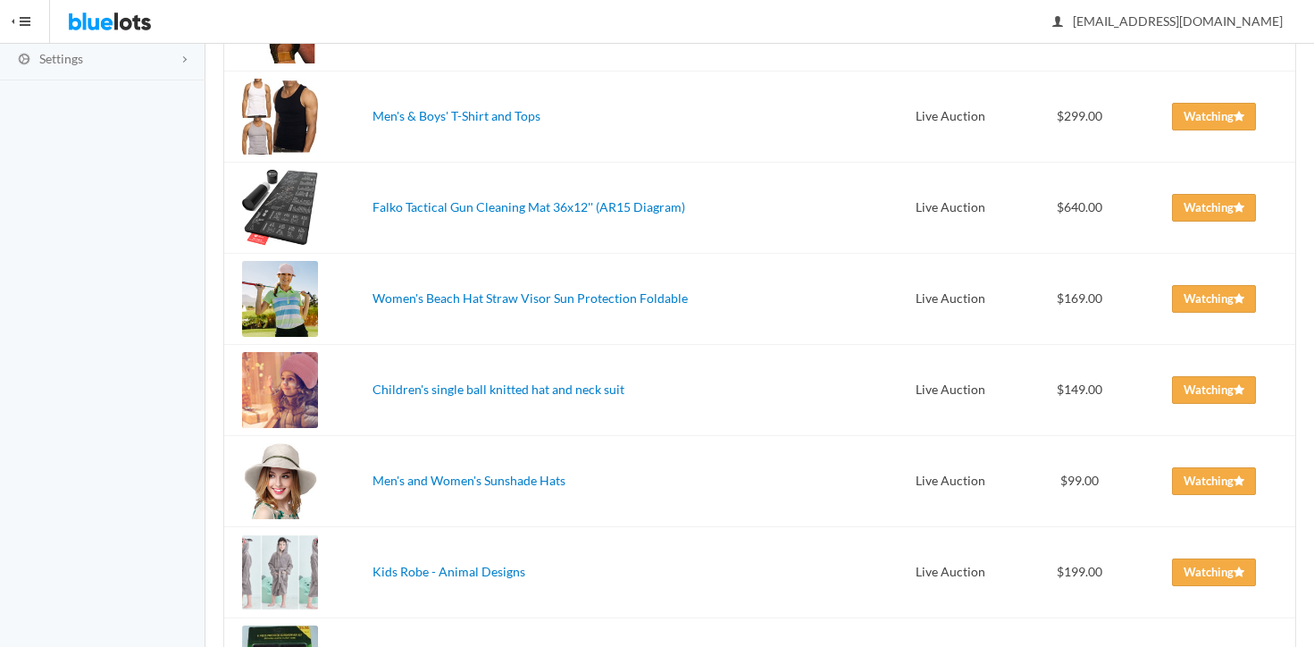
click at [271, 213] on div at bounding box center [280, 208] width 76 height 76
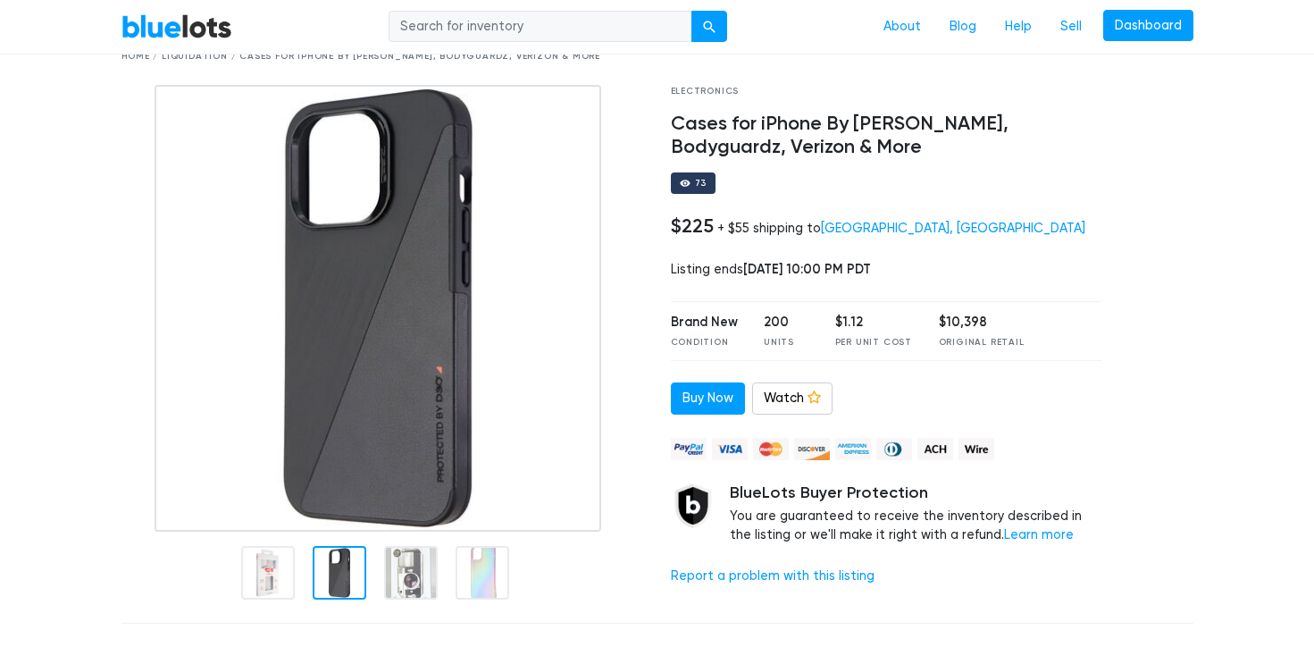
scroll to position [83, 0]
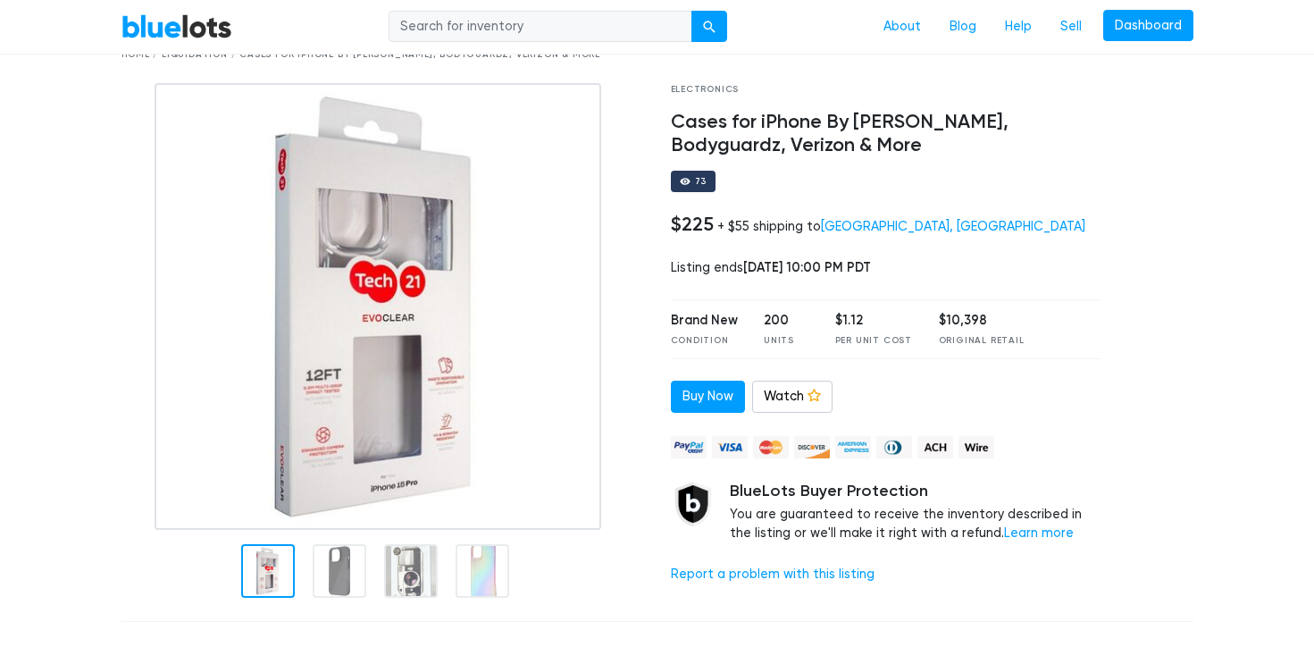
click at [264, 572] on div at bounding box center [268, 571] width 54 height 54
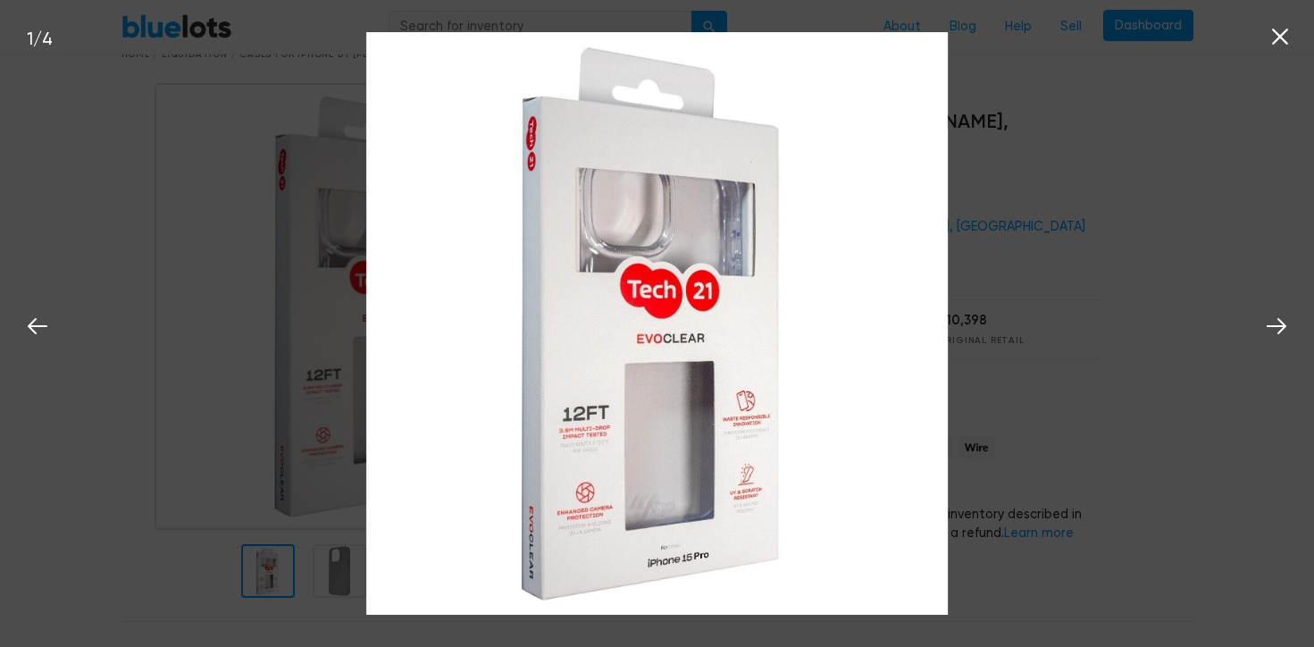
click at [760, 586] on img at bounding box center [657, 323] width 582 height 582
click at [1115, 427] on div "1 / 4" at bounding box center [657, 323] width 1314 height 647
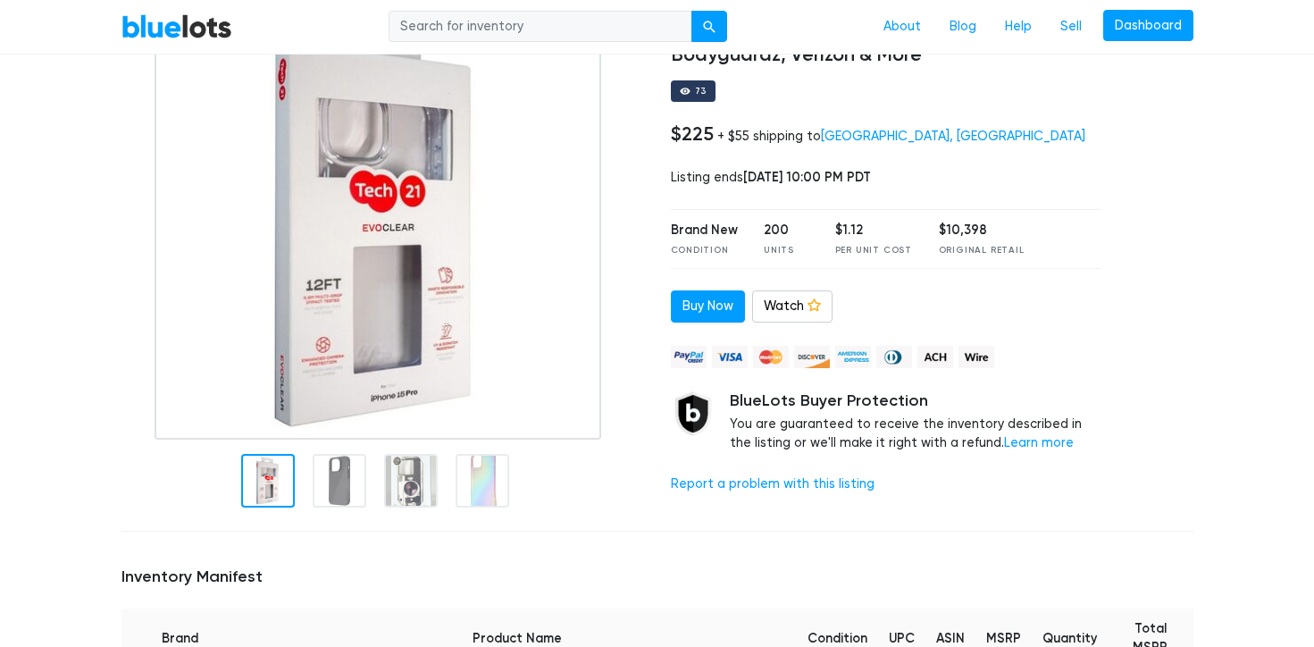
scroll to position [186, 0]
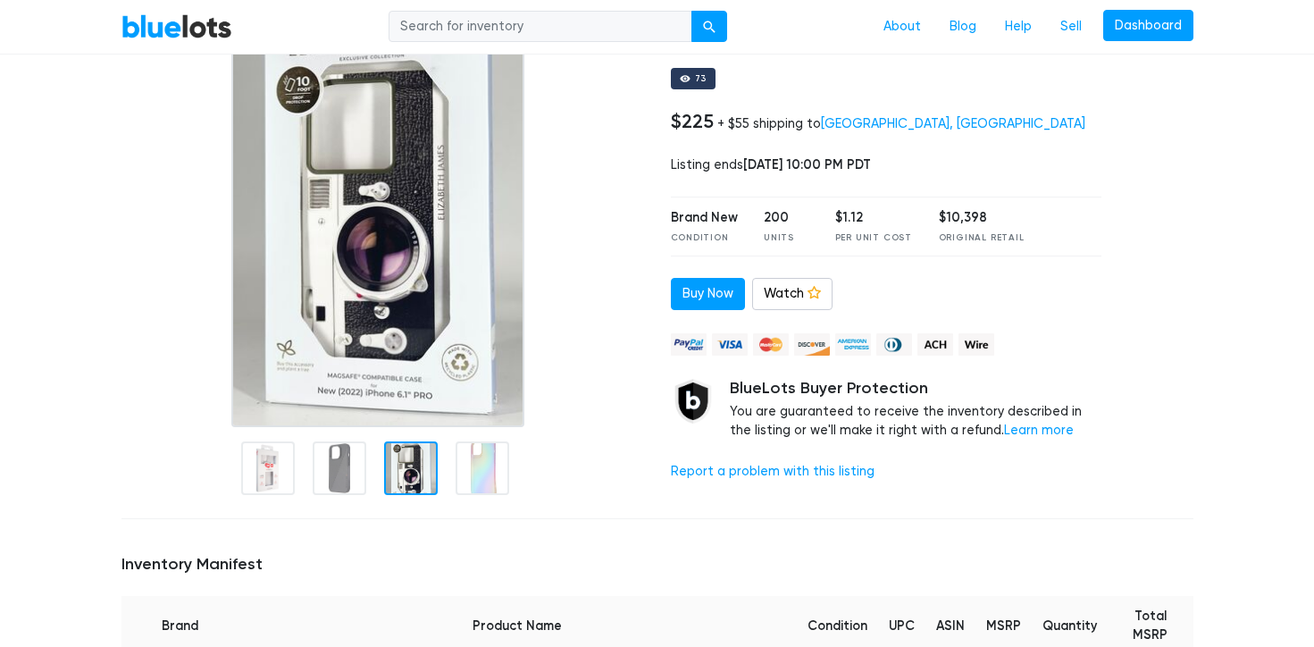
click at [405, 478] on div at bounding box center [411, 468] width 54 height 54
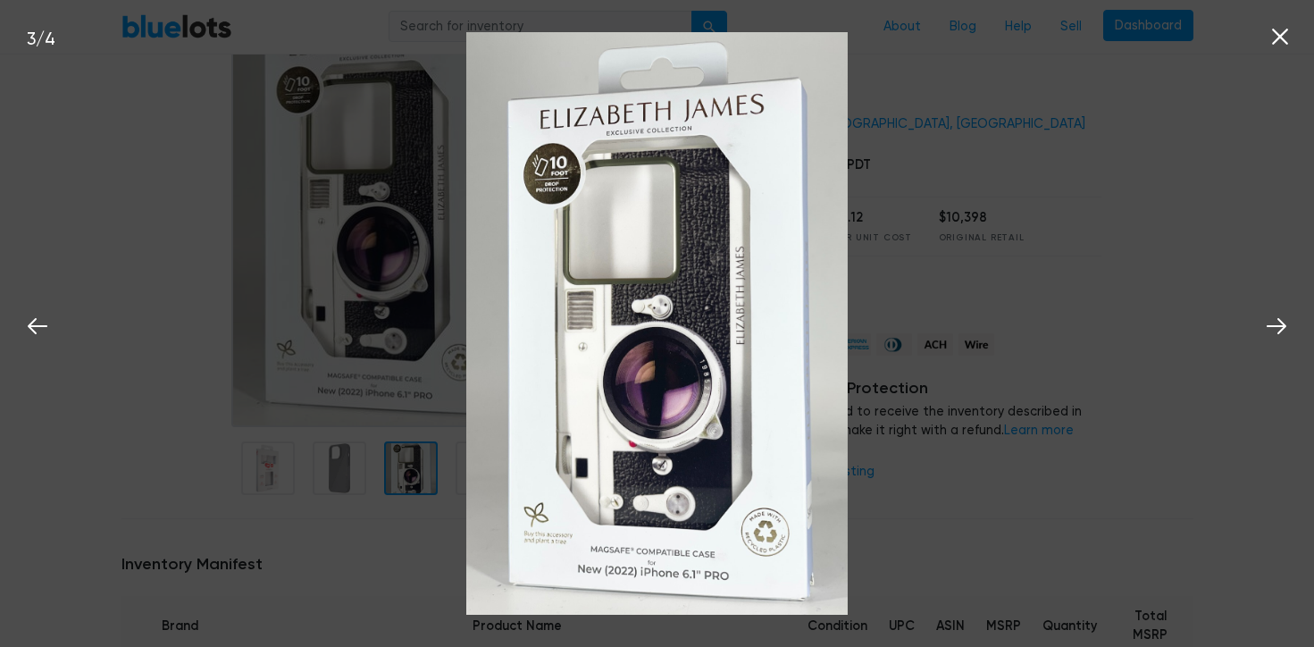
click at [989, 422] on div "3 / 4" at bounding box center [657, 323] width 1314 height 647
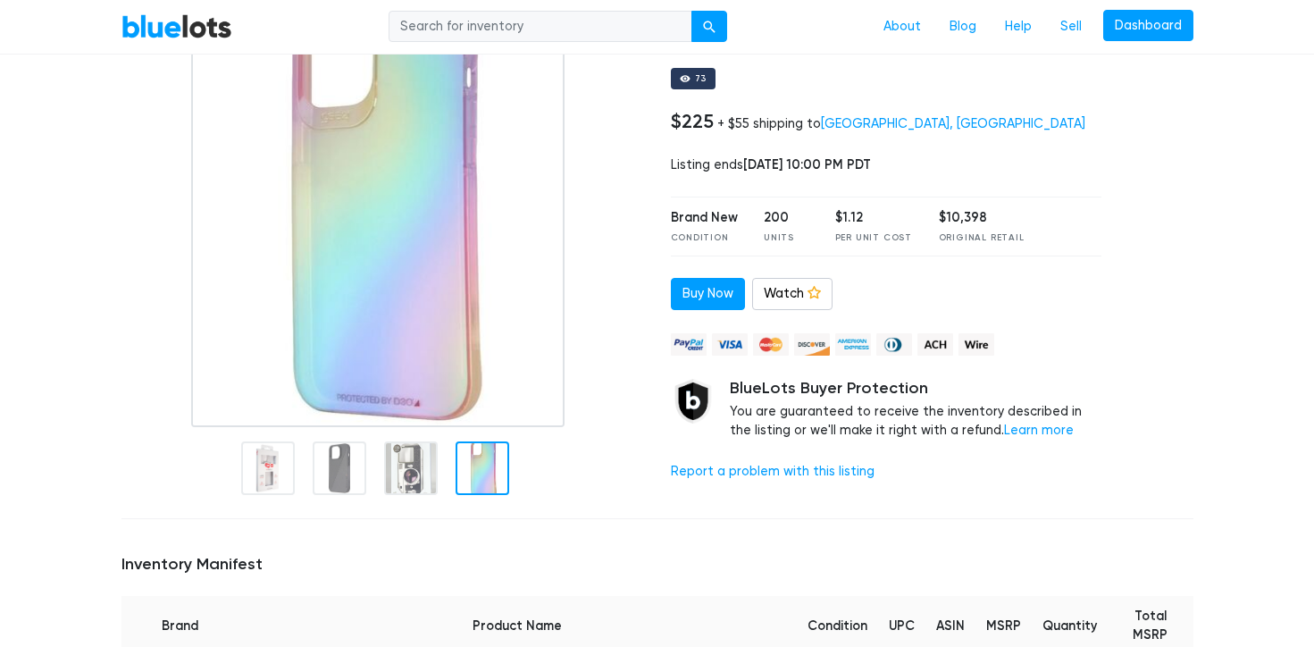
click at [470, 448] on div at bounding box center [482, 468] width 54 height 54
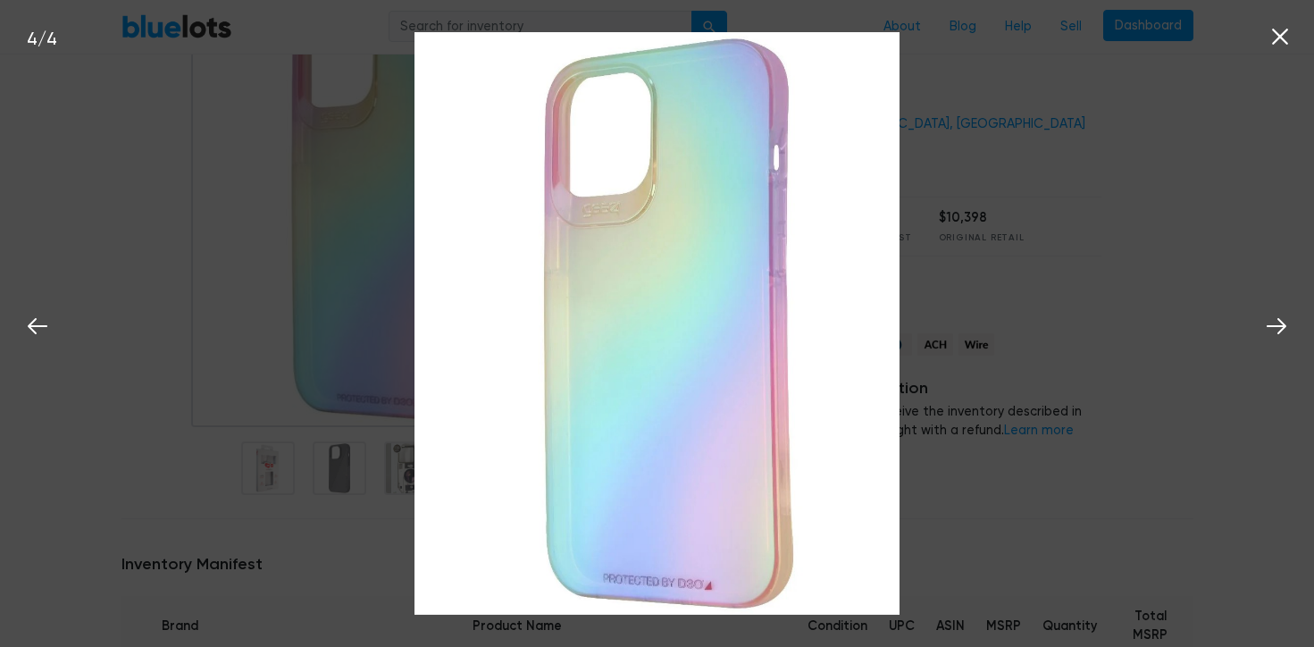
click at [979, 405] on div "4 / 4" at bounding box center [657, 323] width 1314 height 647
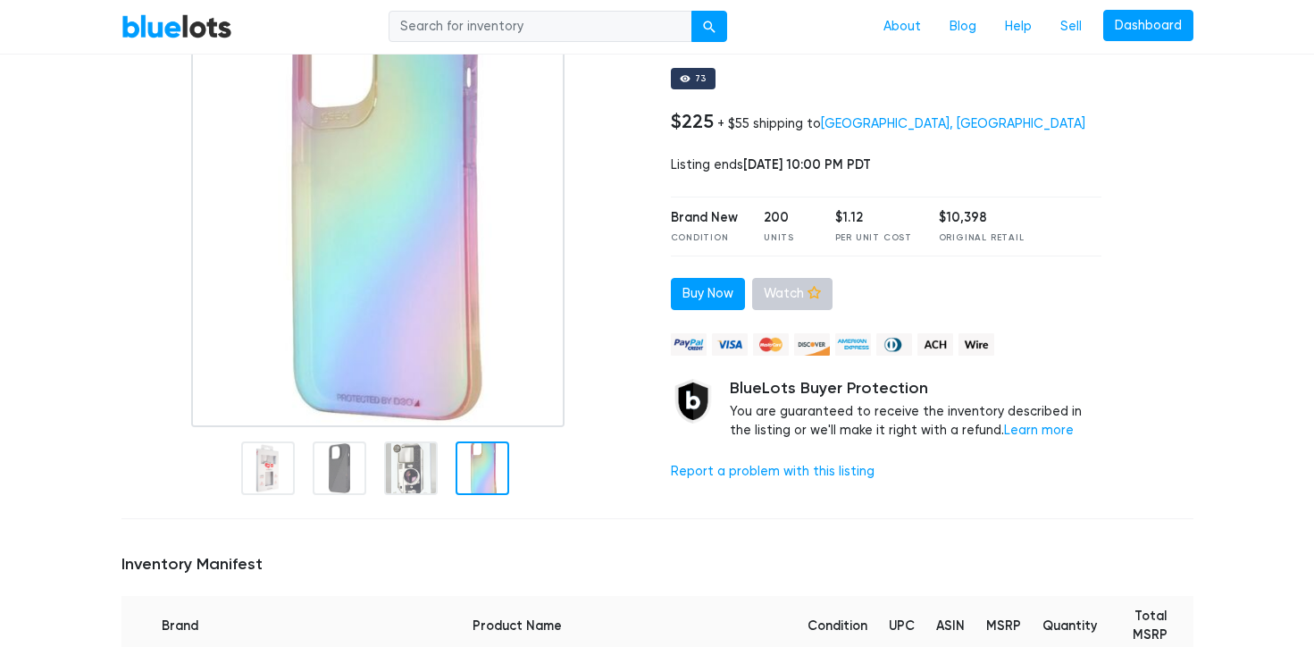
click at [798, 296] on link "Watch" at bounding box center [792, 294] width 80 height 32
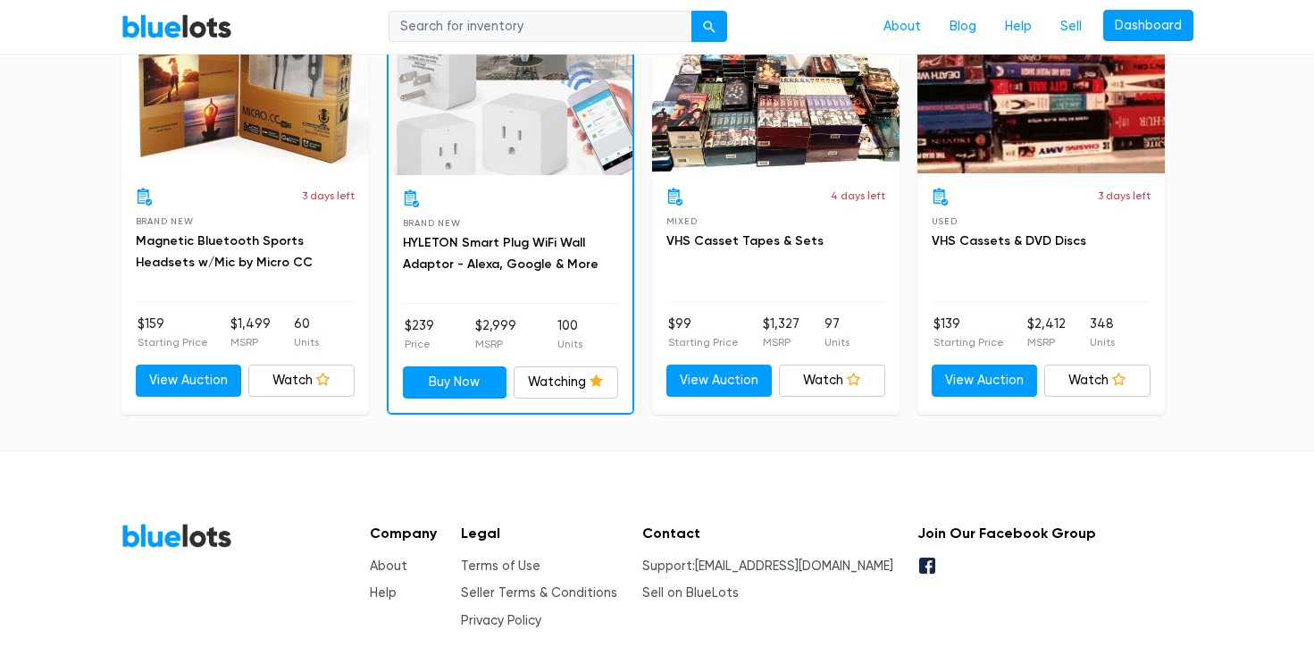
scroll to position [1595, 0]
